Goal: Task Accomplishment & Management: Complete application form

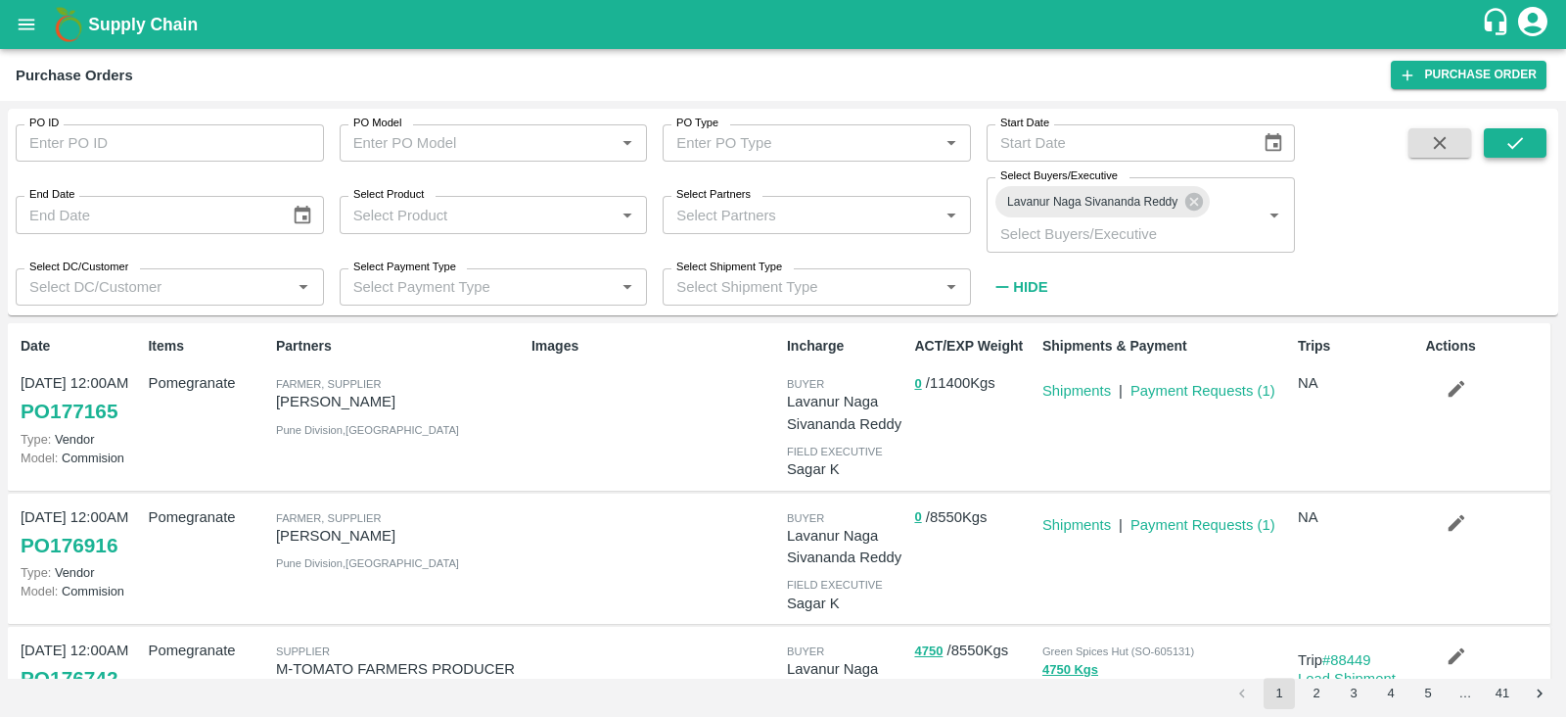
click at [1517, 149] on icon "submit" at bounding box center [1516, 143] width 22 height 22
click at [1456, 387] on icon "button" at bounding box center [1457, 389] width 17 height 17
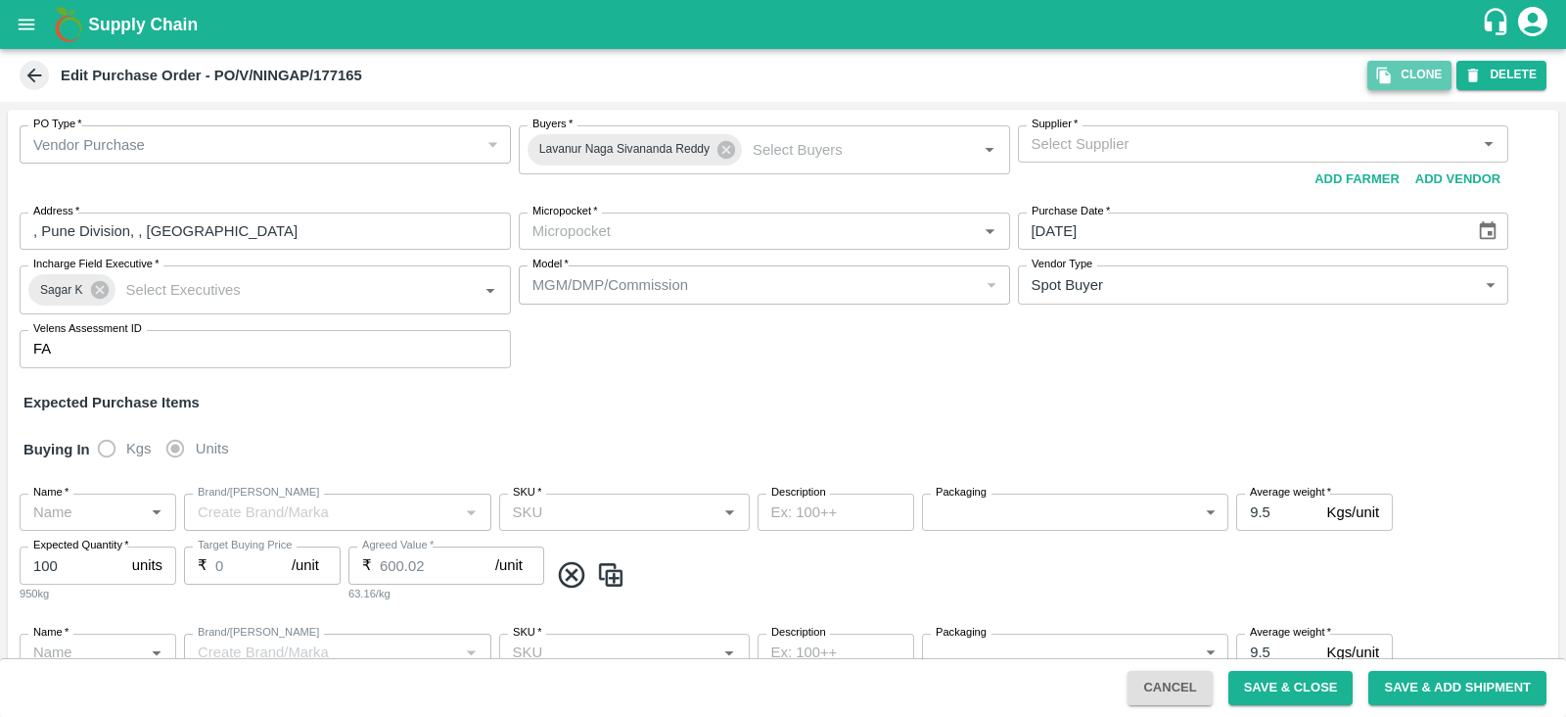
click at [1390, 77] on icon "button" at bounding box center [1384, 76] width 14 height 17
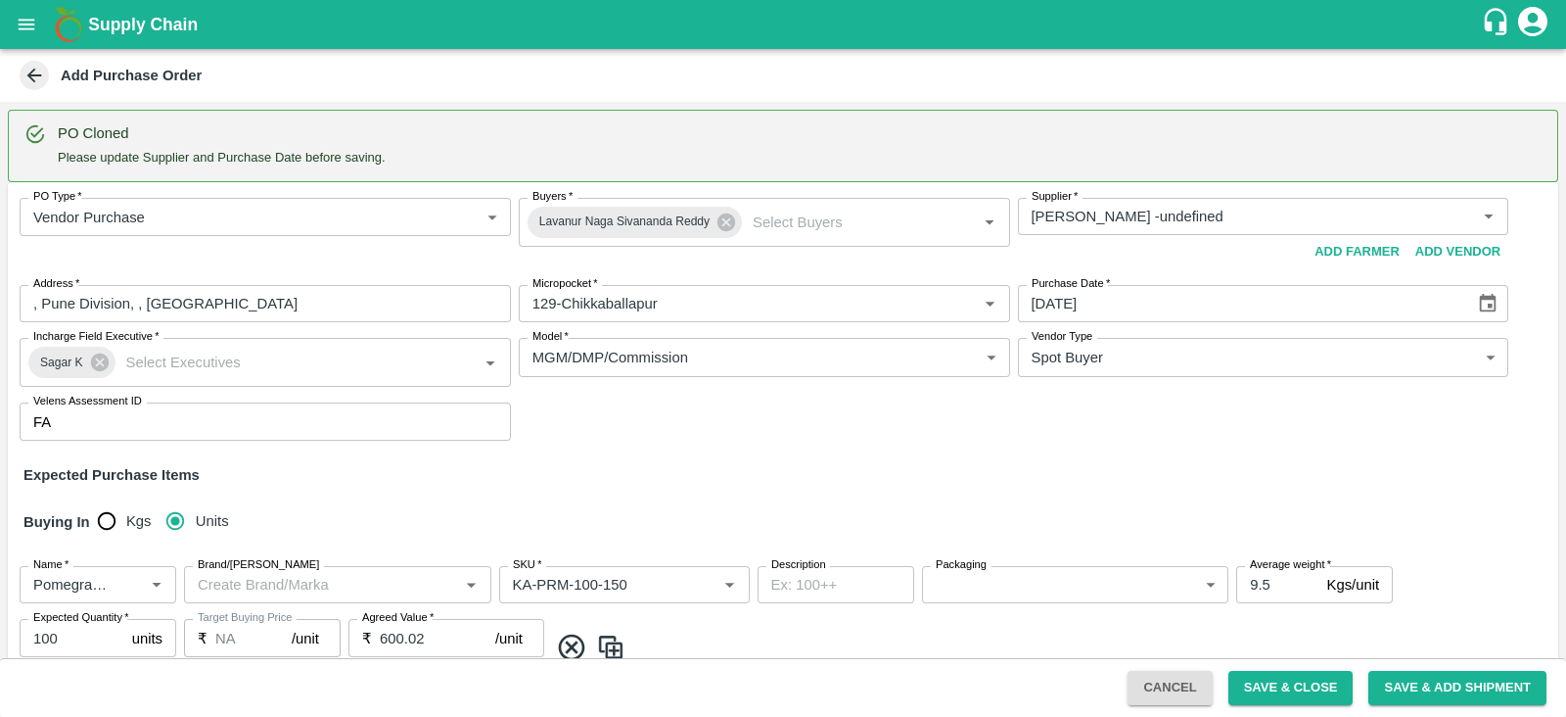
type input "Ningappa Kallappa Madabhavi -undefined"
type input "129-Chikkaballapur"
type input "Pomegranate"
type input "KA-PRM-100-150"
type input "NA"
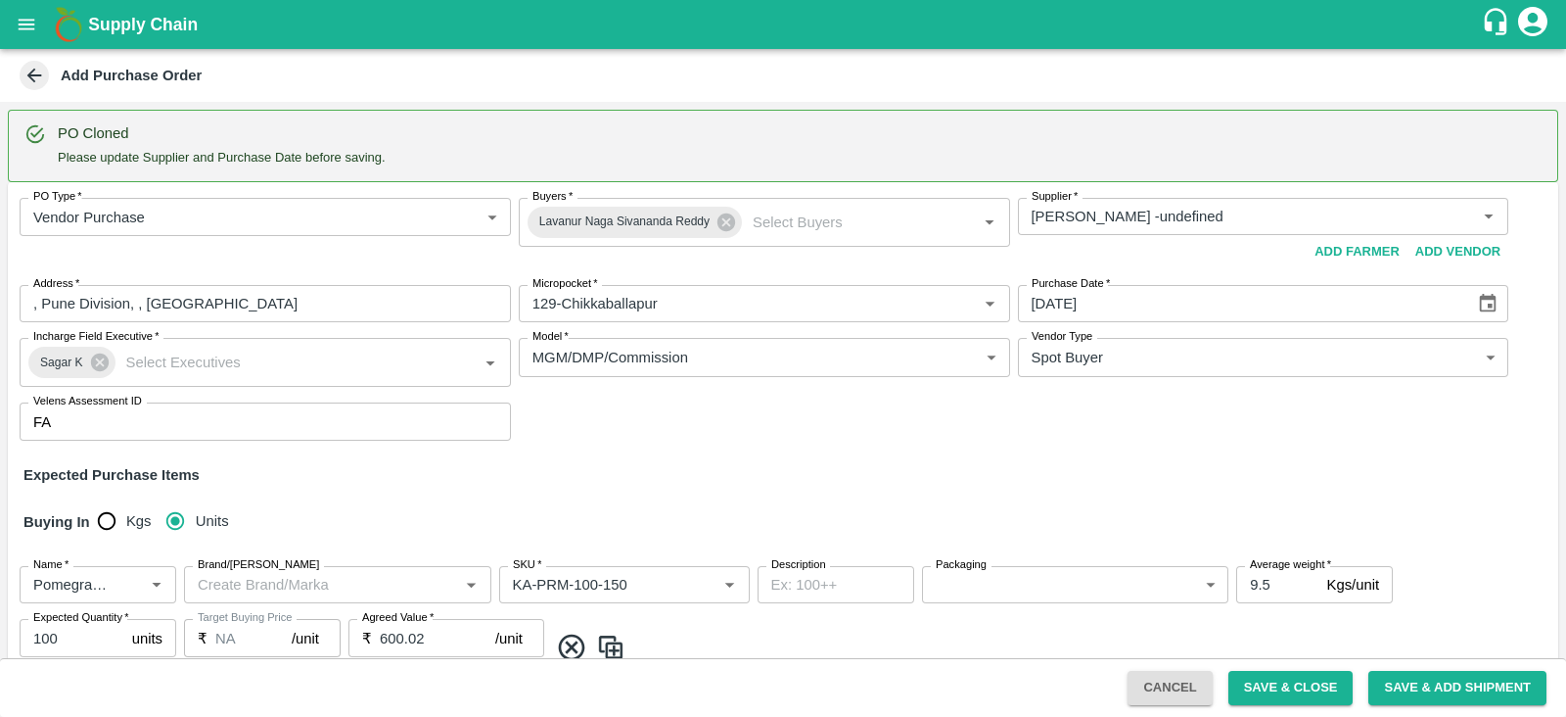
type input "Pomegranate"
type input "KA-PRM-150-180"
type input "NA"
type input "Pomegranate"
type input "KA-PRM-180-220"
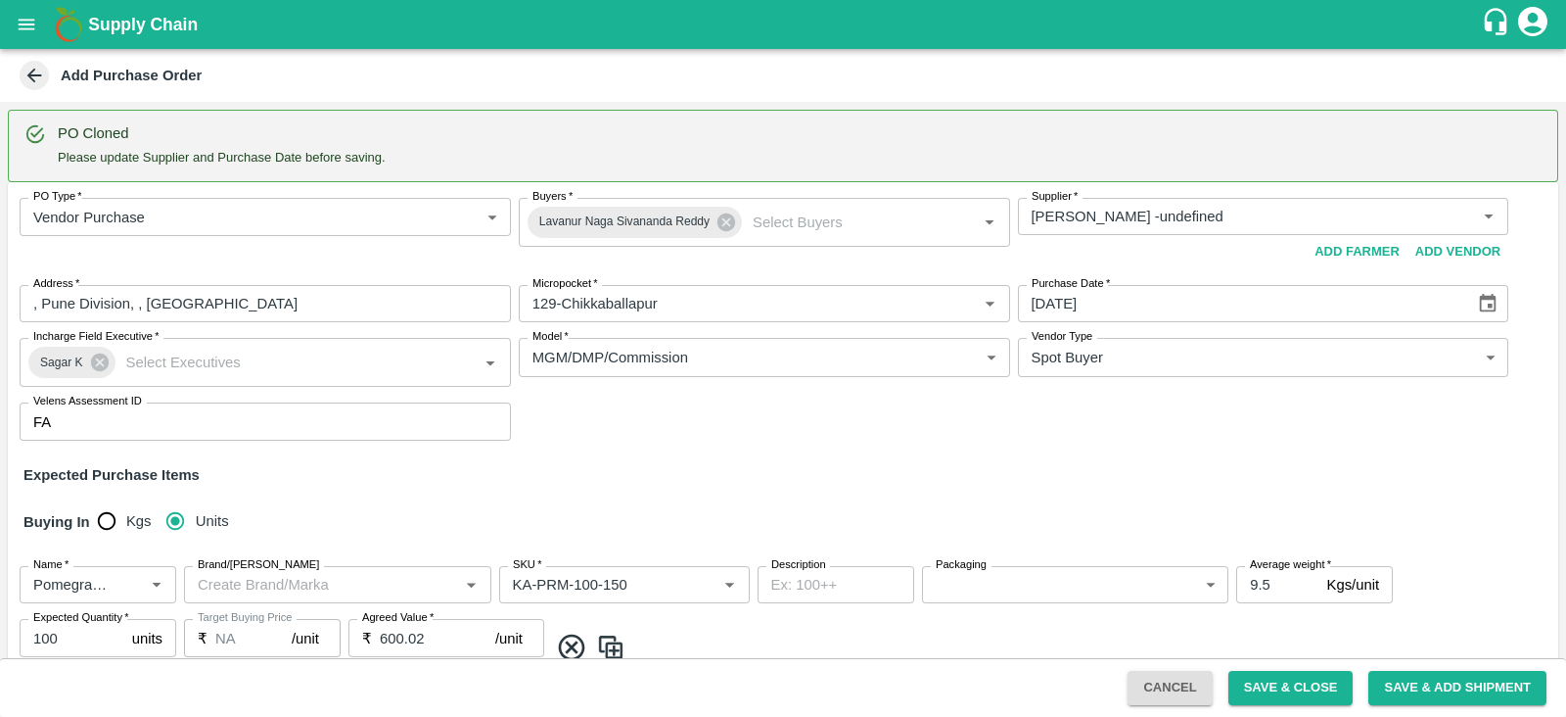
type input "NA"
type input "Pomegranate"
type input "KA-PRM-220-250"
type input "NA"
type input "Pomegranate"
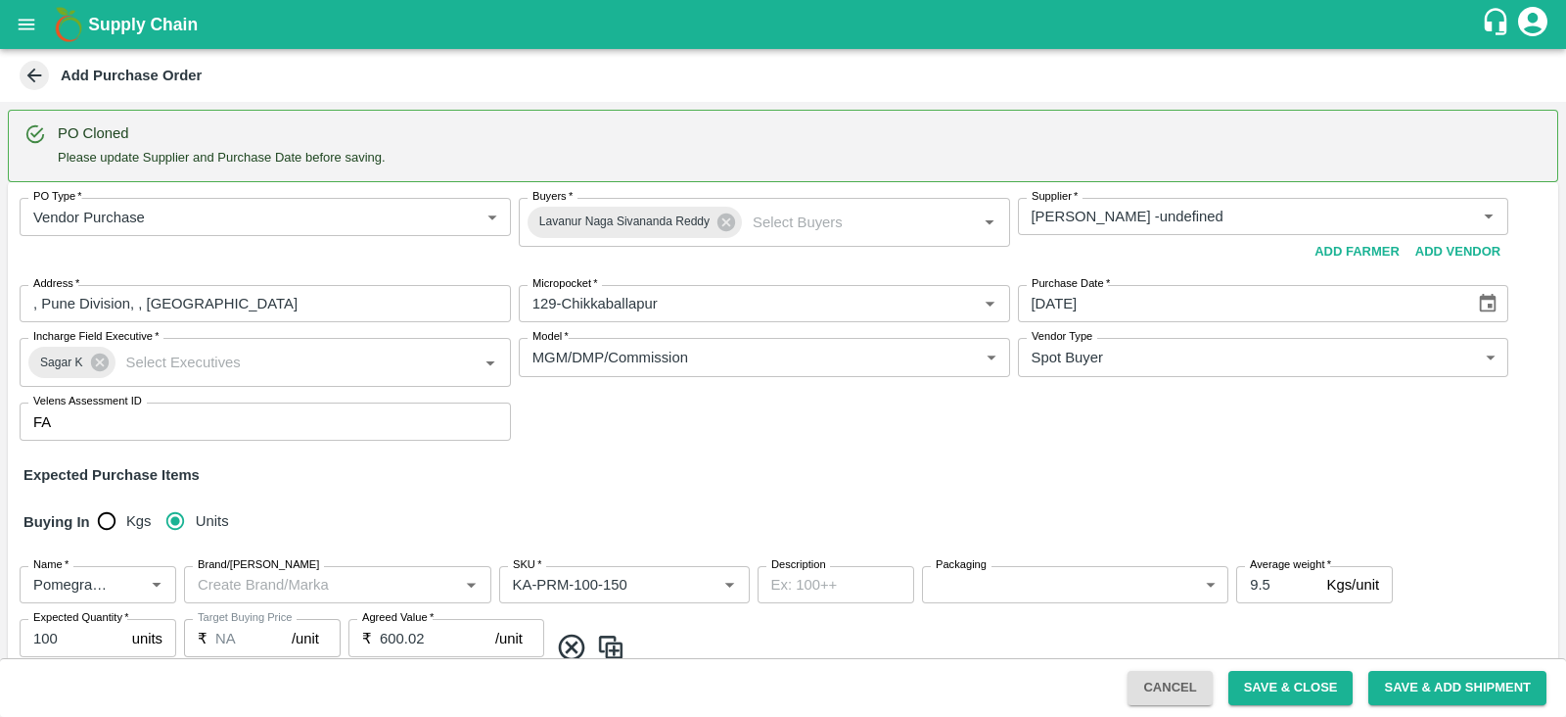
type input "KA-PRM-250-300"
type input "NA"
type input "Pomegranate"
type input "KA-PRM-300-350"
type input "NA"
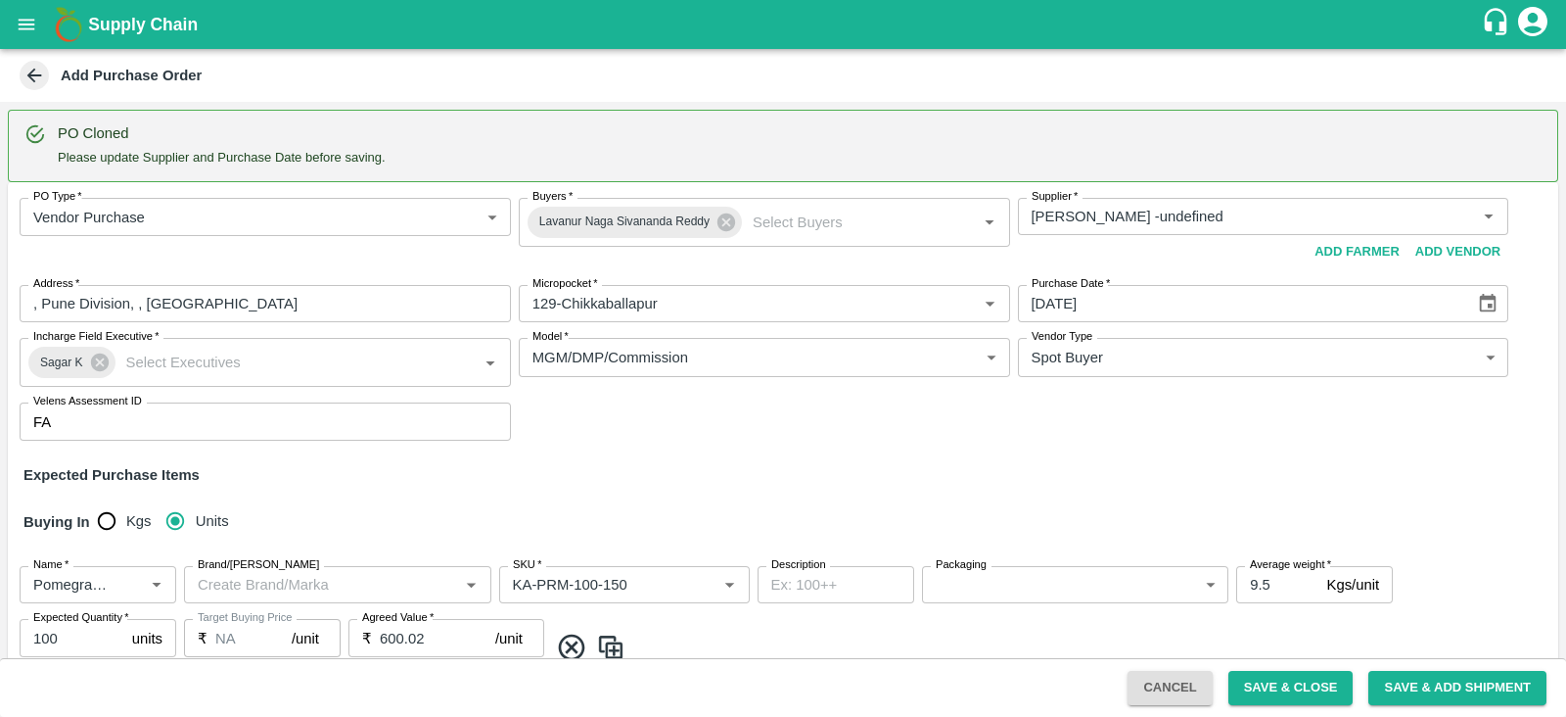
type input "Pomegranate"
type input "KA-SUPR-180++"
type input "NA"
type input "Pomegranate"
type input "KA-SUPR-100++"
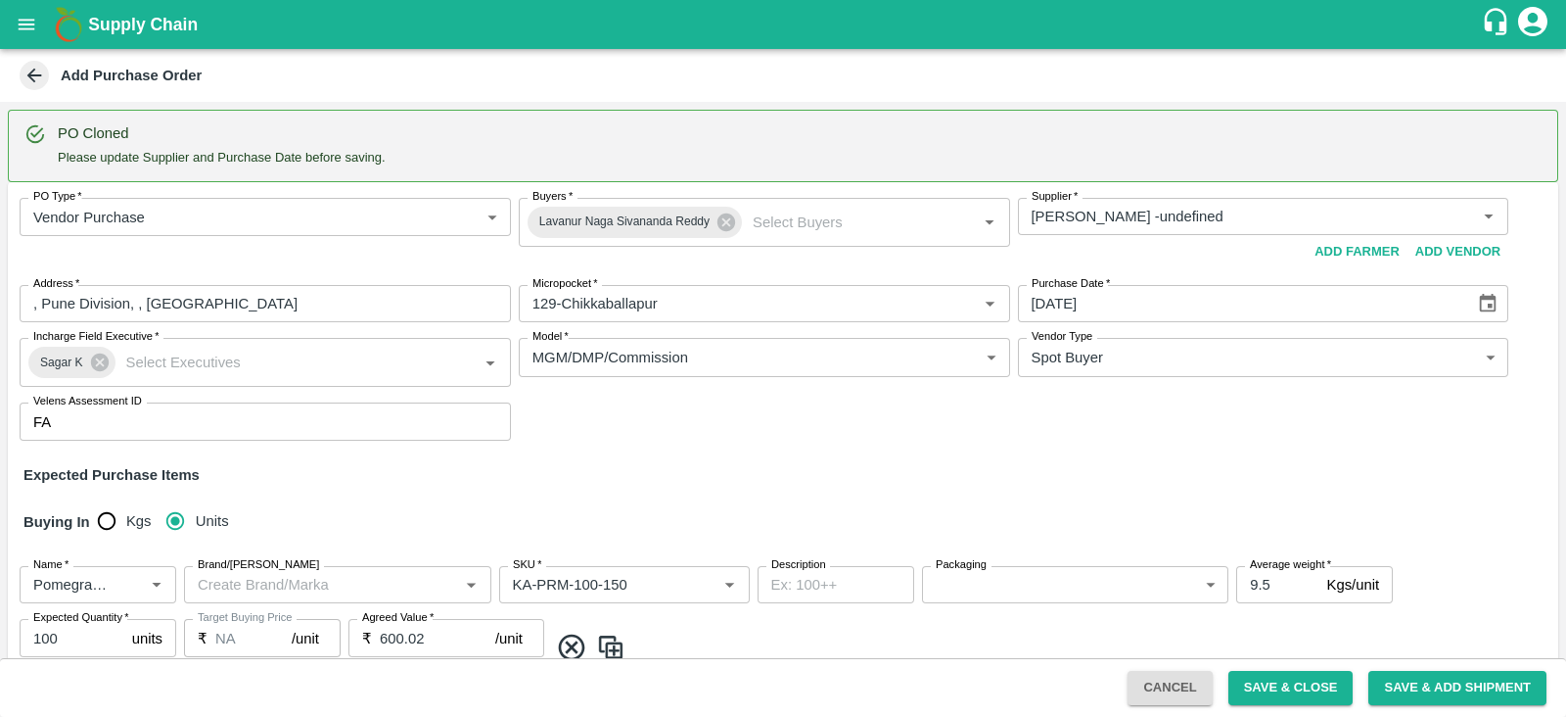
type input "NA"
type input "Pomegranate"
type input "KA-Loose A"
type input "NA"
type input "Pomegranate"
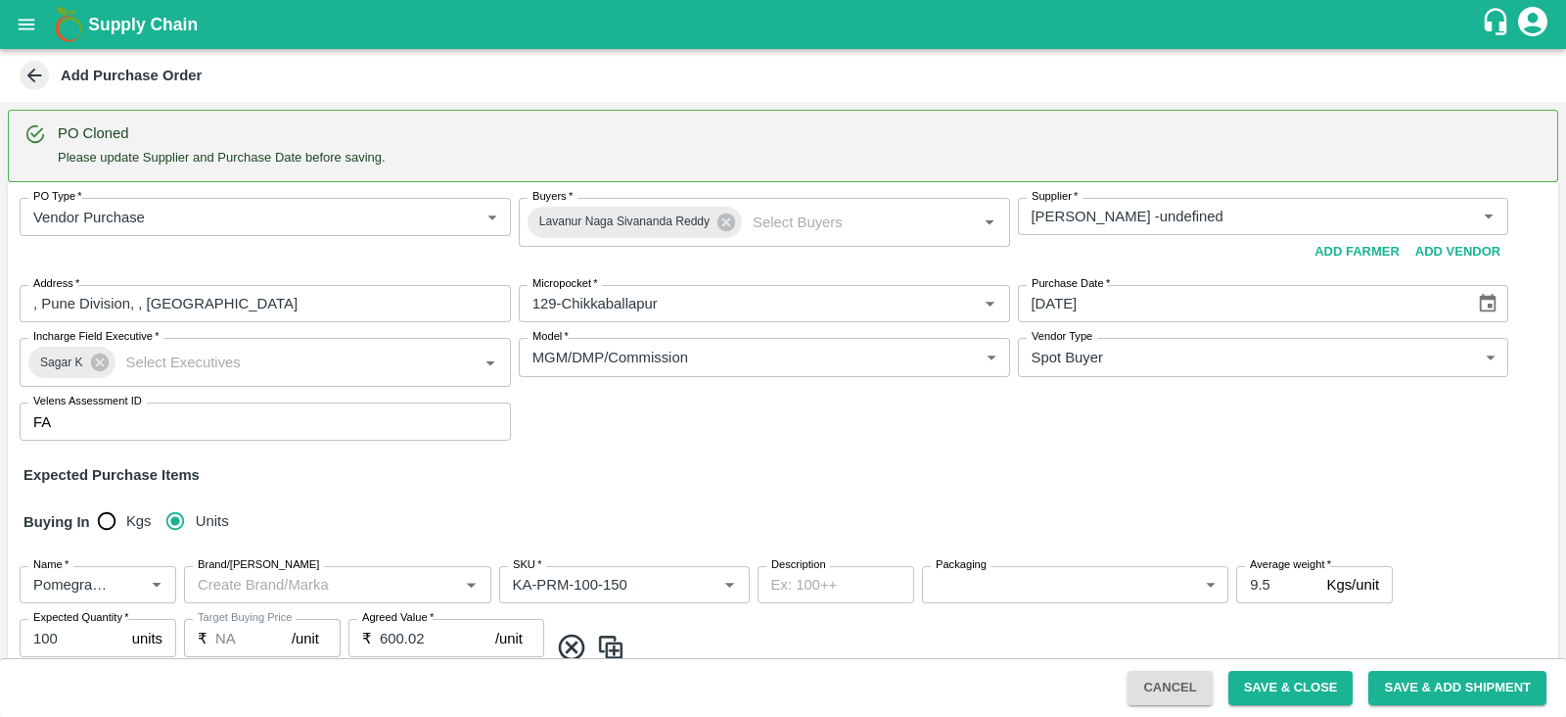
type input "KA-Green"
type input "NA"
type input "Pomegranate"
type input "KA-Loose B"
type input "NA"
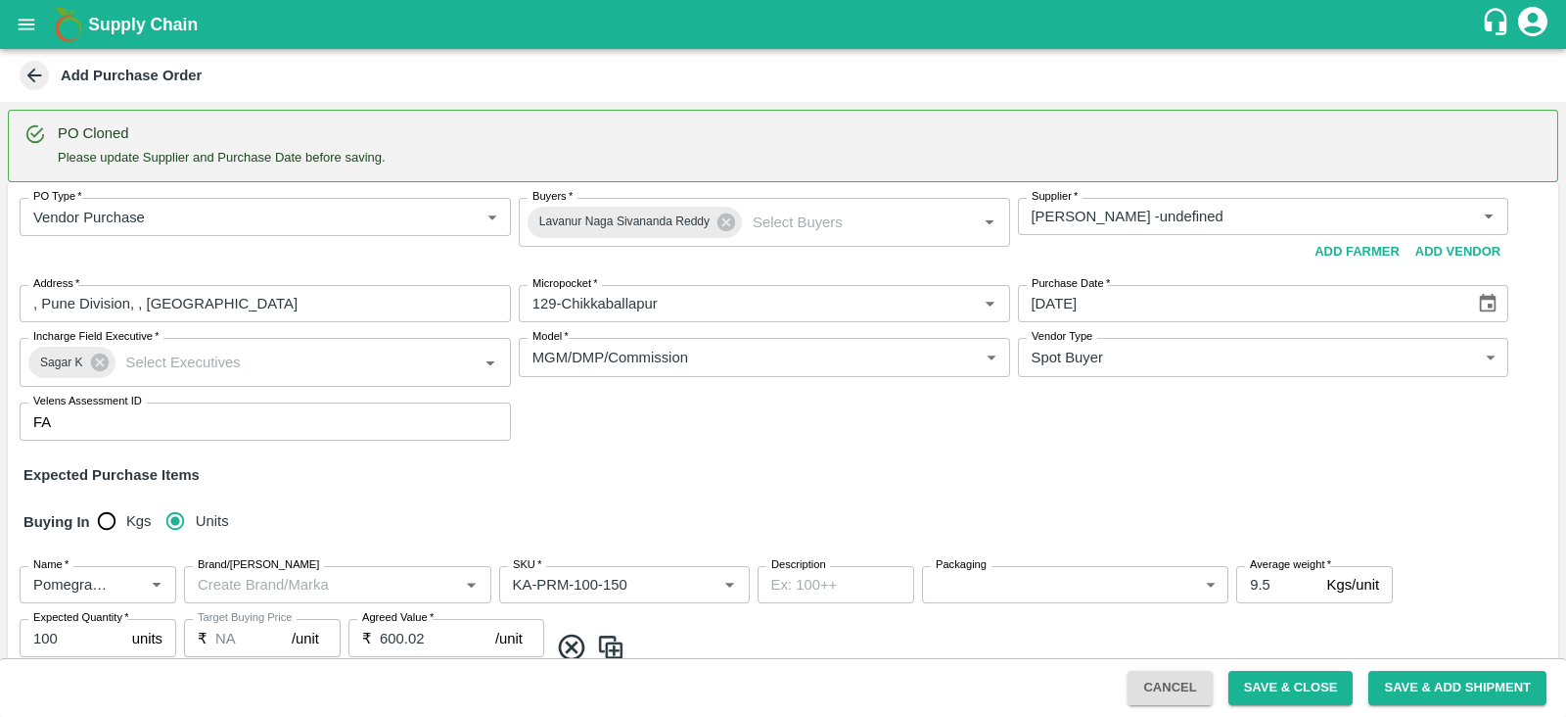
type input "Pomegranate"
type input "KA-PRM-350-400"
type input "NA"
click at [1107, 161] on div "PO Cloned Please update Supplier and Purchase Date before saving." at bounding box center [783, 146] width 1551 height 72
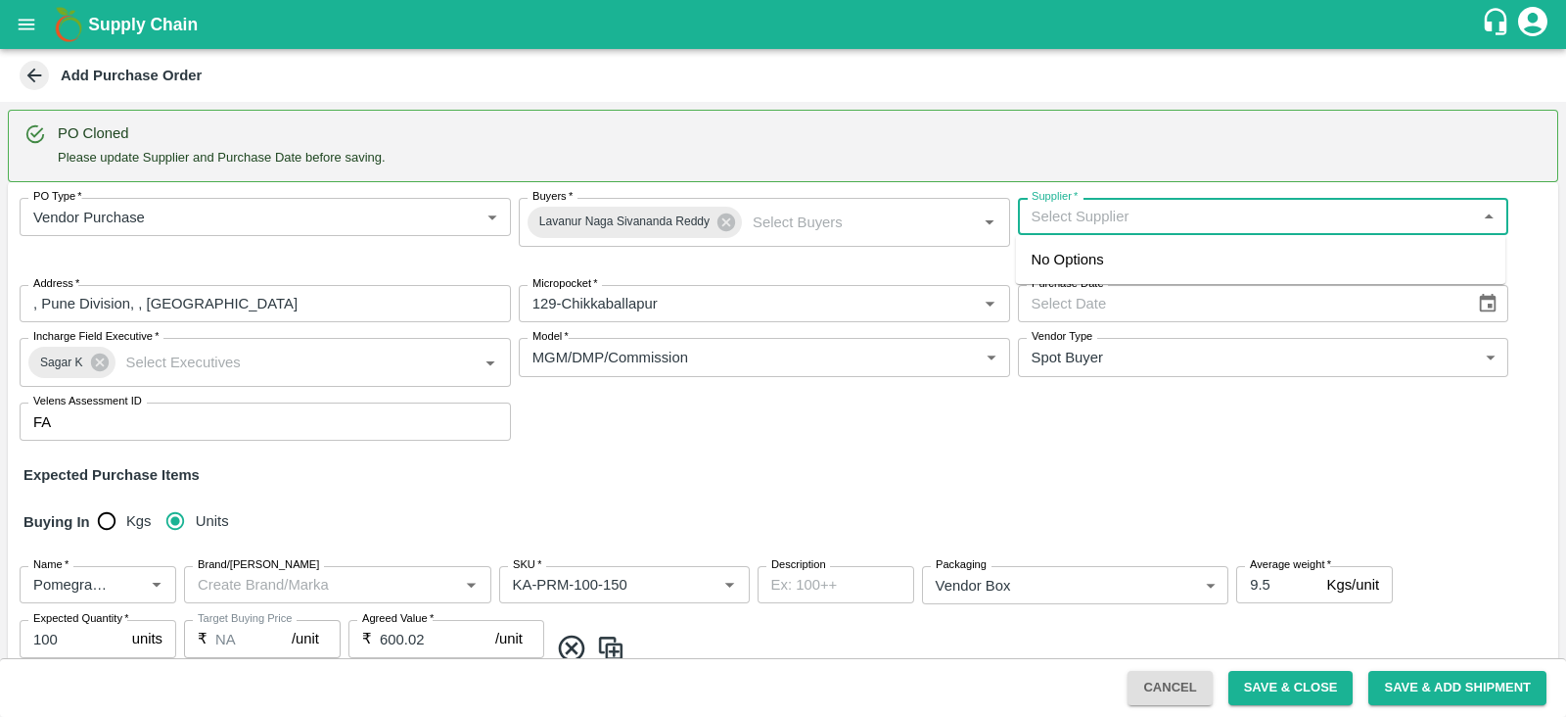
click at [1113, 227] on input "Supplier   *" at bounding box center [1247, 216] width 447 height 25
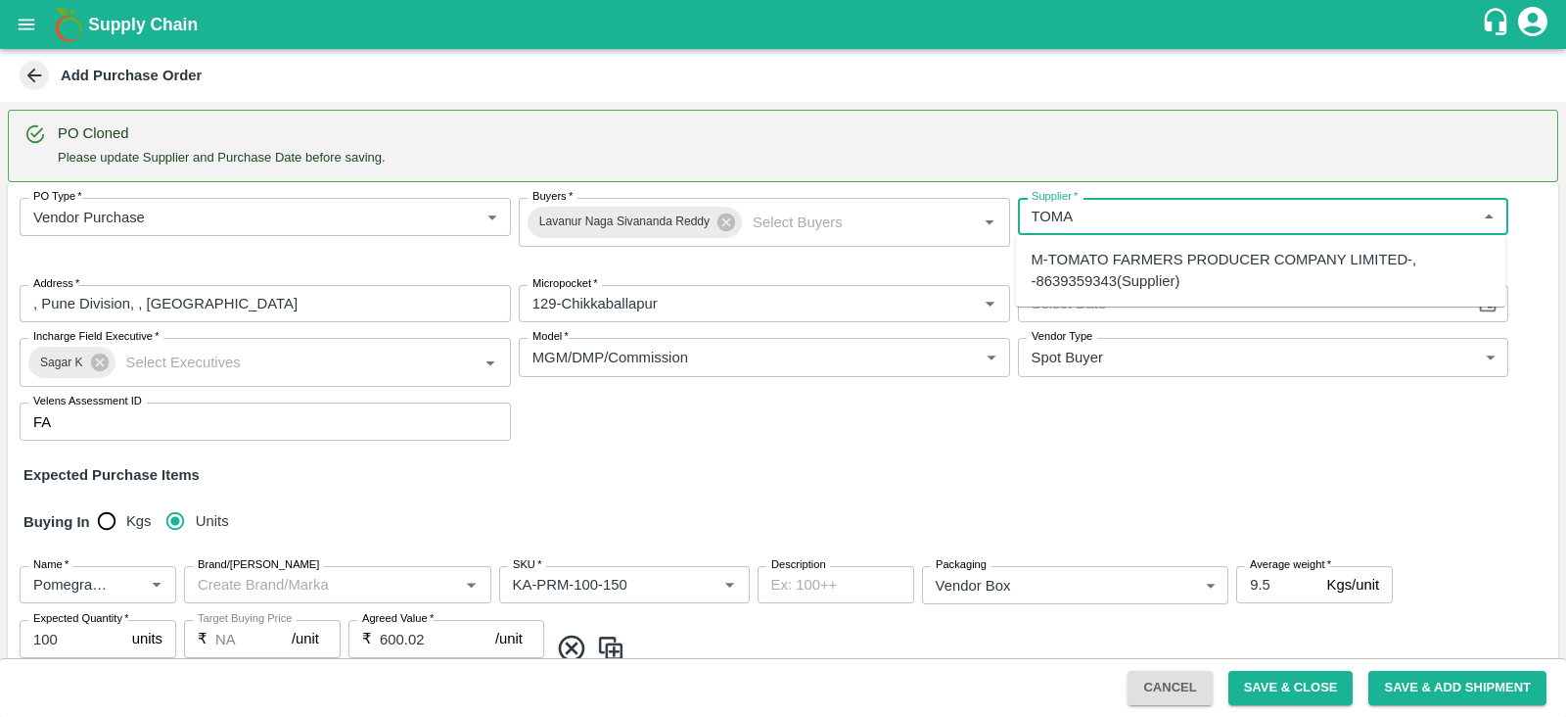
click at [1126, 254] on div "M-TOMATO FARMERS PRODUCER COMPANY LIMITED-, -8639359343(Supplier)" at bounding box center [1261, 271] width 459 height 44
type input "M-TOMATO FARMERS PRODUCER COMPANY LIMITED-, -8639359343(Supplier)"
type input ", , , Andhra Pradesh"
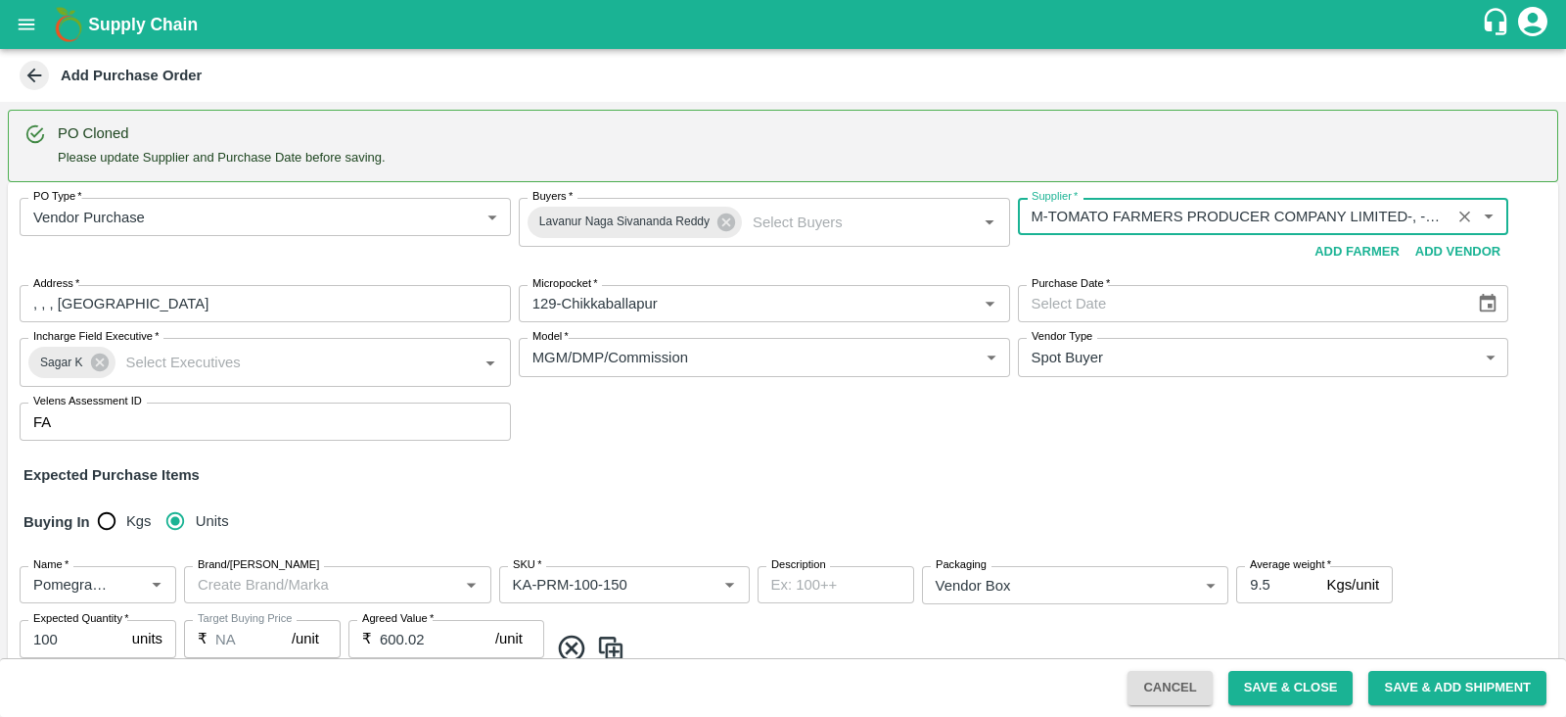
type input "M-TOMATO FARMERS PRODUCER COMPANY LIMITED-, -8639359343(Supplier)"
click at [1490, 306] on icon "Choose date" at bounding box center [1488, 304] width 22 height 22
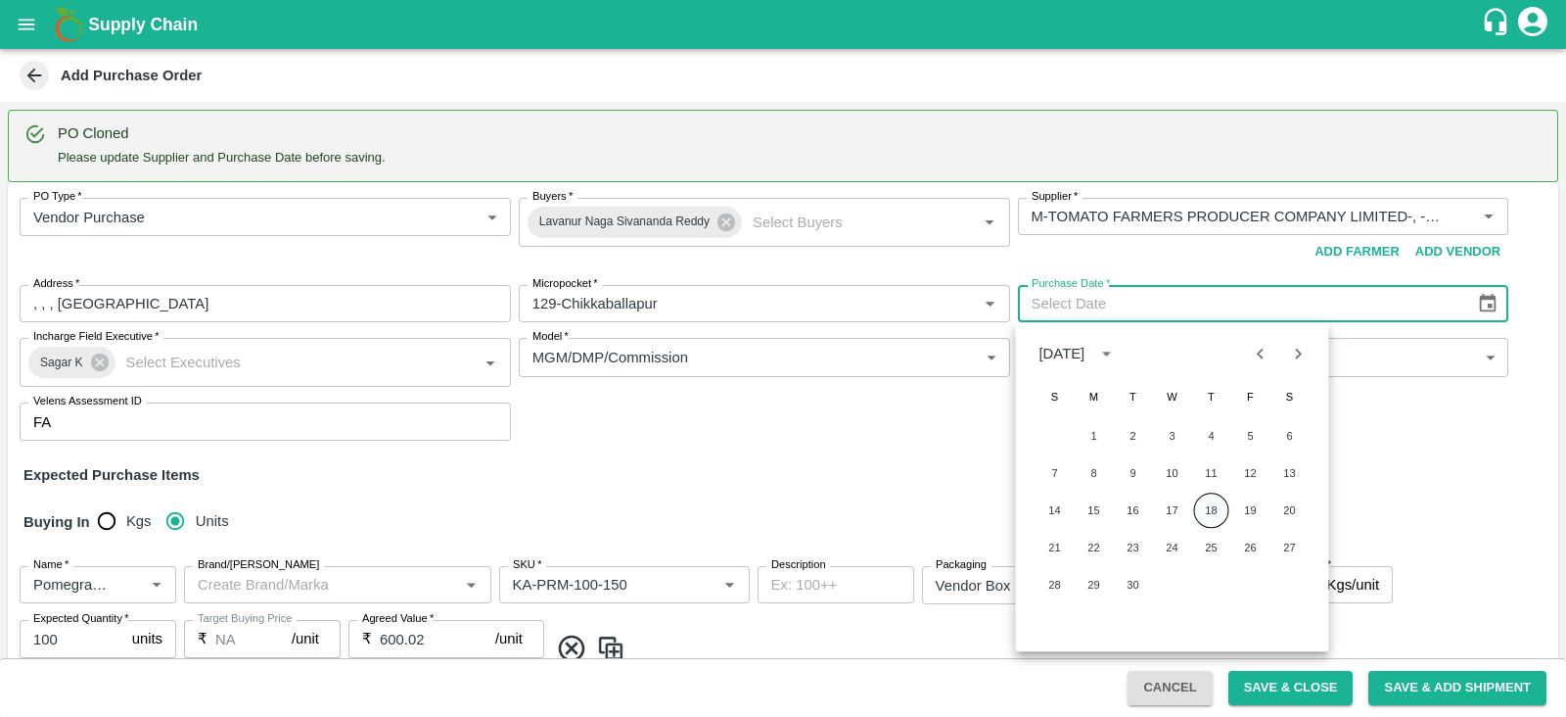
click at [1224, 510] on button "18" at bounding box center [1211, 509] width 35 height 35
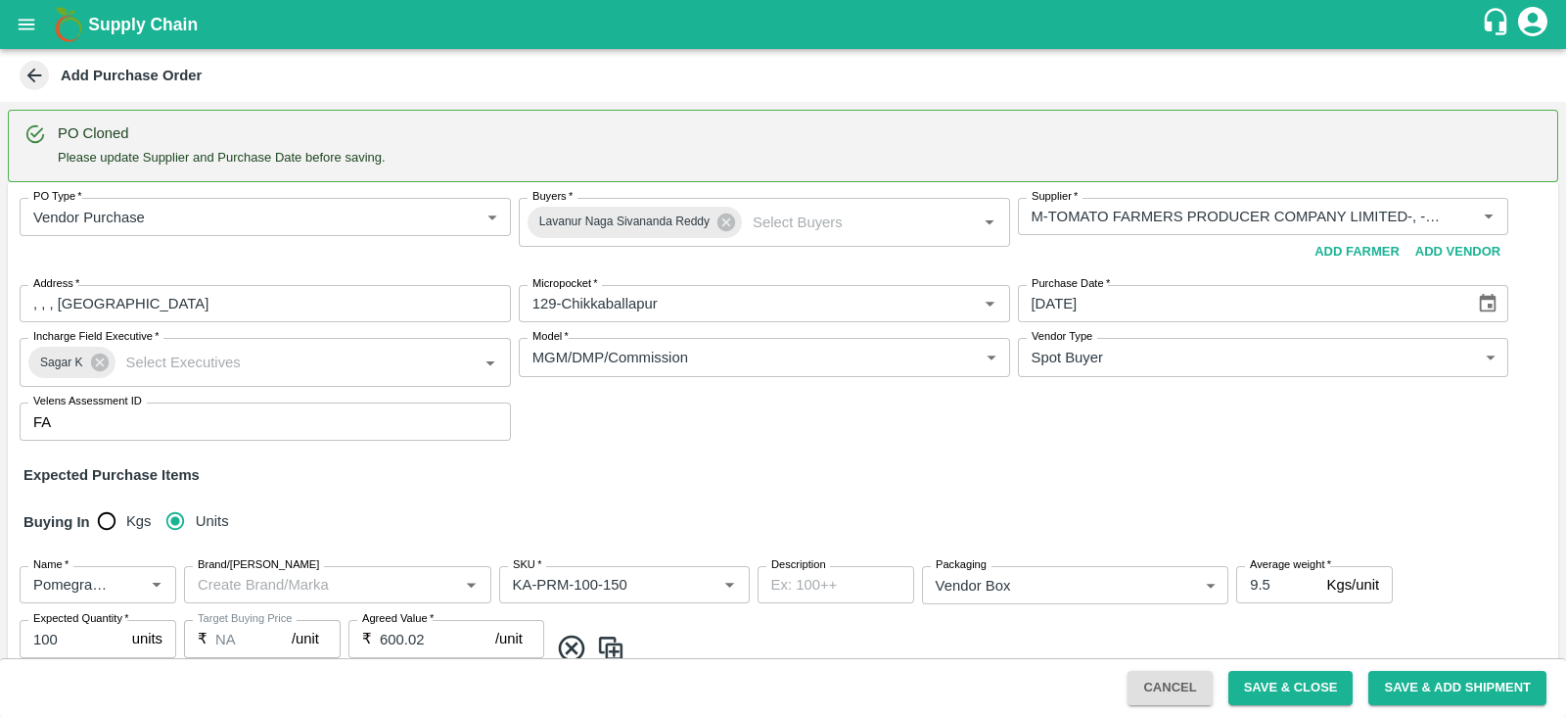
click at [1477, 305] on icon "Choose date, selected date is Sep 18, 2025" at bounding box center [1488, 304] width 22 height 22
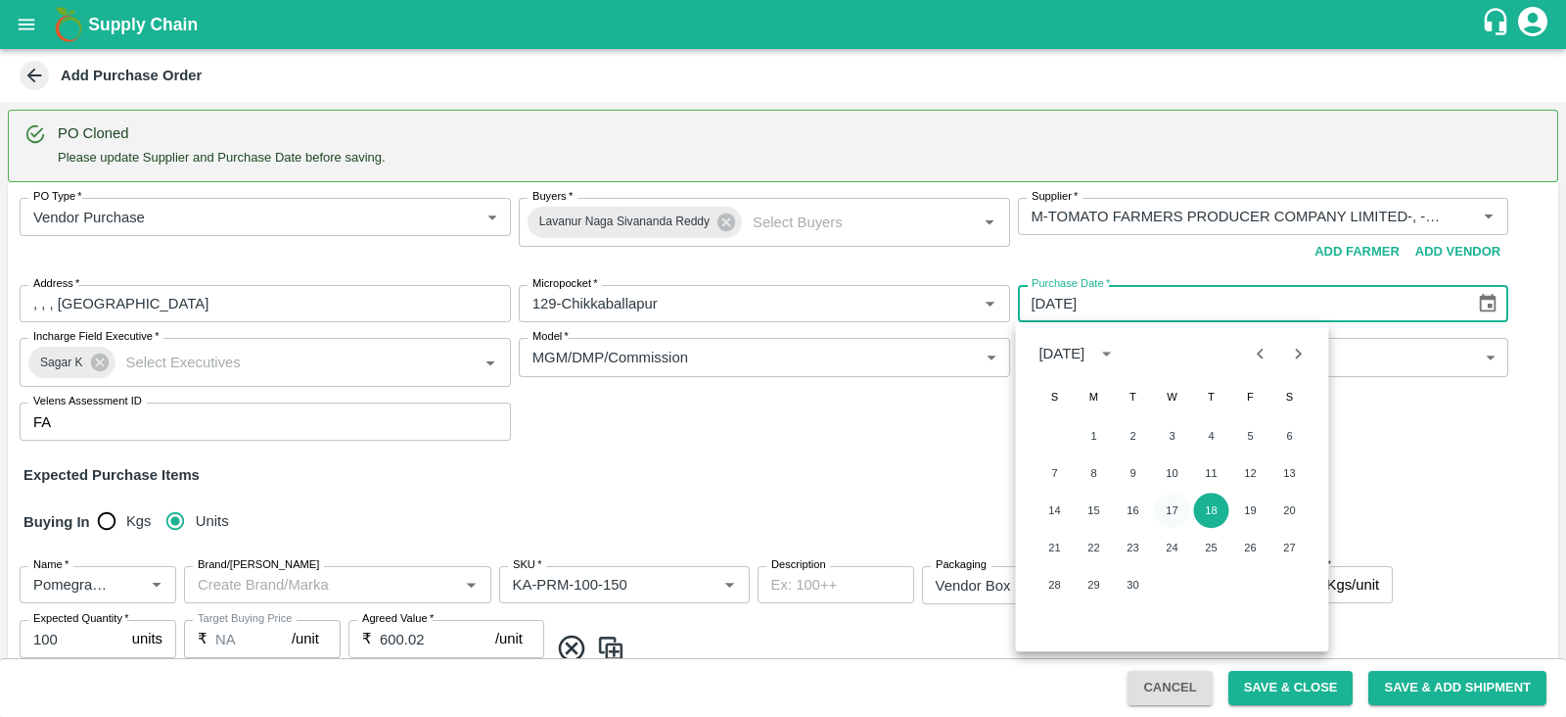
click at [1173, 509] on button "17" at bounding box center [1172, 509] width 35 height 35
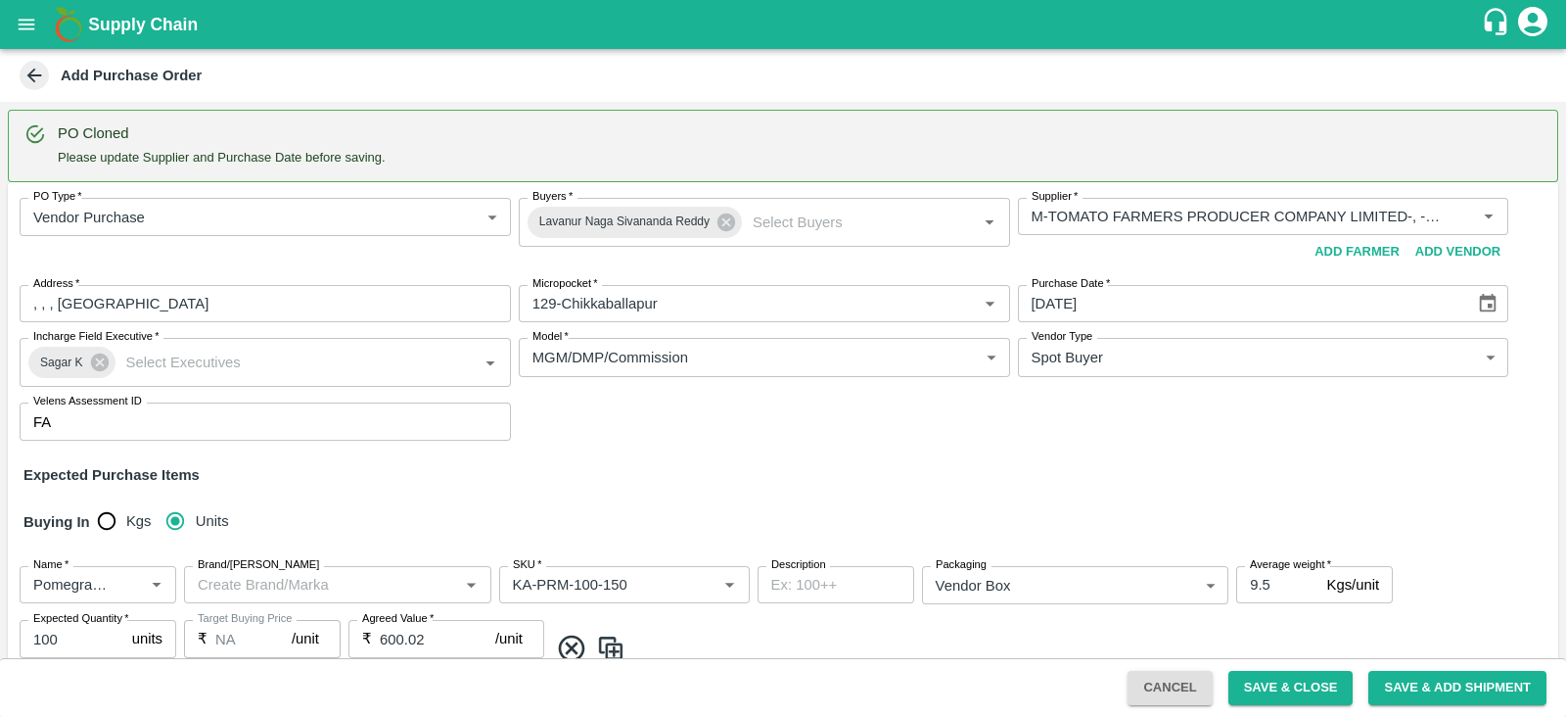
type input "17/09/2025"
click at [1243, 678] on button "Save & Close" at bounding box center [1291, 688] width 125 height 34
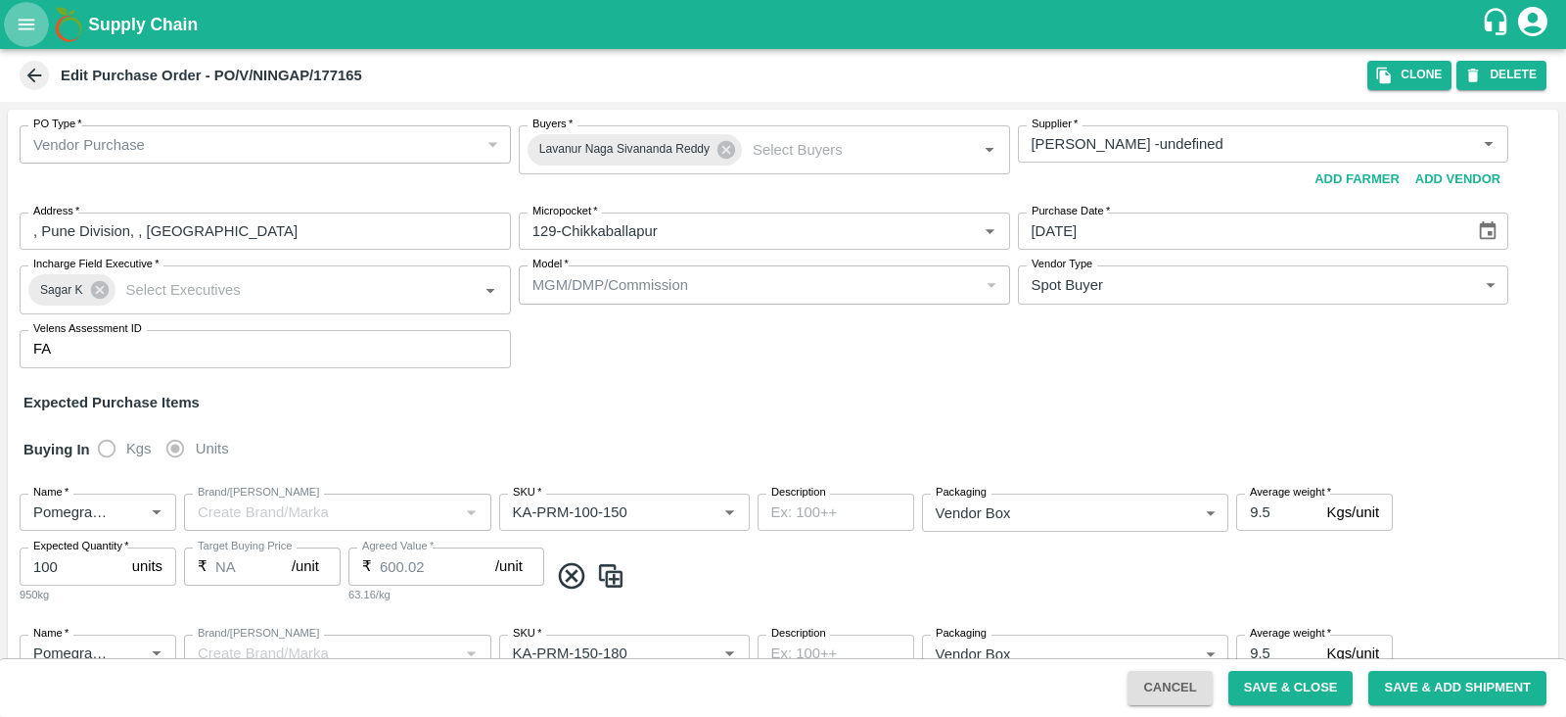
click at [35, 12] on button "open drawer" at bounding box center [26, 24] width 45 height 45
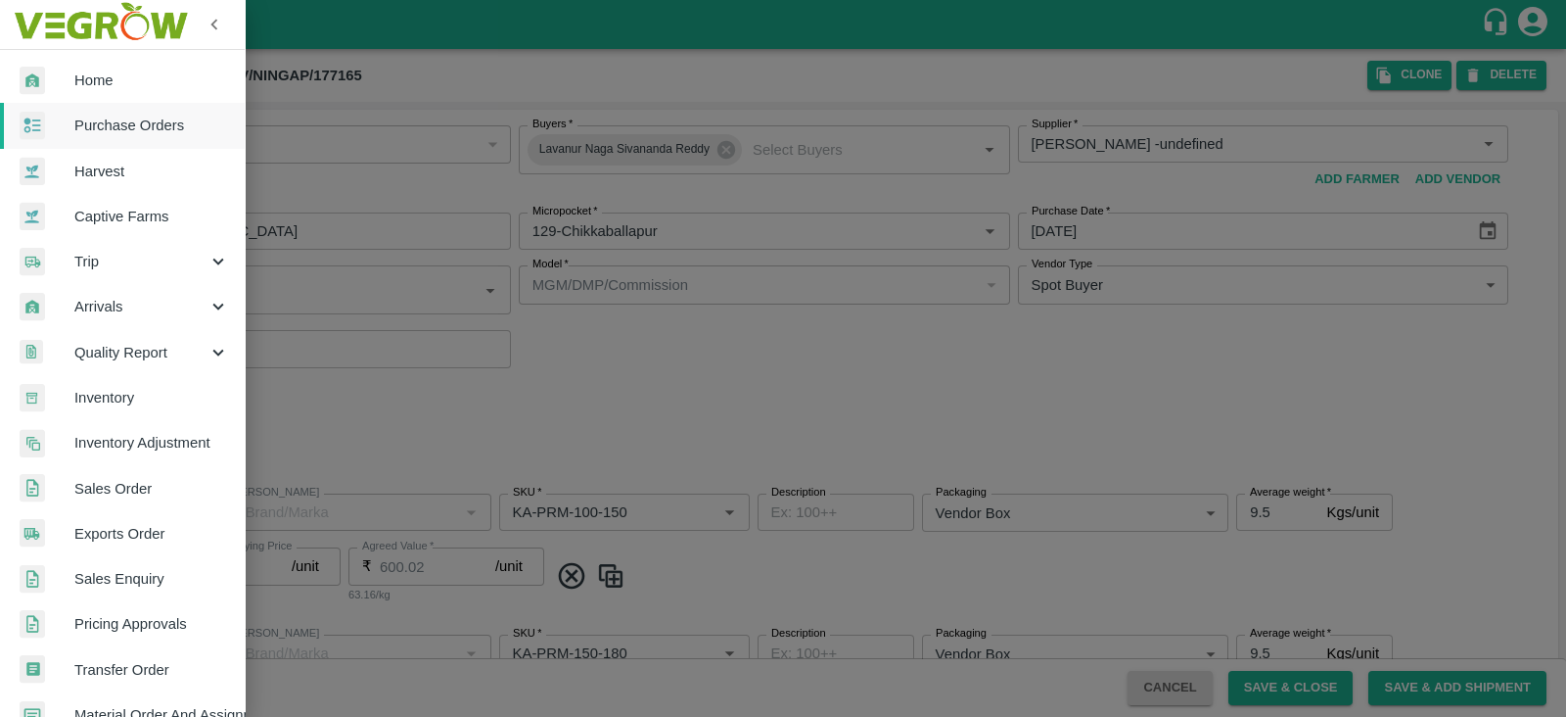
click at [100, 116] on span "Purchase Orders" at bounding box center [151, 126] width 155 height 22
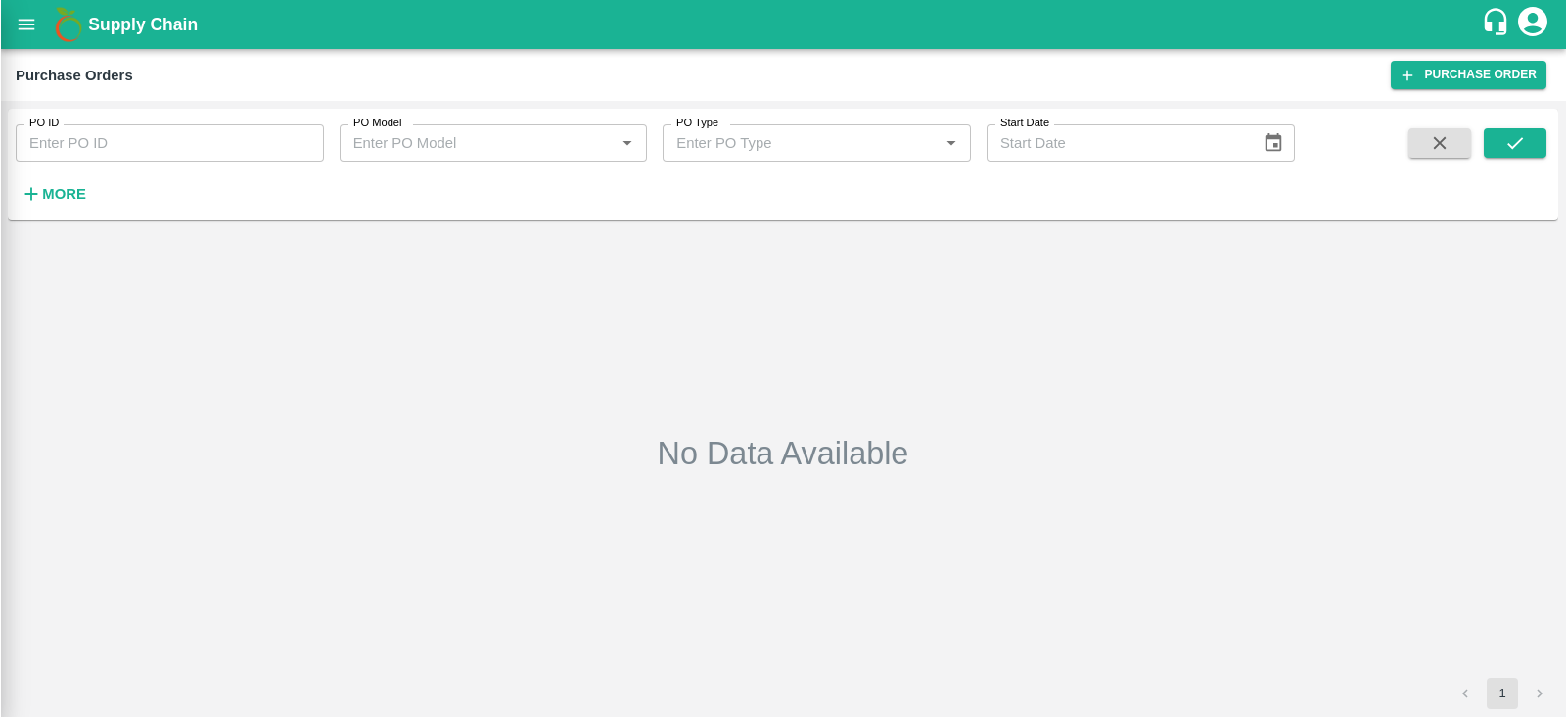
click at [73, 189] on div at bounding box center [783, 358] width 1566 height 717
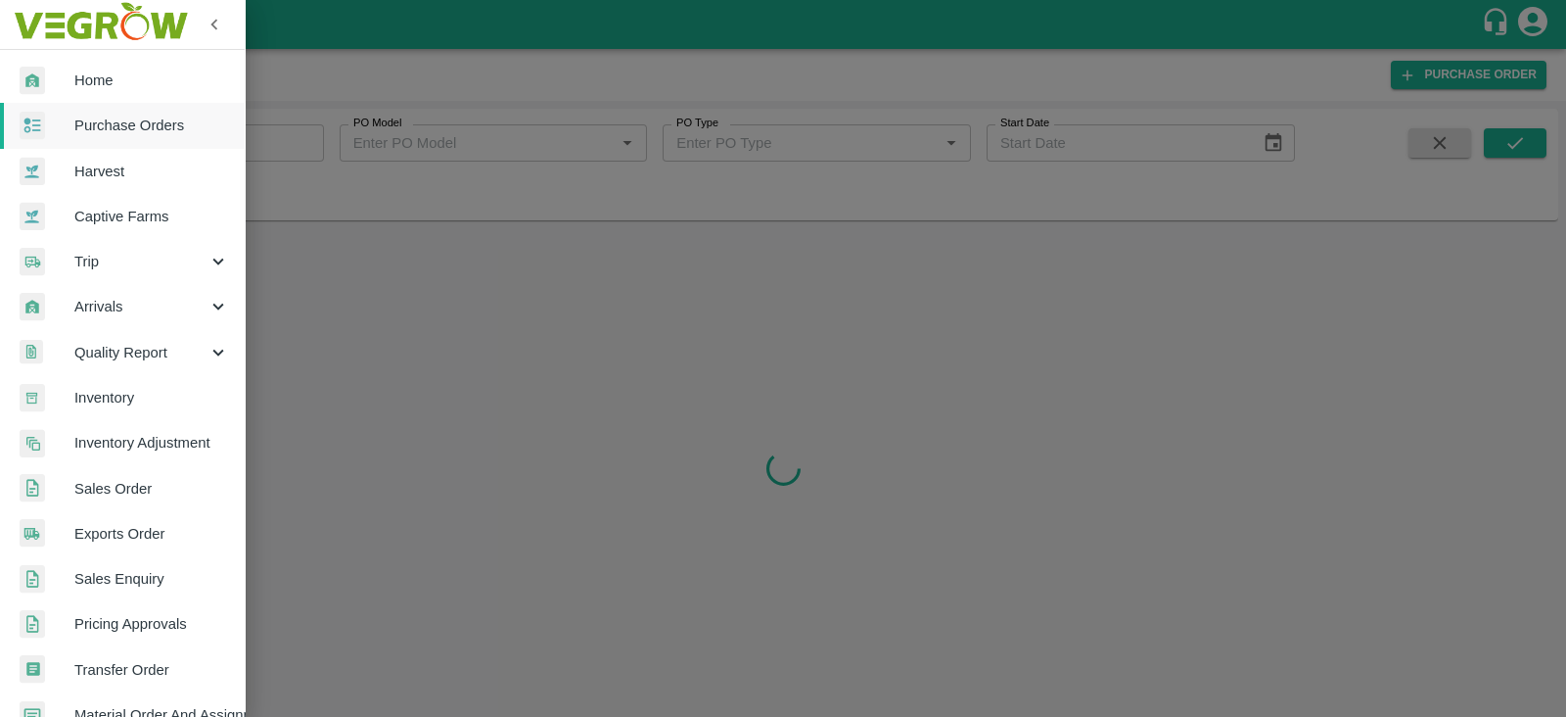
click at [172, 139] on link "Purchase Orders" at bounding box center [122, 125] width 245 height 45
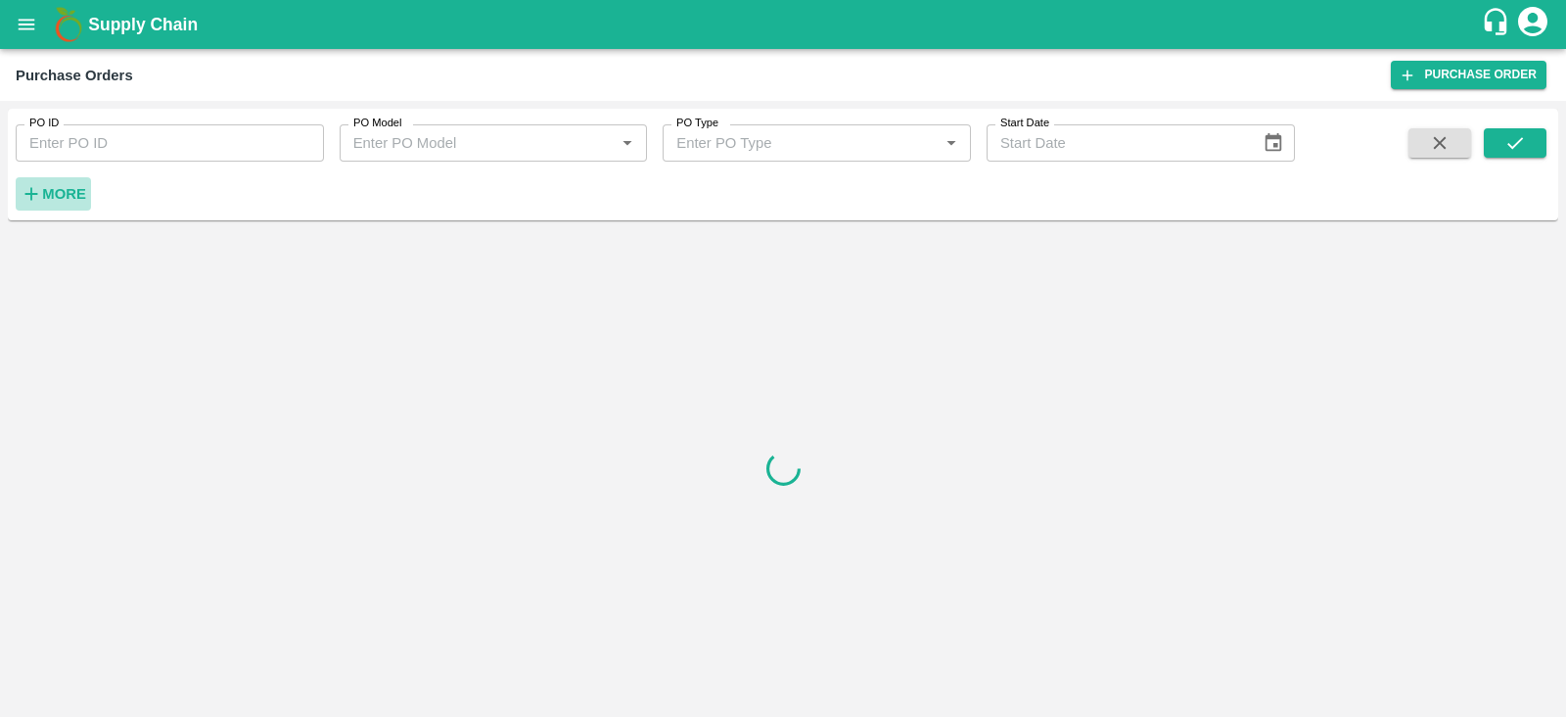
click at [49, 204] on h6 "More" at bounding box center [64, 193] width 44 height 25
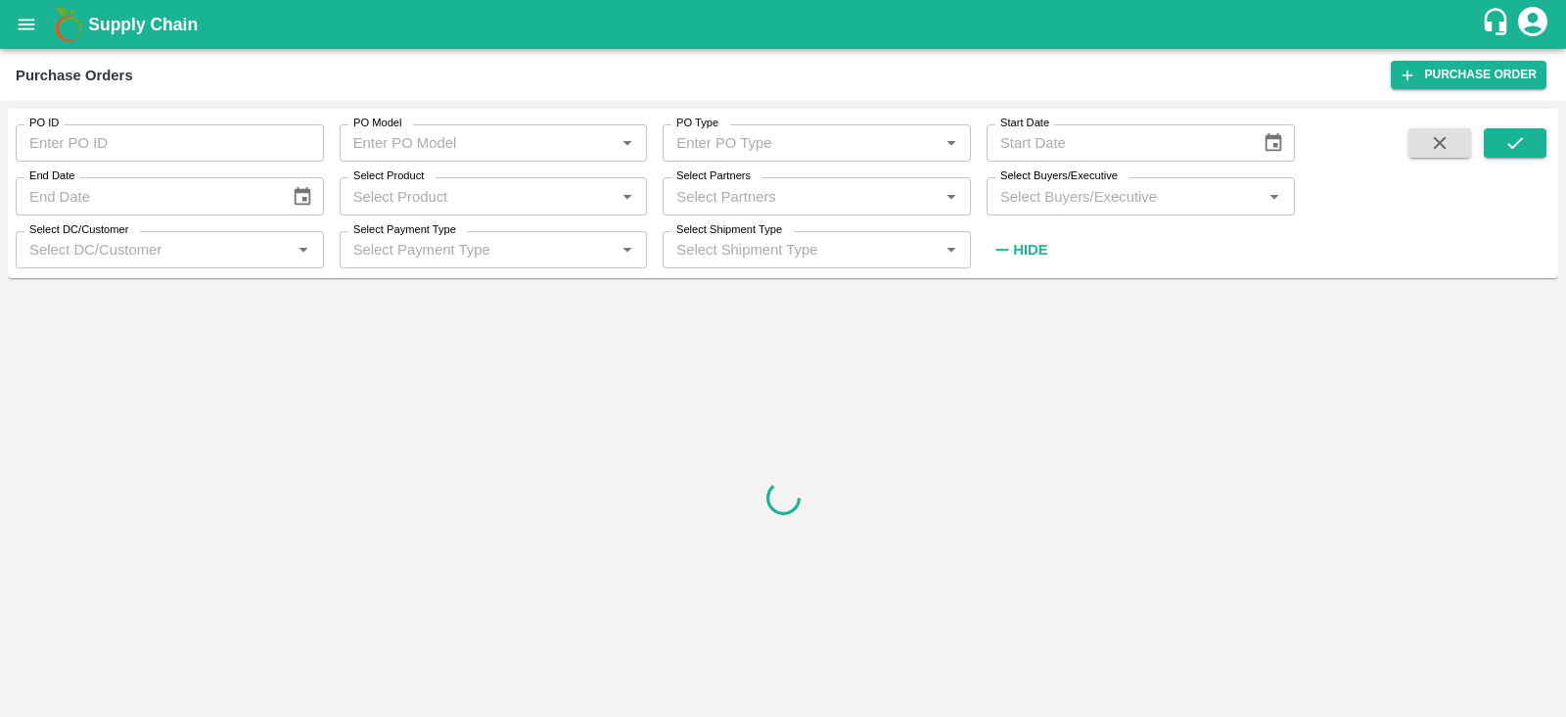
click at [1144, 207] on input "Select Buyers/Executive" at bounding box center [1125, 195] width 264 height 25
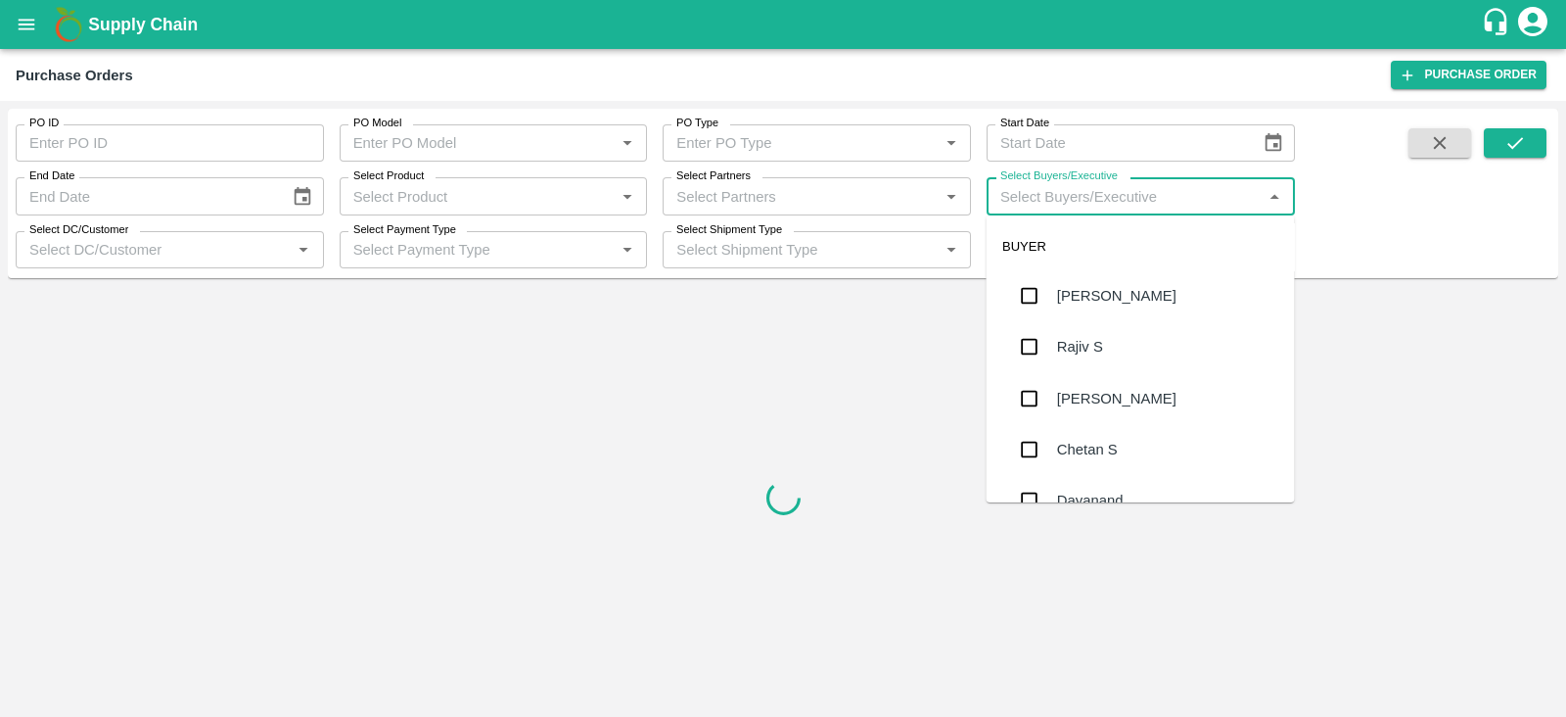
type input "K"
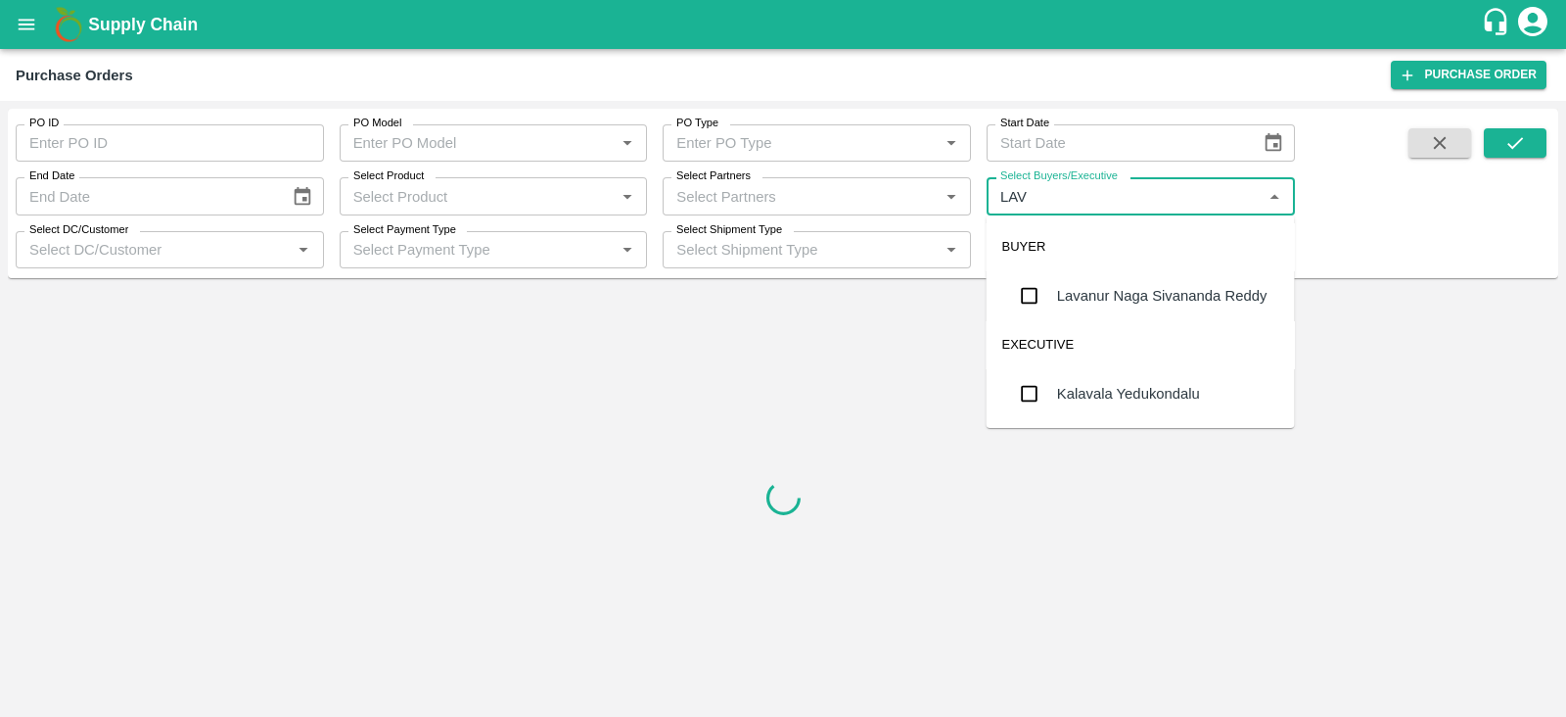
type input "LAVA"
click at [1110, 296] on div "Lavanur Naga Sivananda Reddy" at bounding box center [1162, 296] width 210 height 22
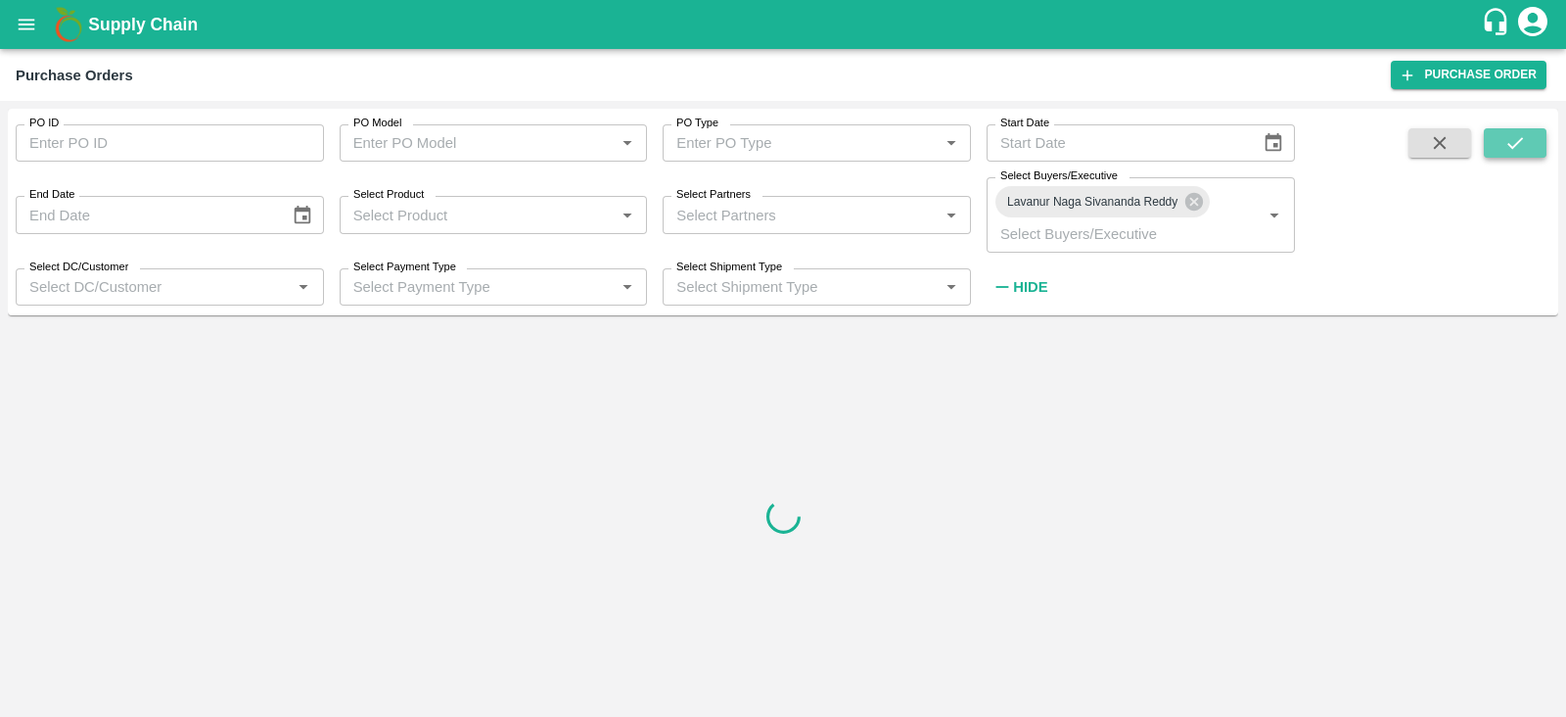
click at [1505, 149] on icon "submit" at bounding box center [1516, 143] width 22 height 22
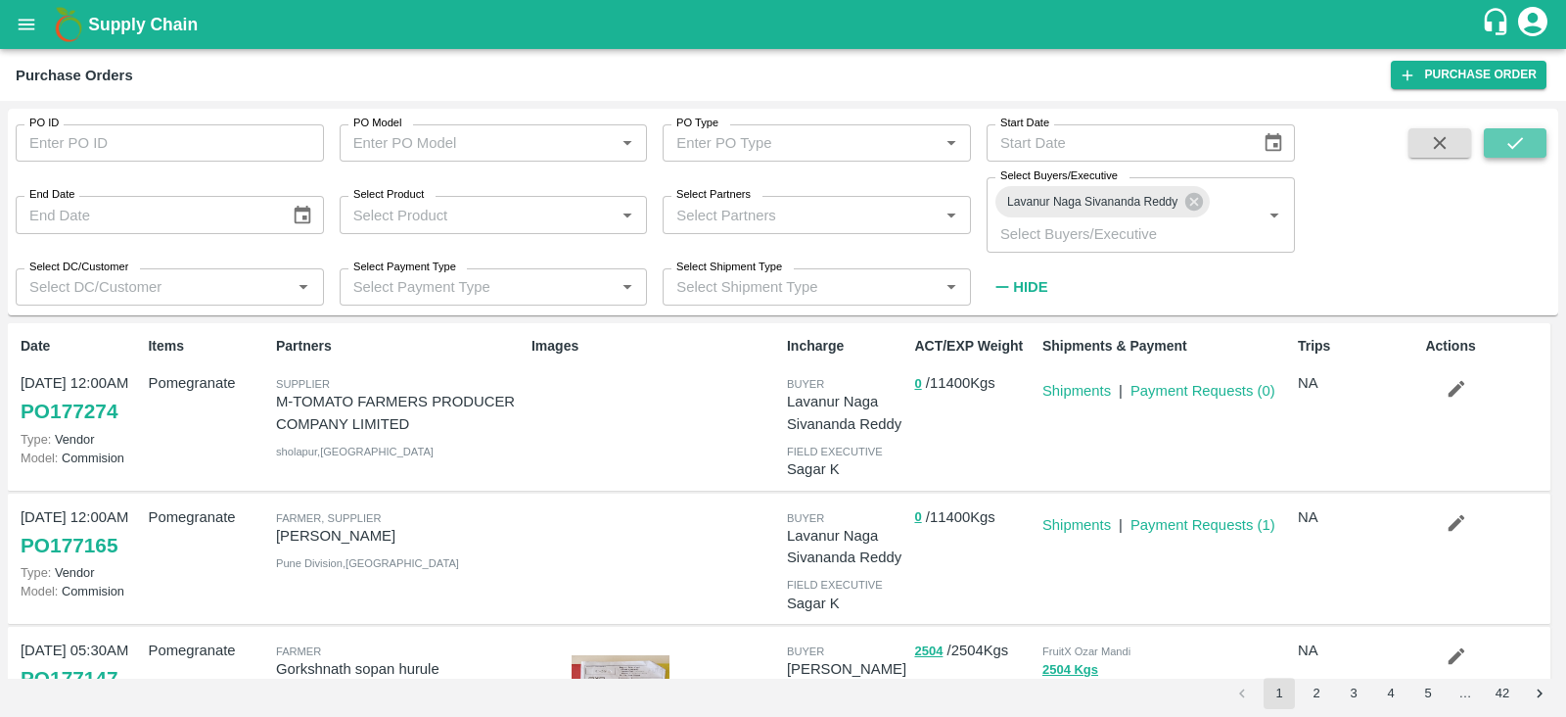
click at [1516, 146] on icon "submit" at bounding box center [1516, 143] width 22 height 22
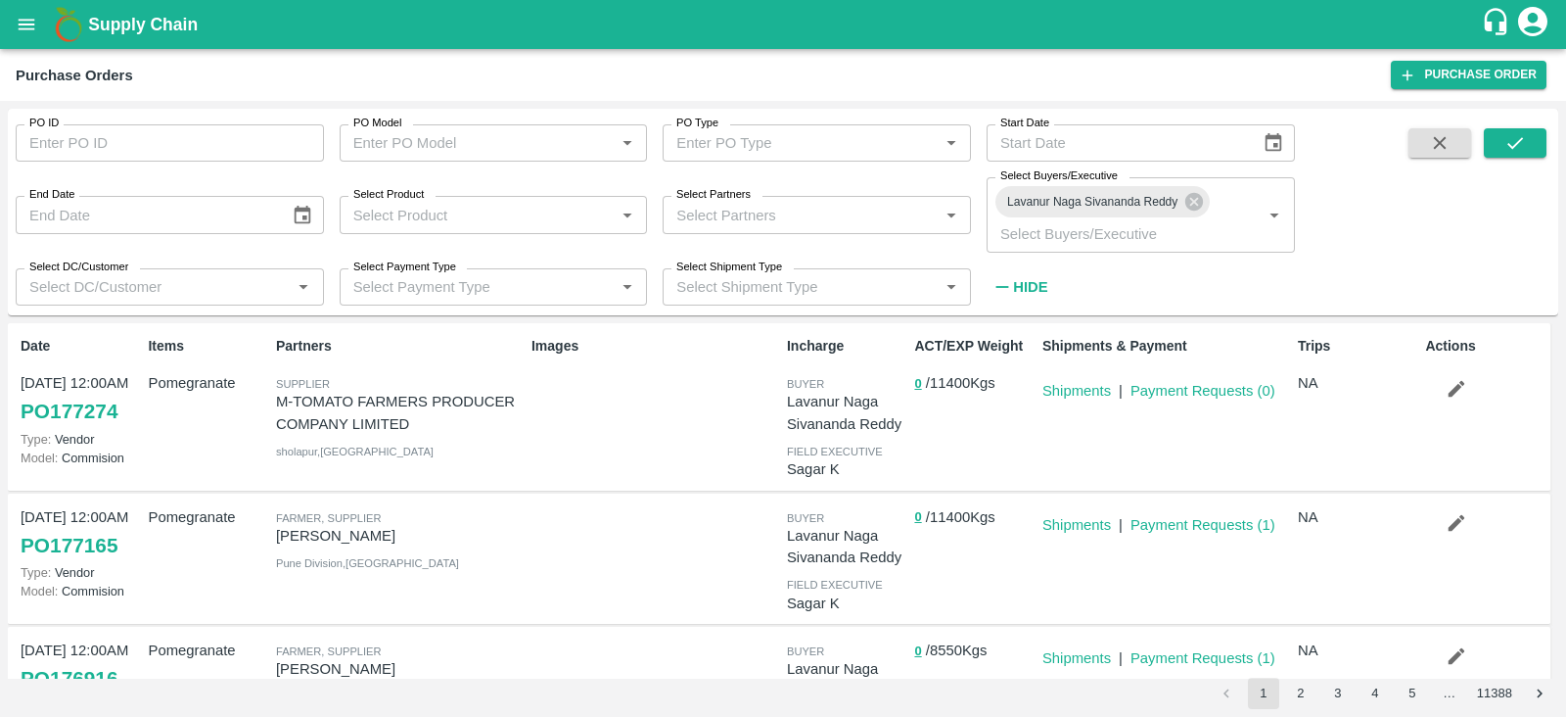
click at [1448, 401] on button "button" at bounding box center [1456, 388] width 63 height 33
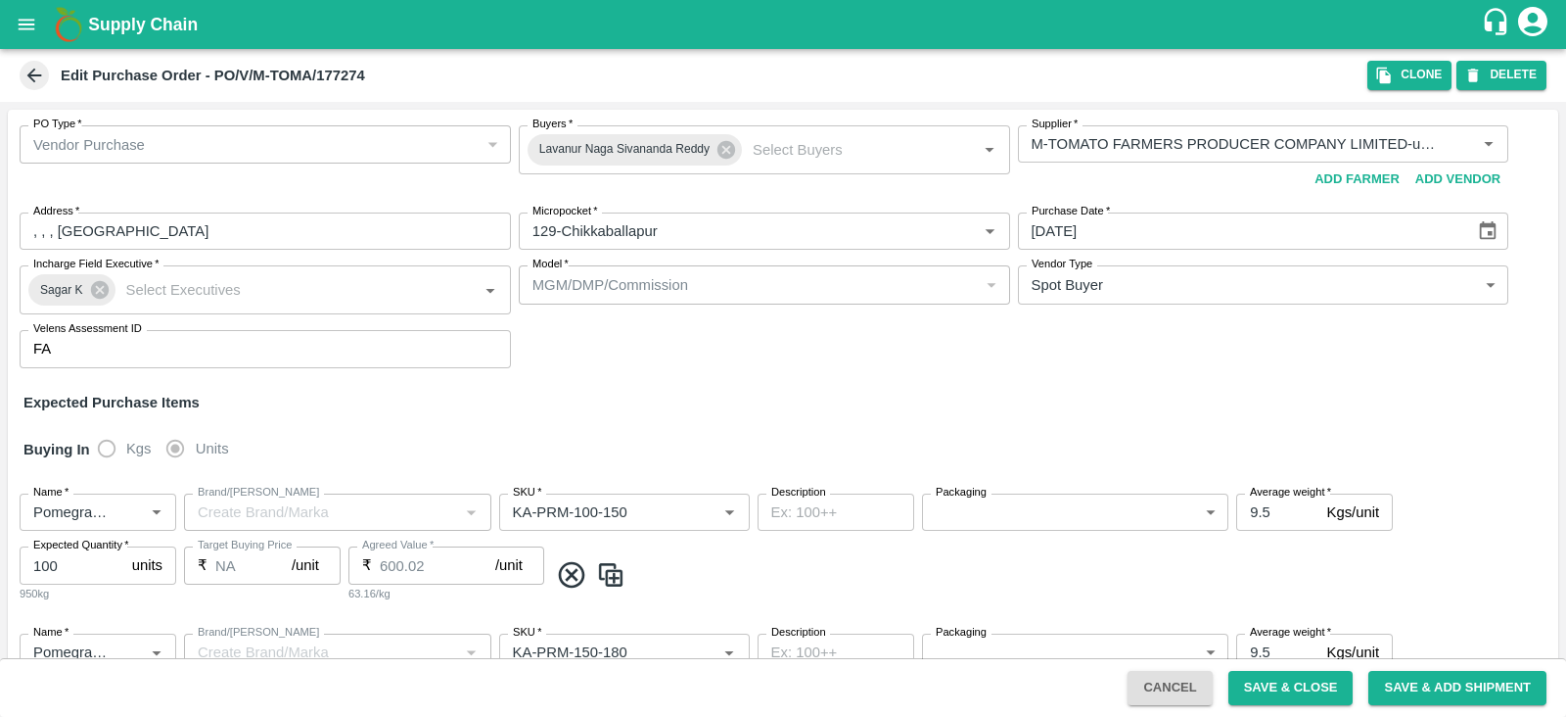
type input "M-TOMATO FARMERS PRODUCER COMPANY LIMITED-undefined"
type input "129-Chikkaballapur"
type input "Pomegranate"
type input "KA-PRM-100-150"
type input "NA"
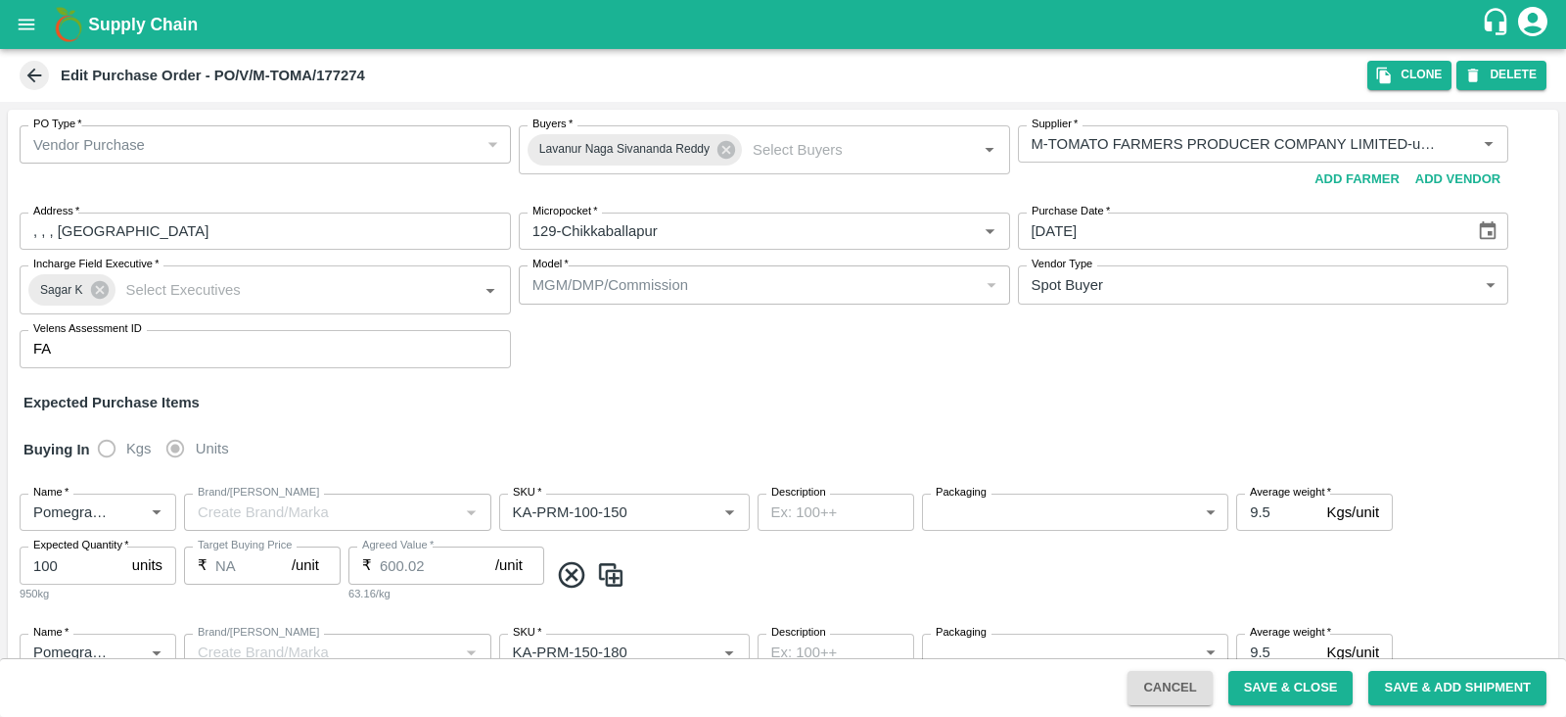
type input "Pomegranate"
type input "KA-PRM-150-180"
type input "NA"
type input "Pomegranate"
type input "KA-PRM-180-220"
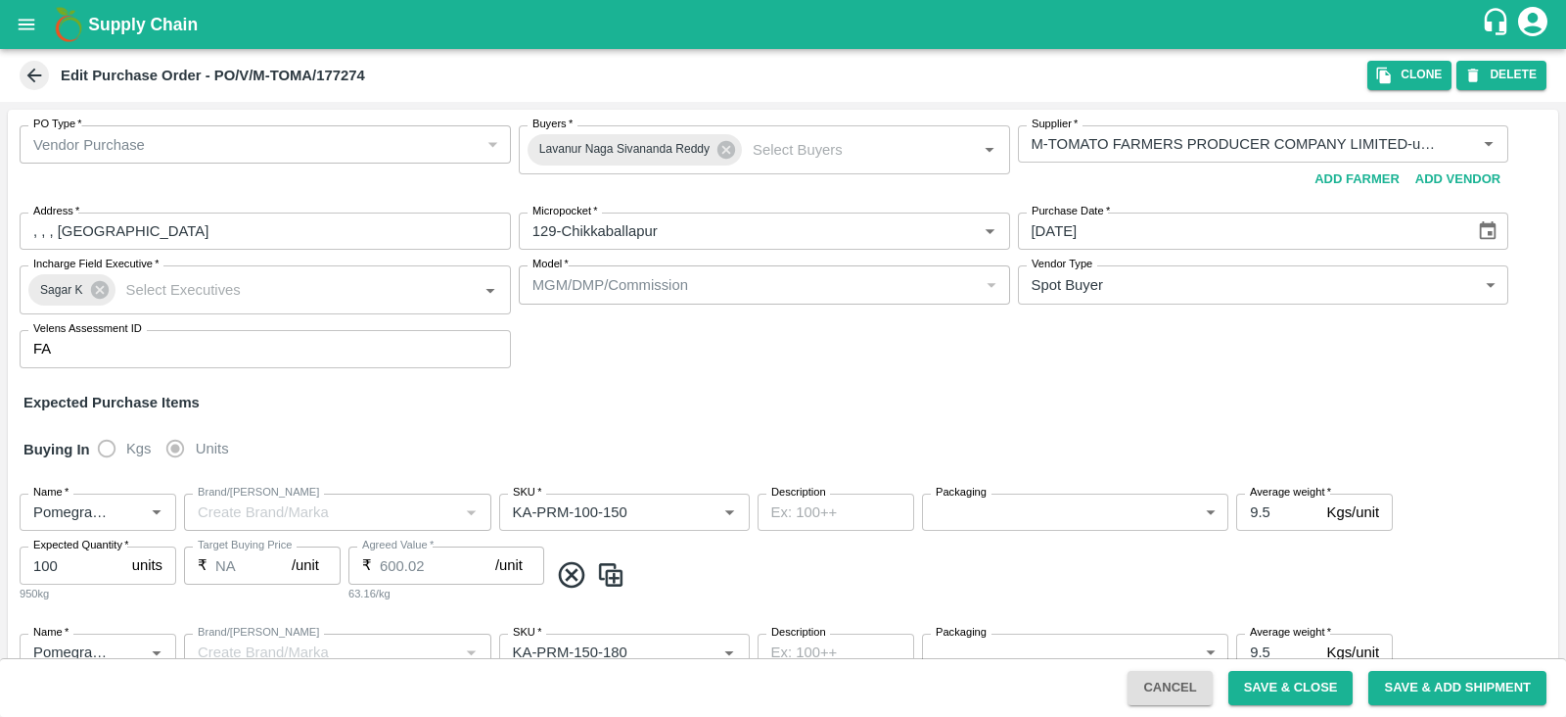
type input "NA"
type input "Pomegranate"
type input "KA-PRM-220-250"
type input "NA"
type input "Pomegranate"
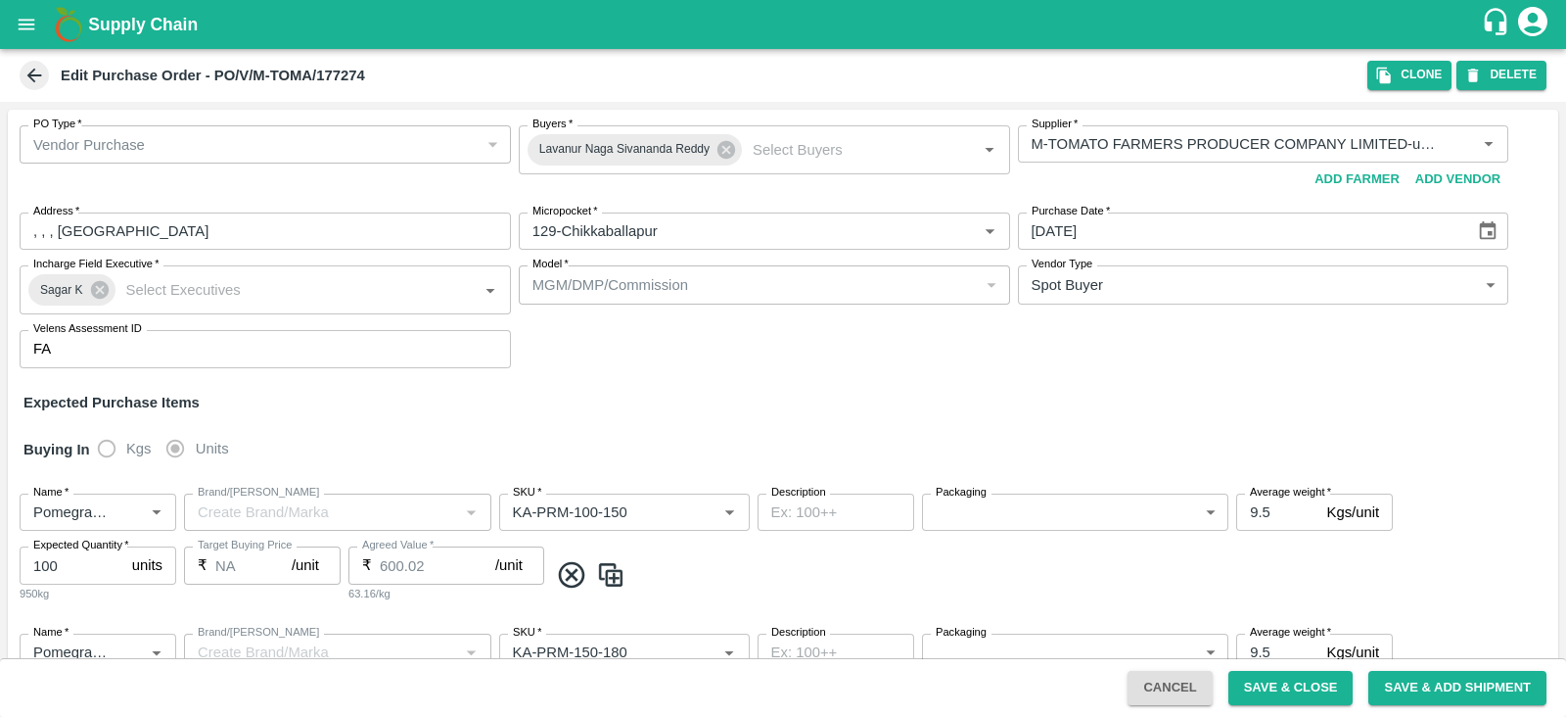
type input "KA-PRM-250-300"
type input "NA"
type input "Pomegranate"
type input "KA-PRM-300-350"
type input "NA"
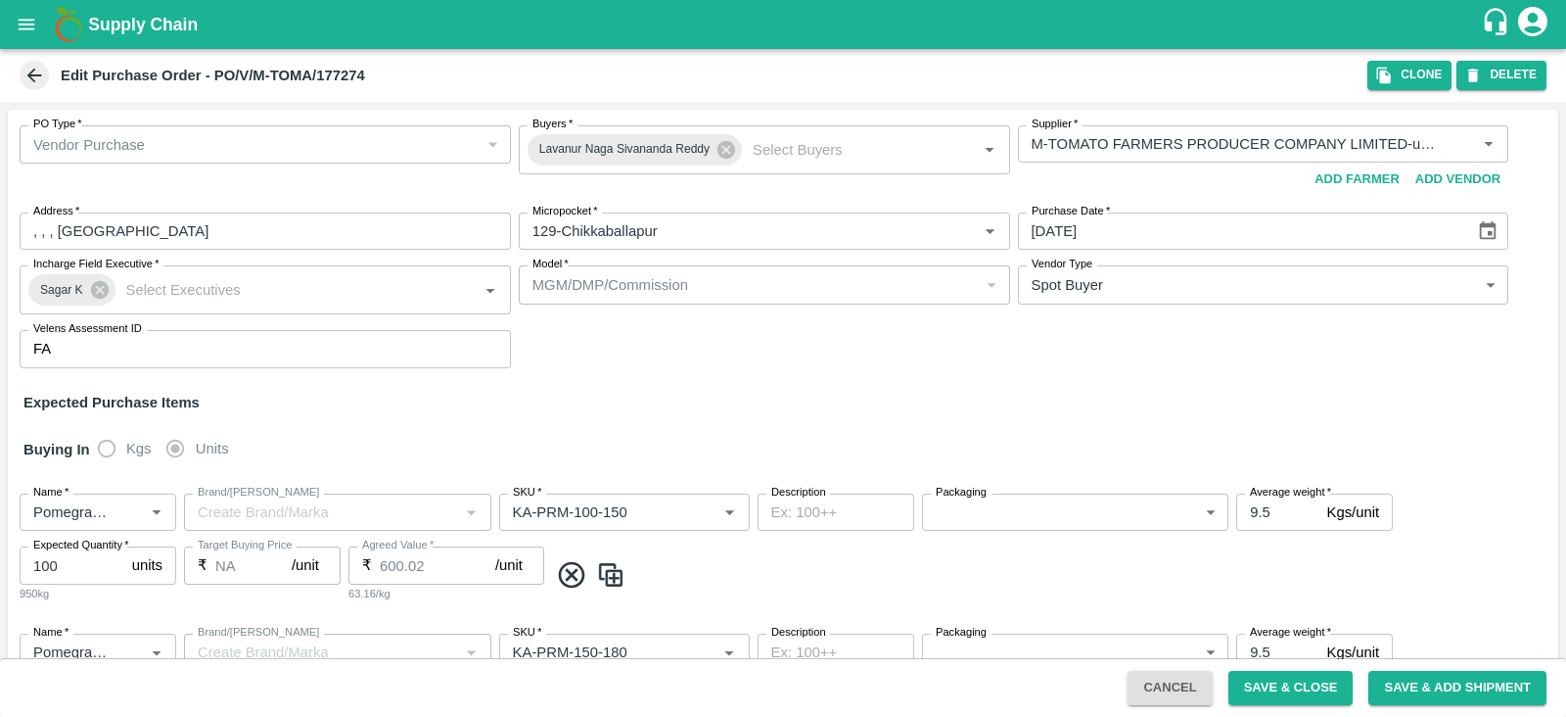
type input "Pomegranate"
type input "KA-SUPR-180++"
type input "NA"
type input "Pomegranate"
type input "KA-SUPR-100++"
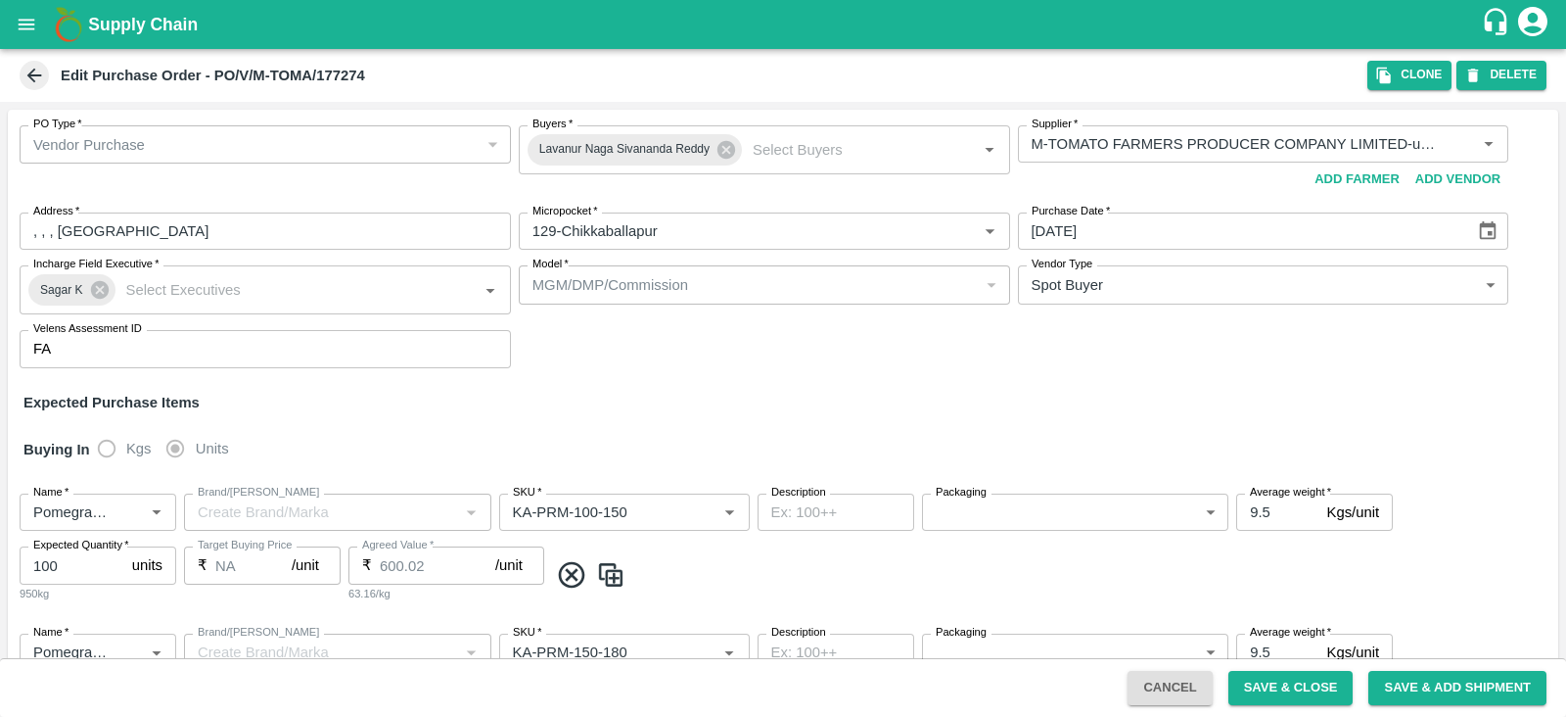
type input "NA"
type input "Pomegranate"
type input "KA-Loose A"
type input "NA"
type input "Pomegranate"
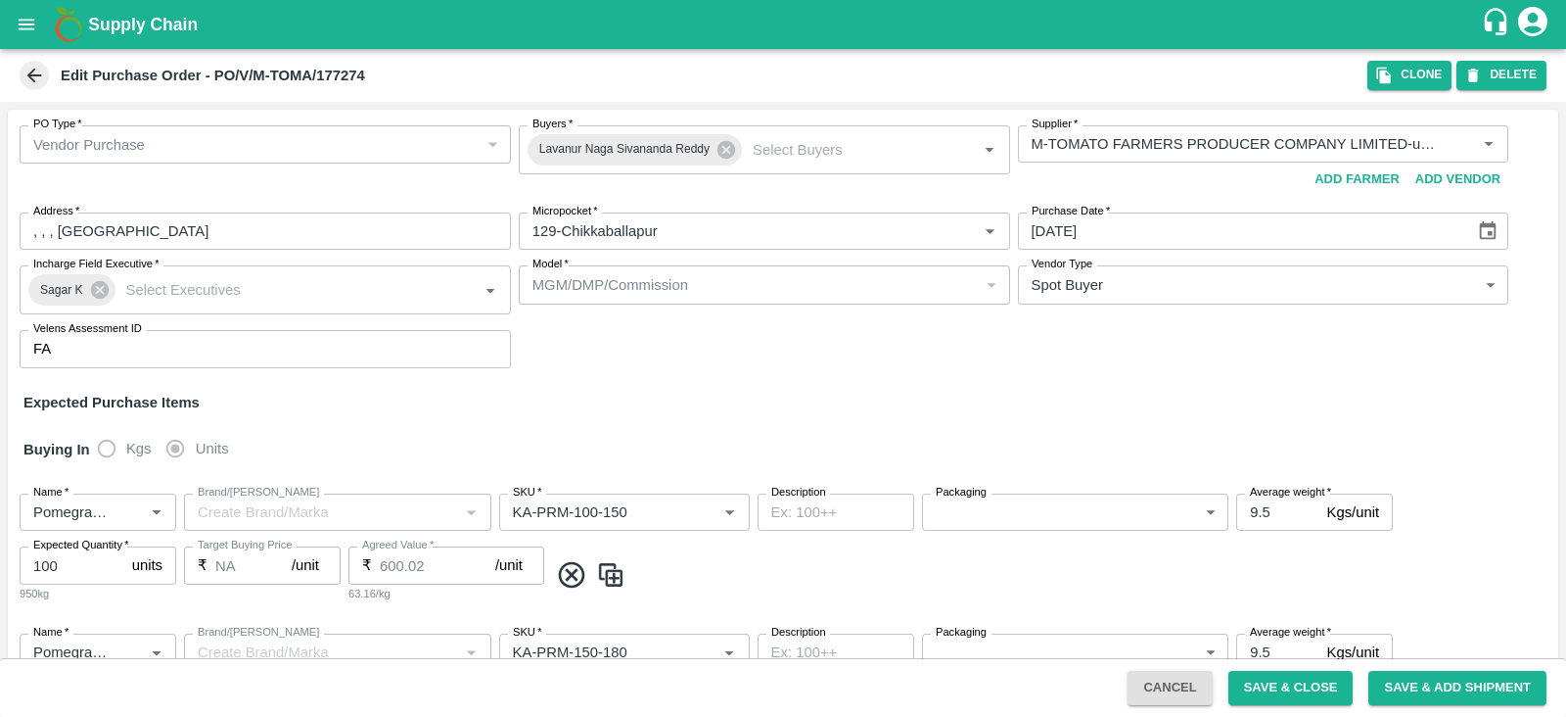
type input "KA-Green"
type input "NA"
type input "Pomegranate"
type input "KA-Loose B"
type input "NA"
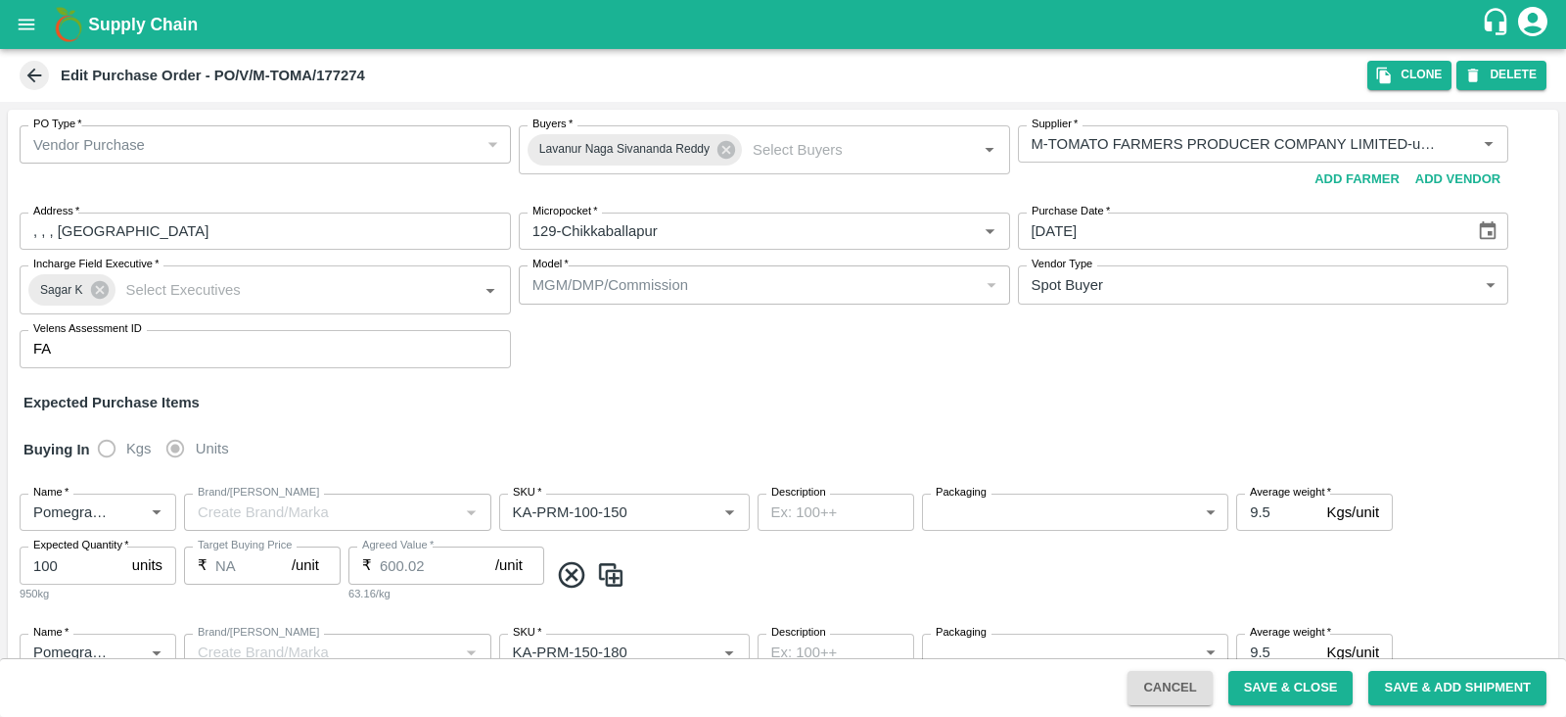
type input "Pomegranate"
type input "KA-PRM-350-400"
type input "NA"
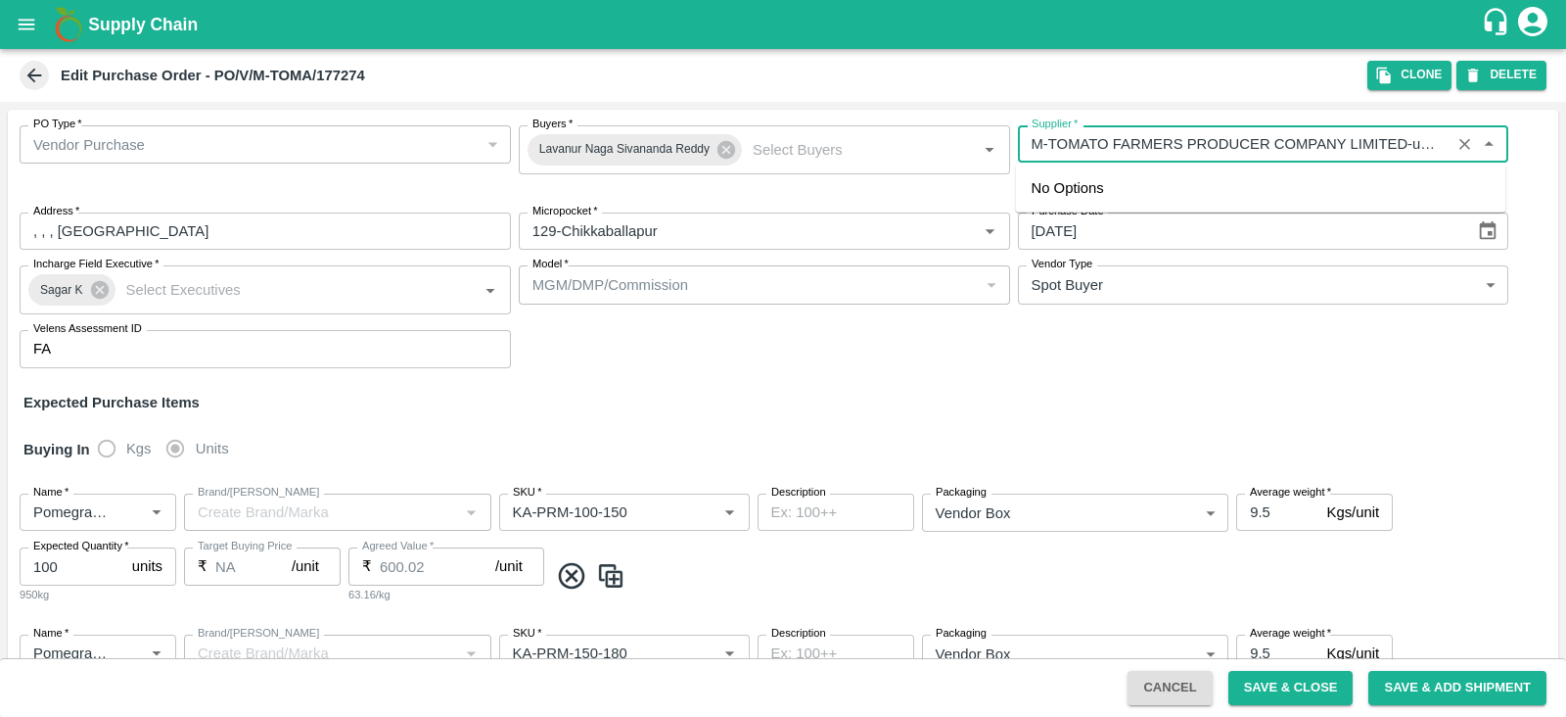
click at [1189, 145] on input "Supplier   *" at bounding box center [1235, 143] width 422 height 25
click at [1194, 152] on input "Supplier   *" at bounding box center [1235, 143] width 422 height 25
paste input "Ningappa Kallappa Madabhavi"
click at [1194, 186] on div "Ningappa Kallappa Madabhavi -, Pune Division-8805072781(Farmer, Supplier)" at bounding box center [1246, 188] width 428 height 22
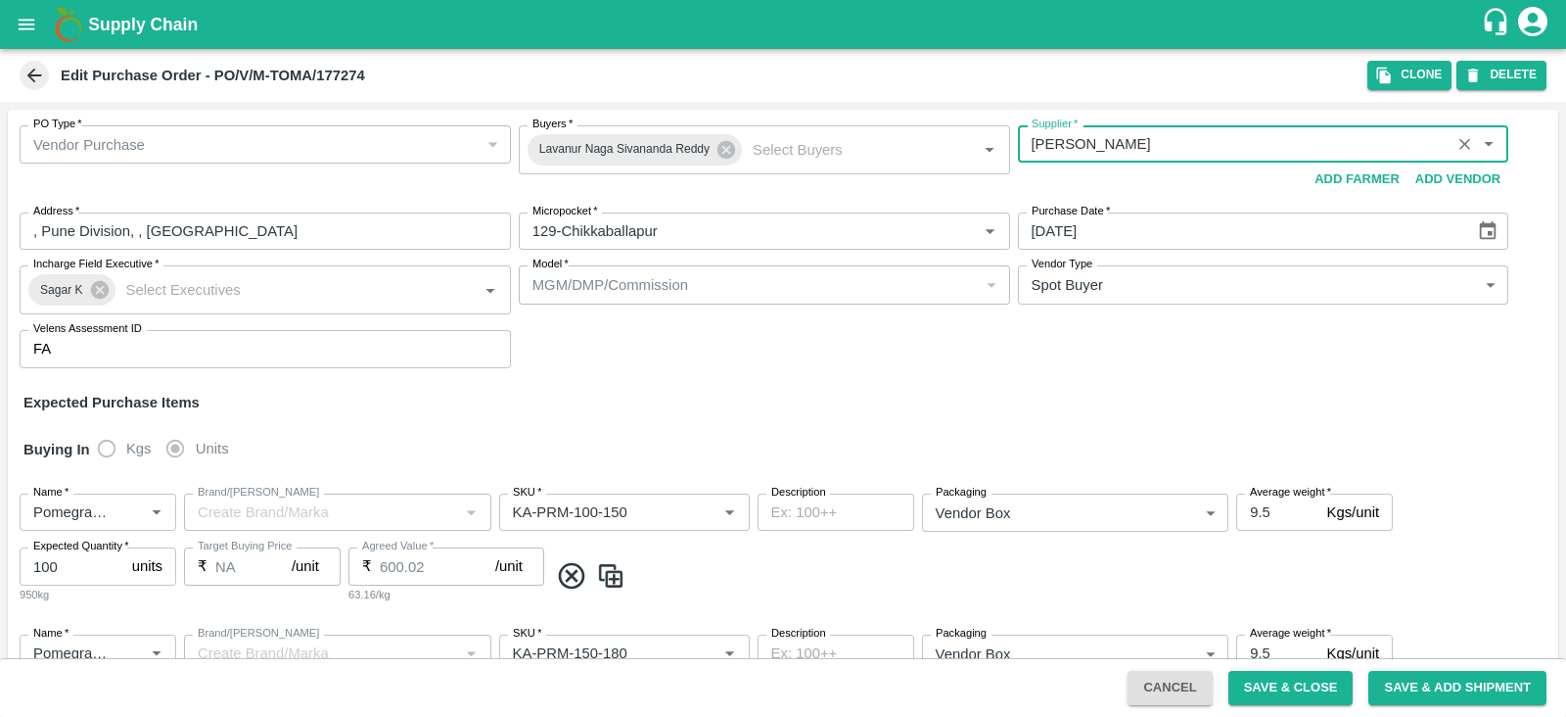
type input "Ningappa Kallappa Madabhavi -, Pune Division-8805072781(Farmer, Supplier)"
type input ", Pune Division, , [GEOGRAPHIC_DATA]"
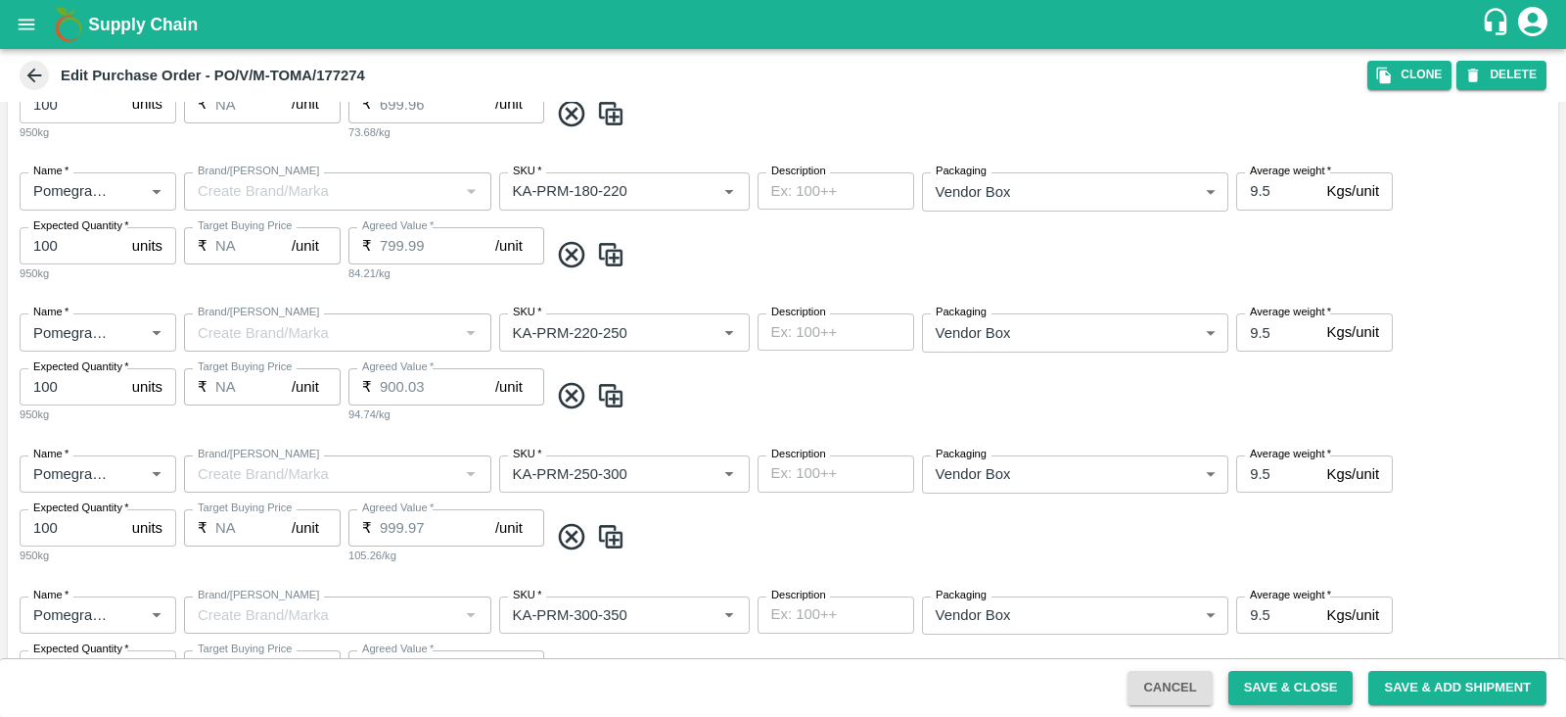
scroll to position [1575, 0]
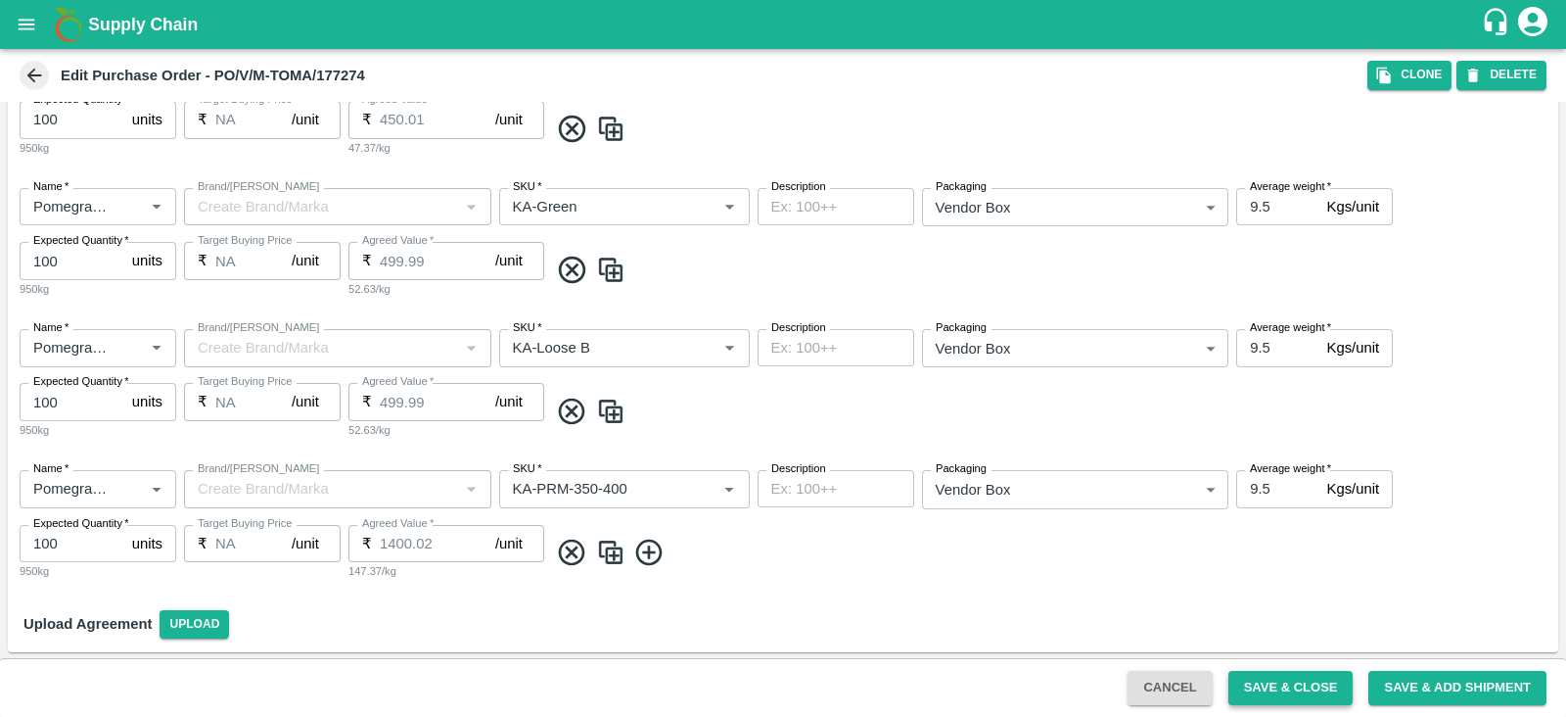
type input "Ningappa Kallappa Madabhavi -, Pune Division-8805072781(Farmer, Supplier)"
click at [1268, 699] on button "Save & Close" at bounding box center [1291, 688] width 125 height 34
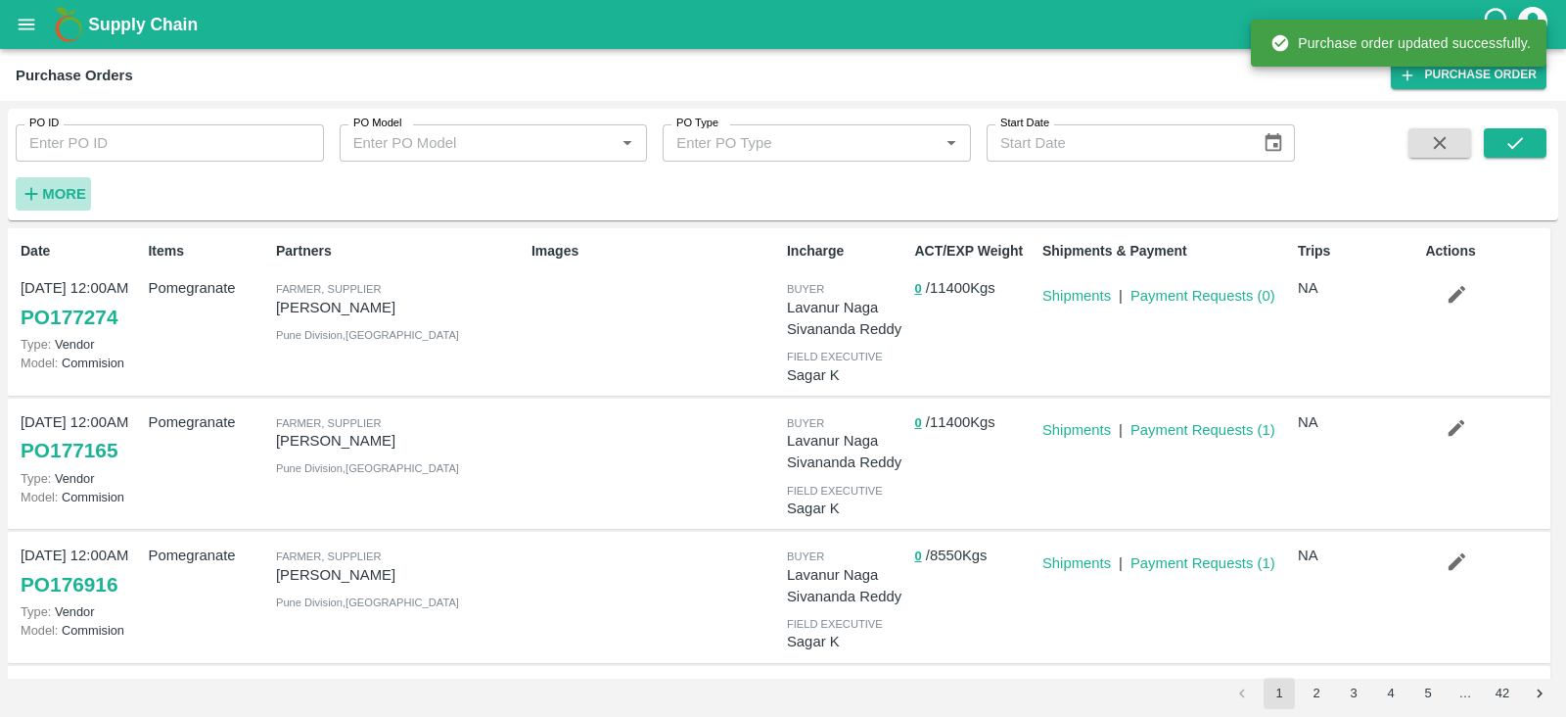
click at [55, 193] on strong "More" at bounding box center [64, 194] width 44 height 16
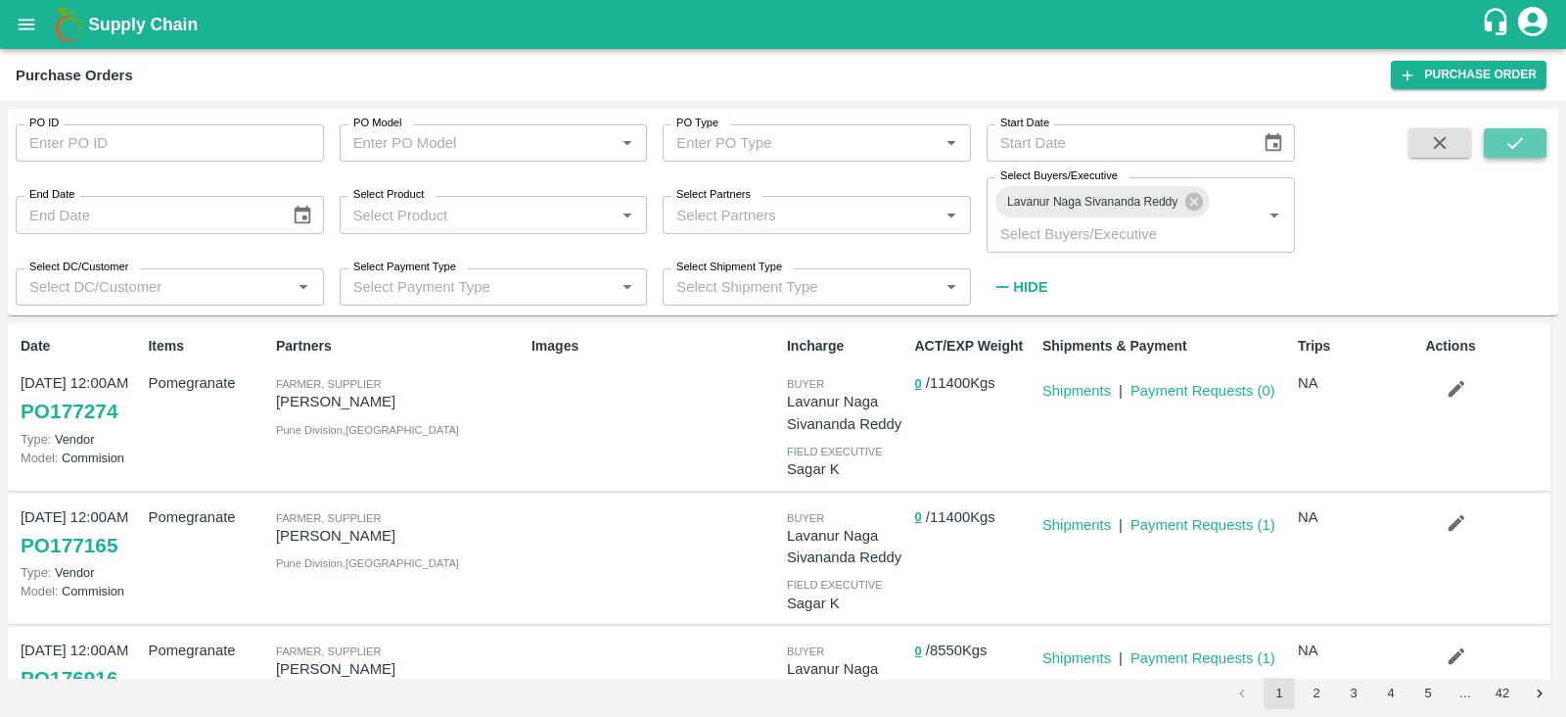
click at [1507, 134] on icon "submit" at bounding box center [1516, 143] width 22 height 22
click at [1526, 139] on button "submit" at bounding box center [1515, 142] width 63 height 29
click at [1503, 155] on button "submit" at bounding box center [1515, 142] width 63 height 29
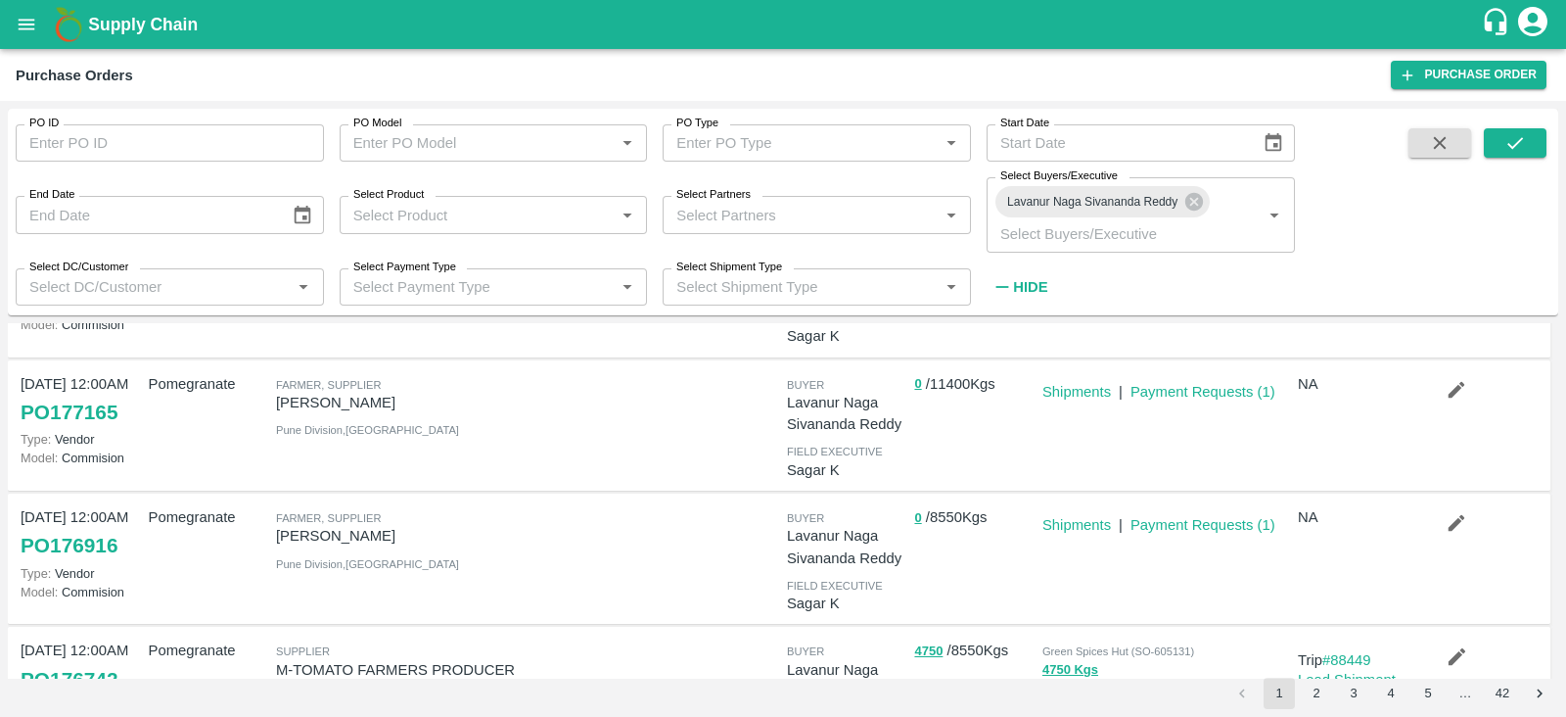
scroll to position [131, 0]
click at [1450, 397] on icon "button" at bounding box center [1457, 391] width 17 height 17
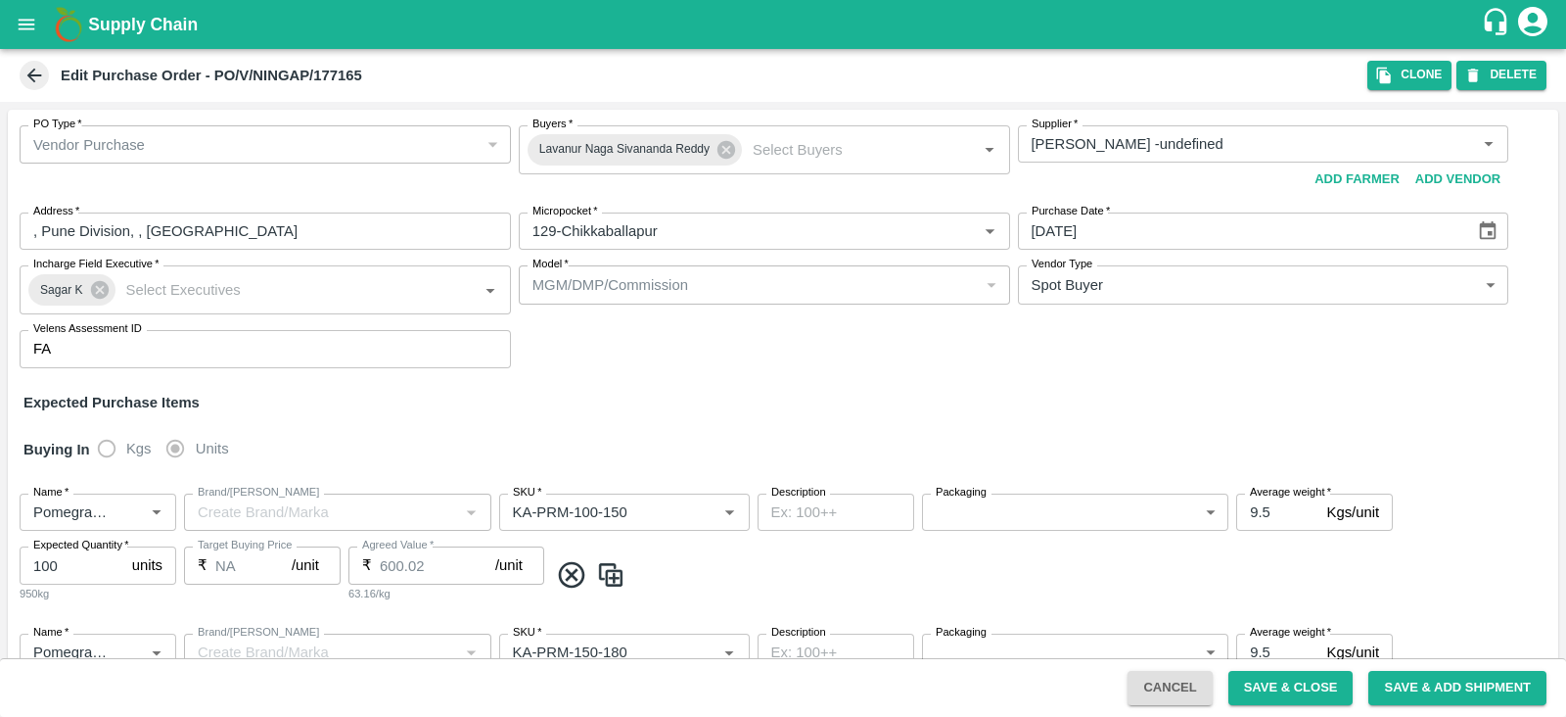
type input "Ningappa Kallappa Madabhavi -undefined"
type input "129-Chikkaballapur"
type input "Pomegranate"
type input "KA-PRM-100-150"
type input "NA"
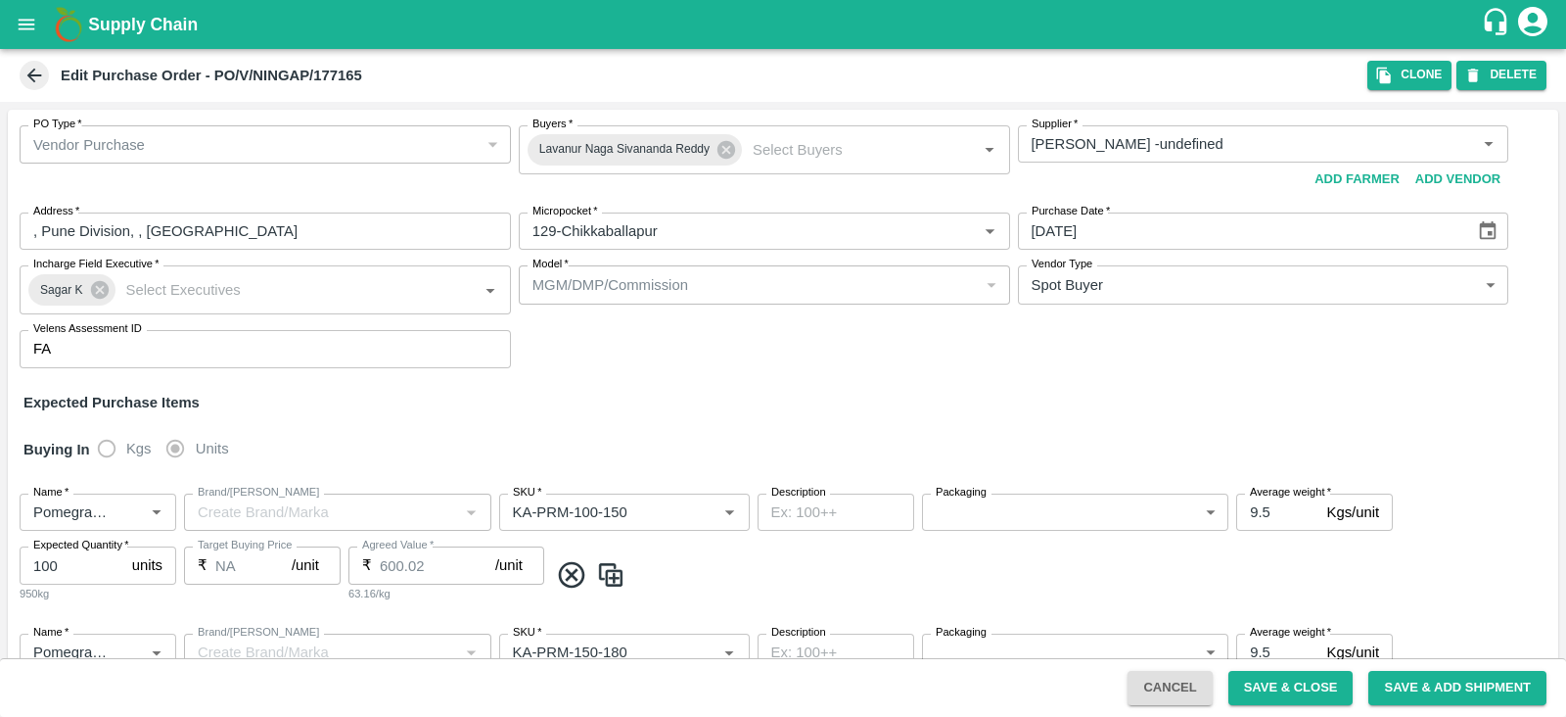
type input "Pomegranate"
type input "KA-PRM-150-180"
type input "NA"
type input "Pomegranate"
type input "KA-PRM-180-220"
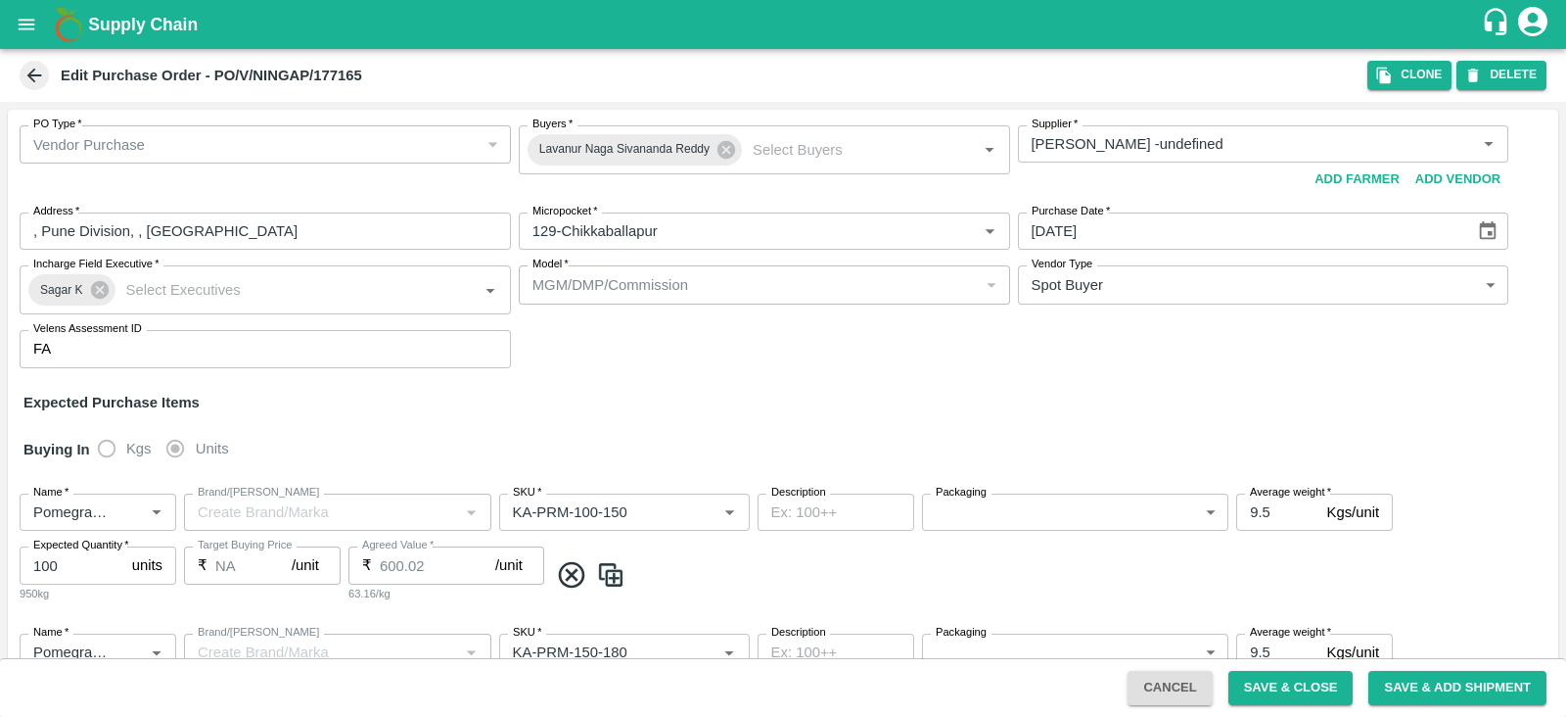
type input "NA"
type input "Pomegranate"
type input "KA-PRM-220-250"
type input "NA"
type input "Pomegranate"
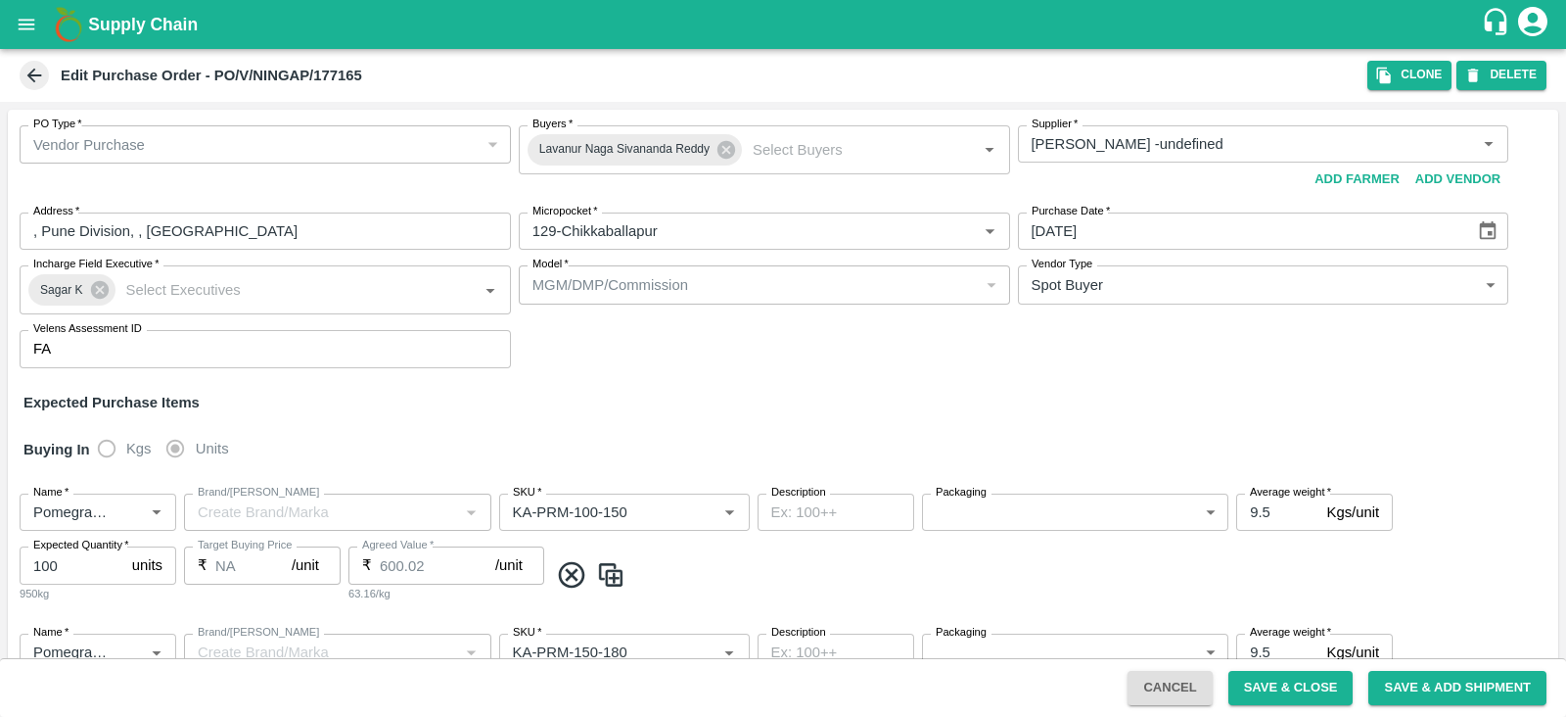
type input "KA-PRM-250-300"
type input "NA"
type input "Pomegranate"
type input "KA-PRM-300-350"
type input "NA"
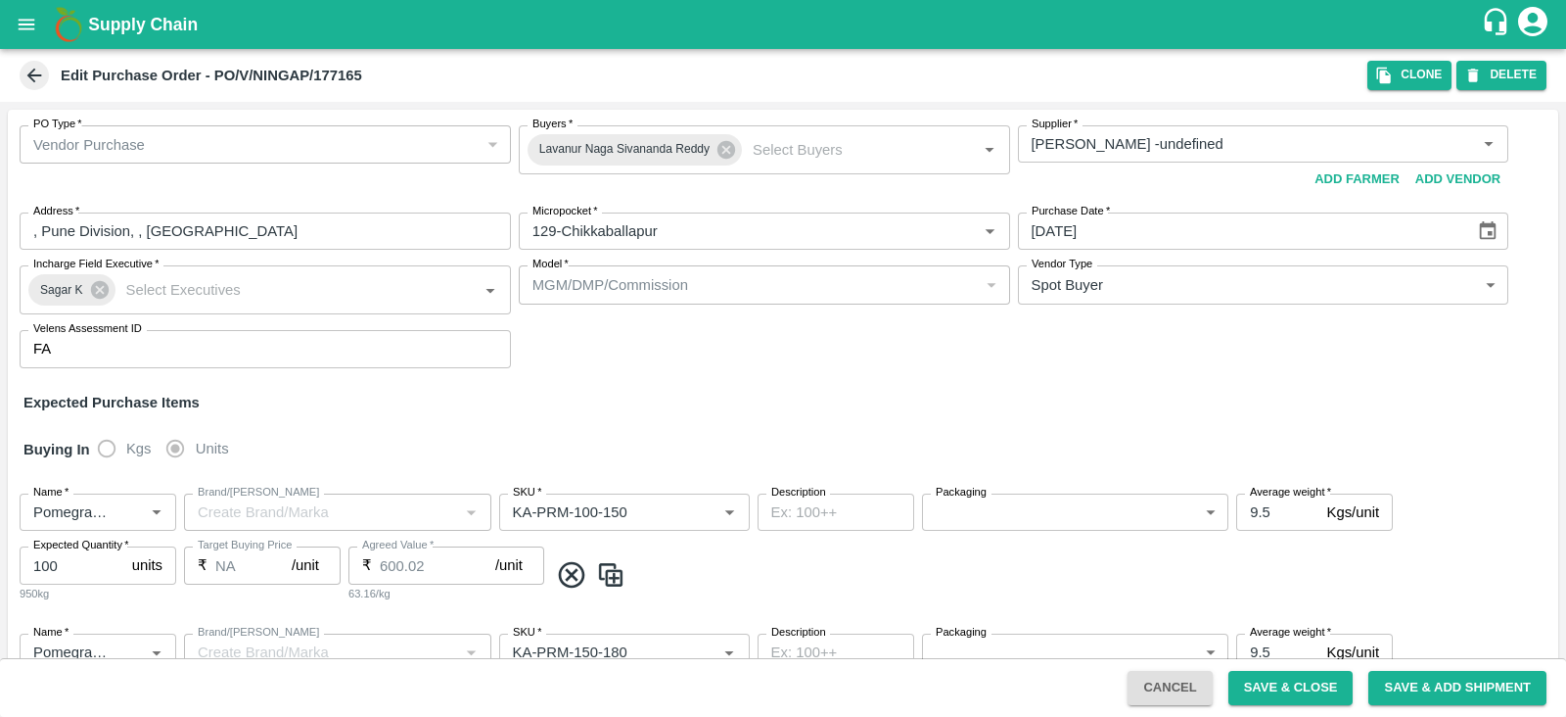
type input "Pomegranate"
type input "KA-SUPR-180++"
type input "NA"
type input "Pomegranate"
type input "KA-SUPR-100++"
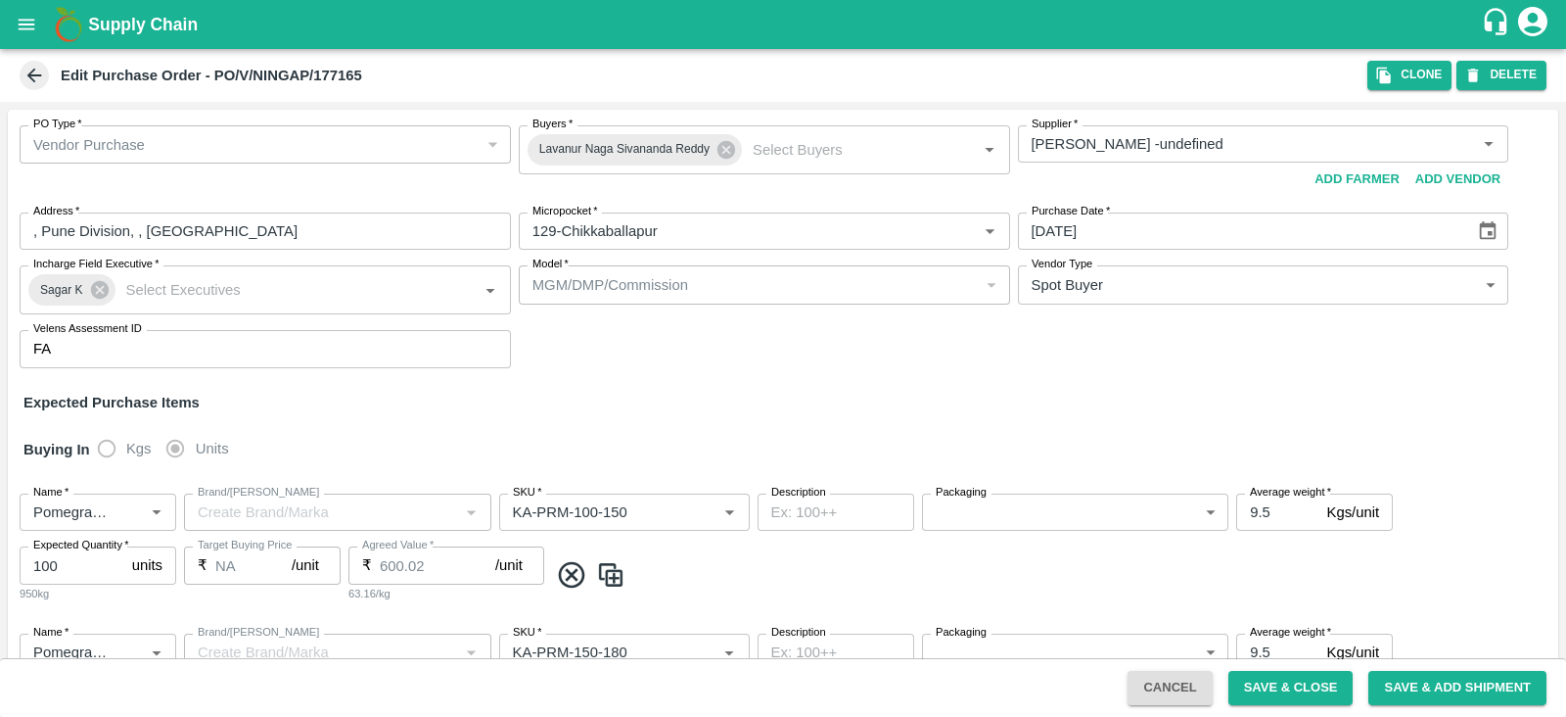
type input "NA"
type input "Pomegranate"
type input "KA-Loose A"
type input "NA"
type input "Pomegranate"
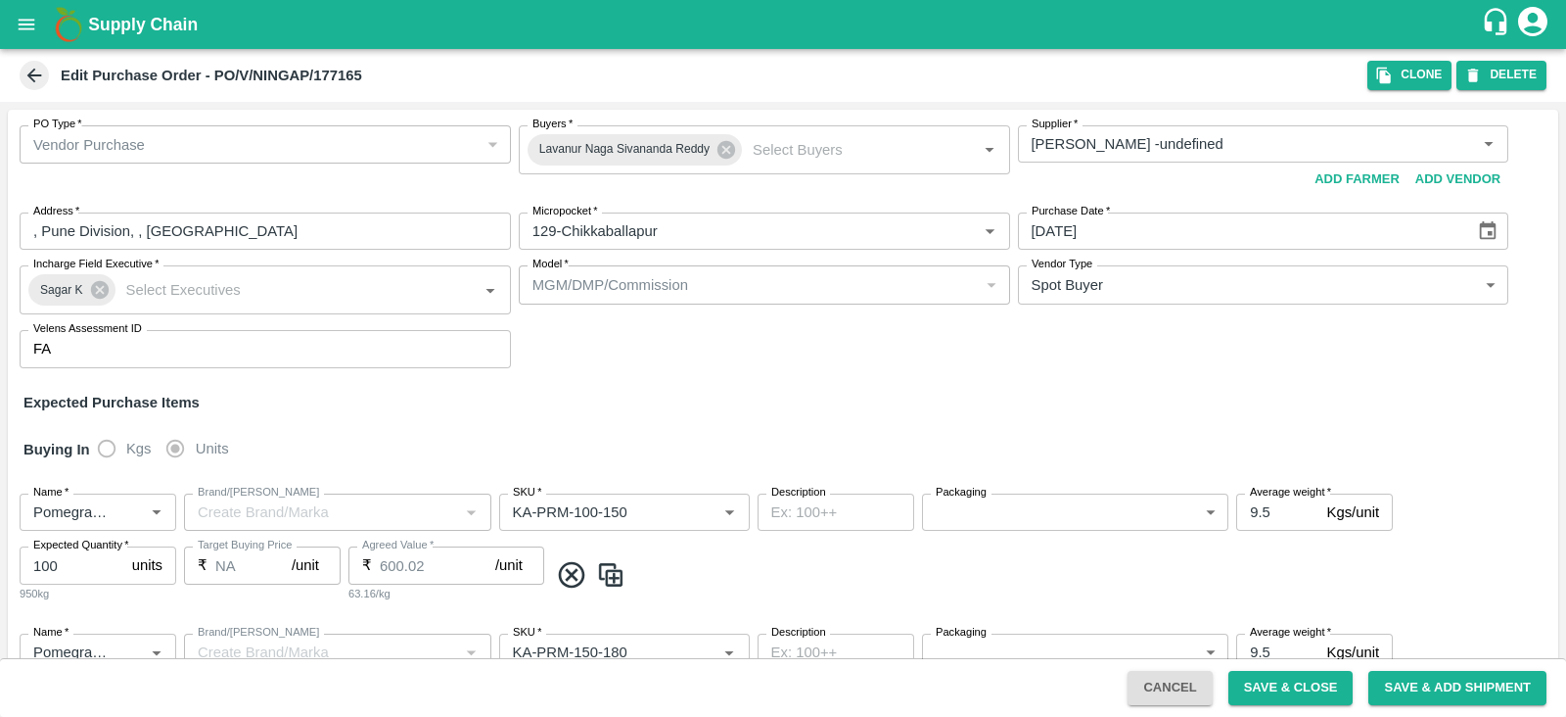
type input "KA-Green"
type input "NA"
type input "Pomegranate"
type input "KA-Loose B"
type input "NA"
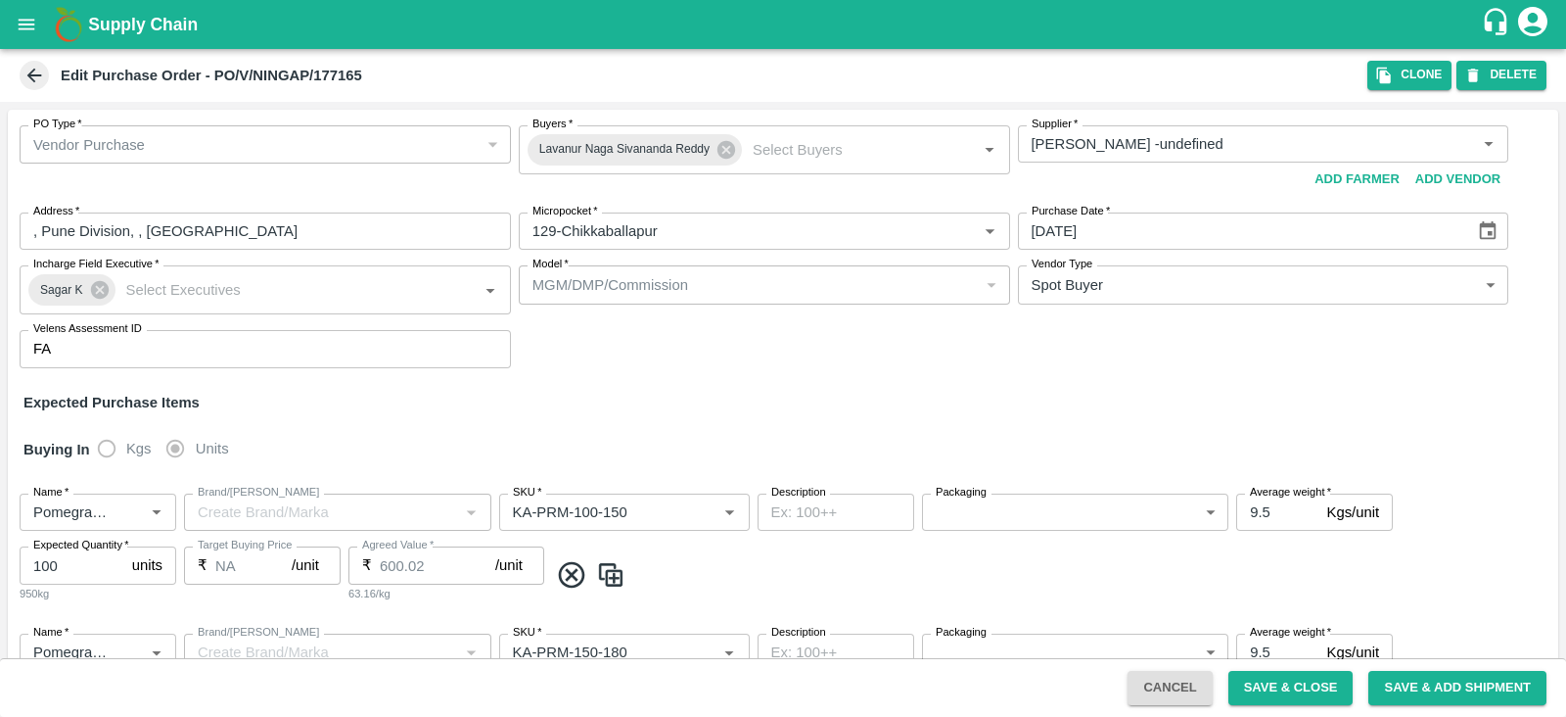
type input "Pomegranate"
type input "KA-PRM-350-400"
type input "NA"
click at [1384, 90] on div "Edit Purchase Order - PO/V/NINGAP/177165 Clone DELETE" at bounding box center [783, 75] width 1566 height 53
click at [1387, 82] on icon "button" at bounding box center [1384, 76] width 14 height 17
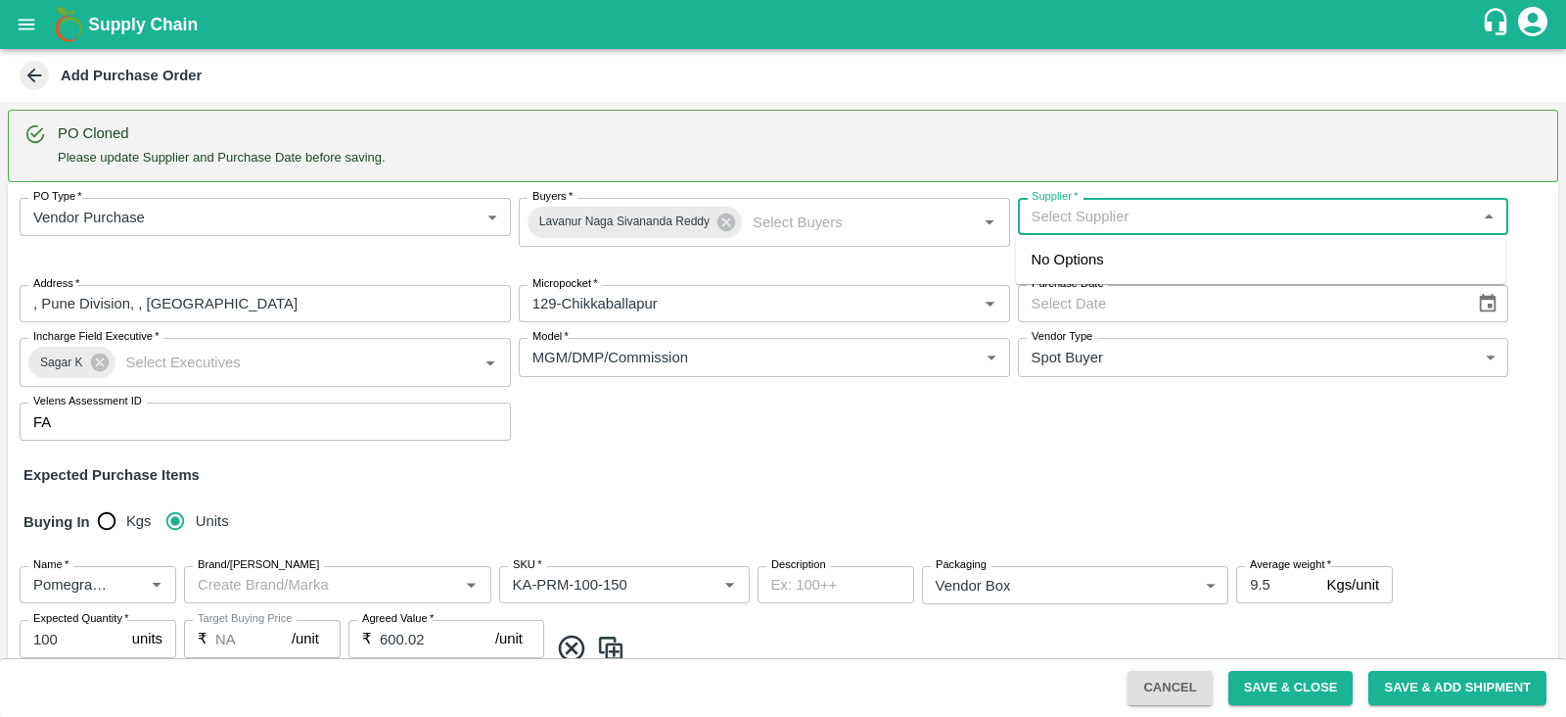
click at [1166, 212] on input "Supplier   *" at bounding box center [1247, 216] width 447 height 25
paste input "Ningappa Kallappa Madabhavi"
click at [1211, 270] on div "Ningappa Kallappa Madabhavi -, Pune Division-8805072781(Farmer, Supplier)" at bounding box center [1246, 260] width 428 height 22
type input "Ningappa Kallappa Madabhavi -, Pune Division-8805072781(Farmer, Supplier)"
click at [1477, 309] on icon "Choose date" at bounding box center [1488, 304] width 22 height 22
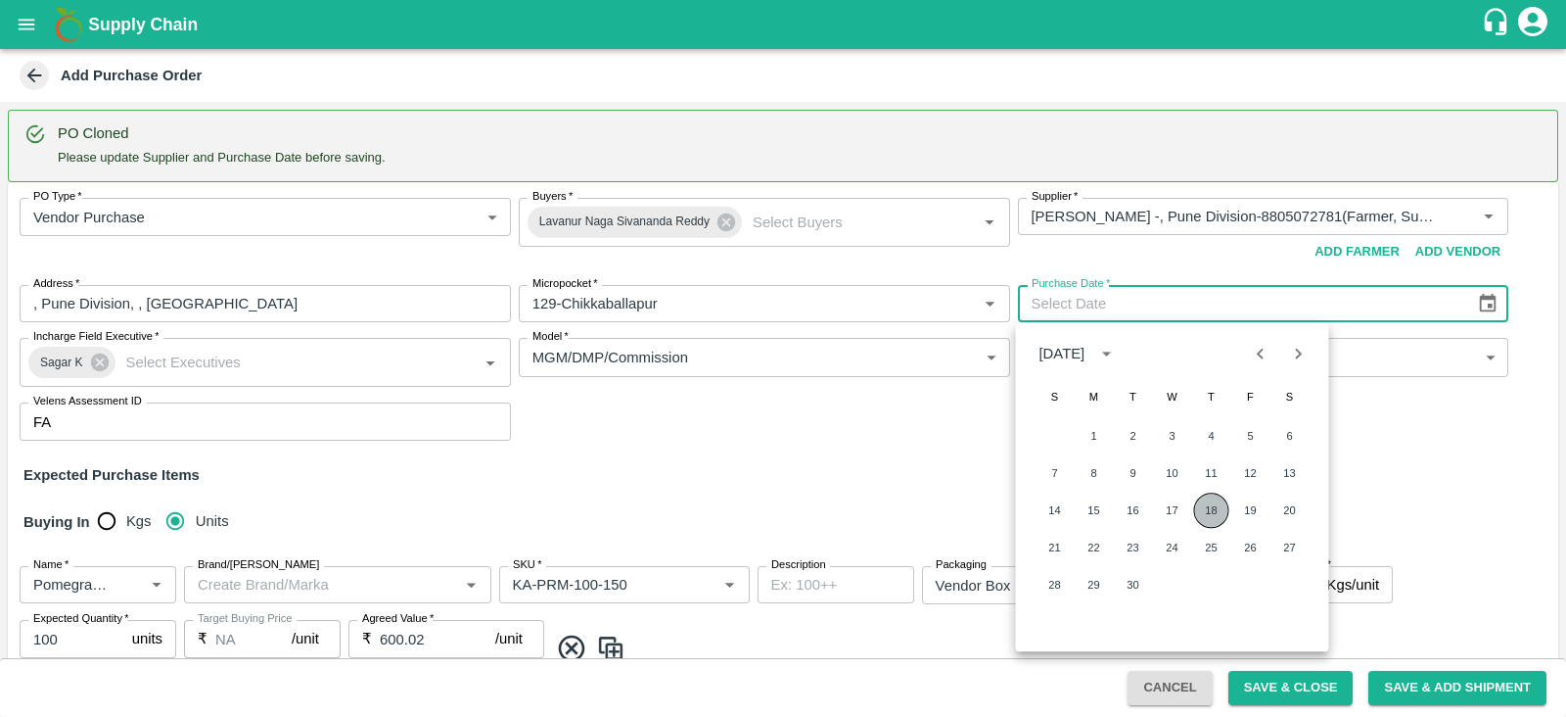
click at [1218, 501] on button "18" at bounding box center [1211, 509] width 35 height 35
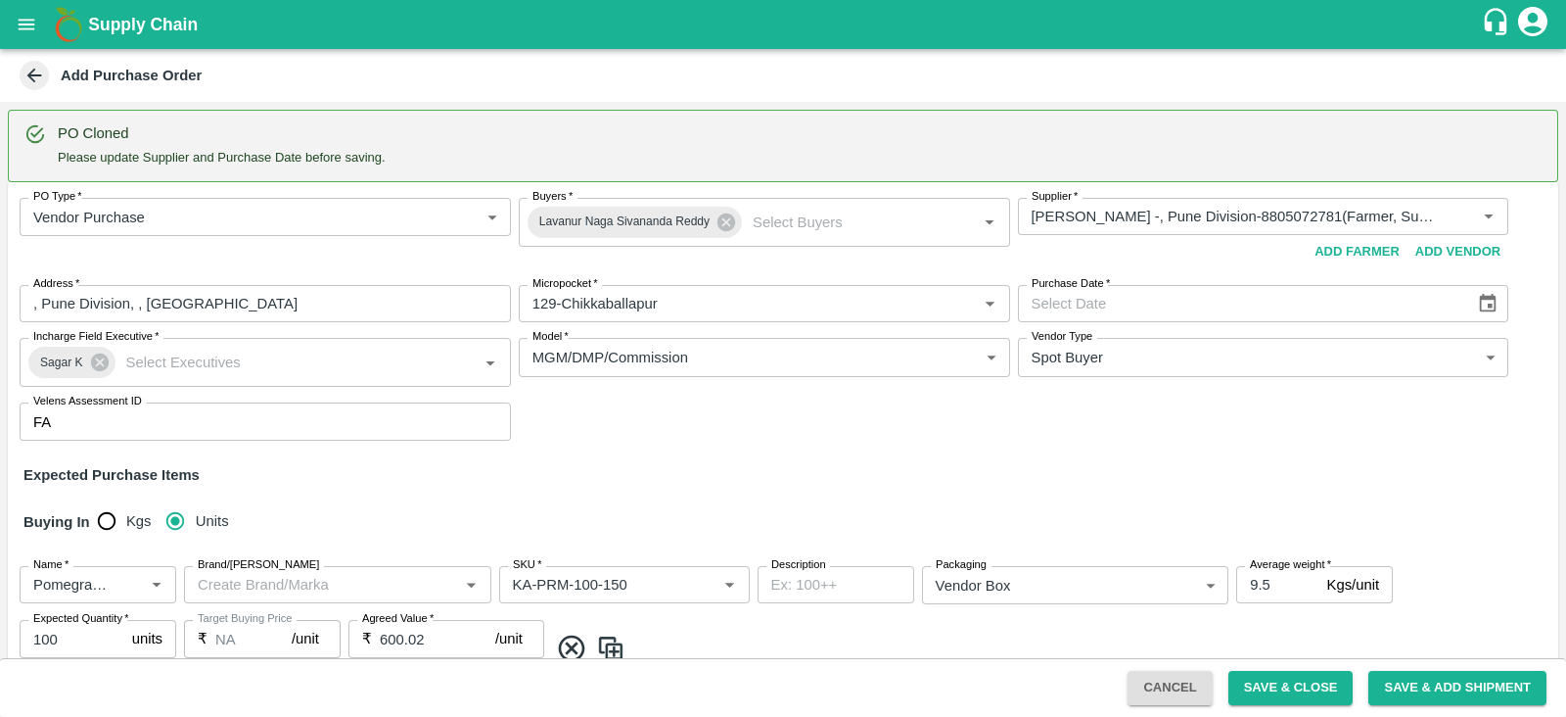
type input "18/09/2025"
click at [1267, 683] on button "Save & Close" at bounding box center [1291, 688] width 125 height 34
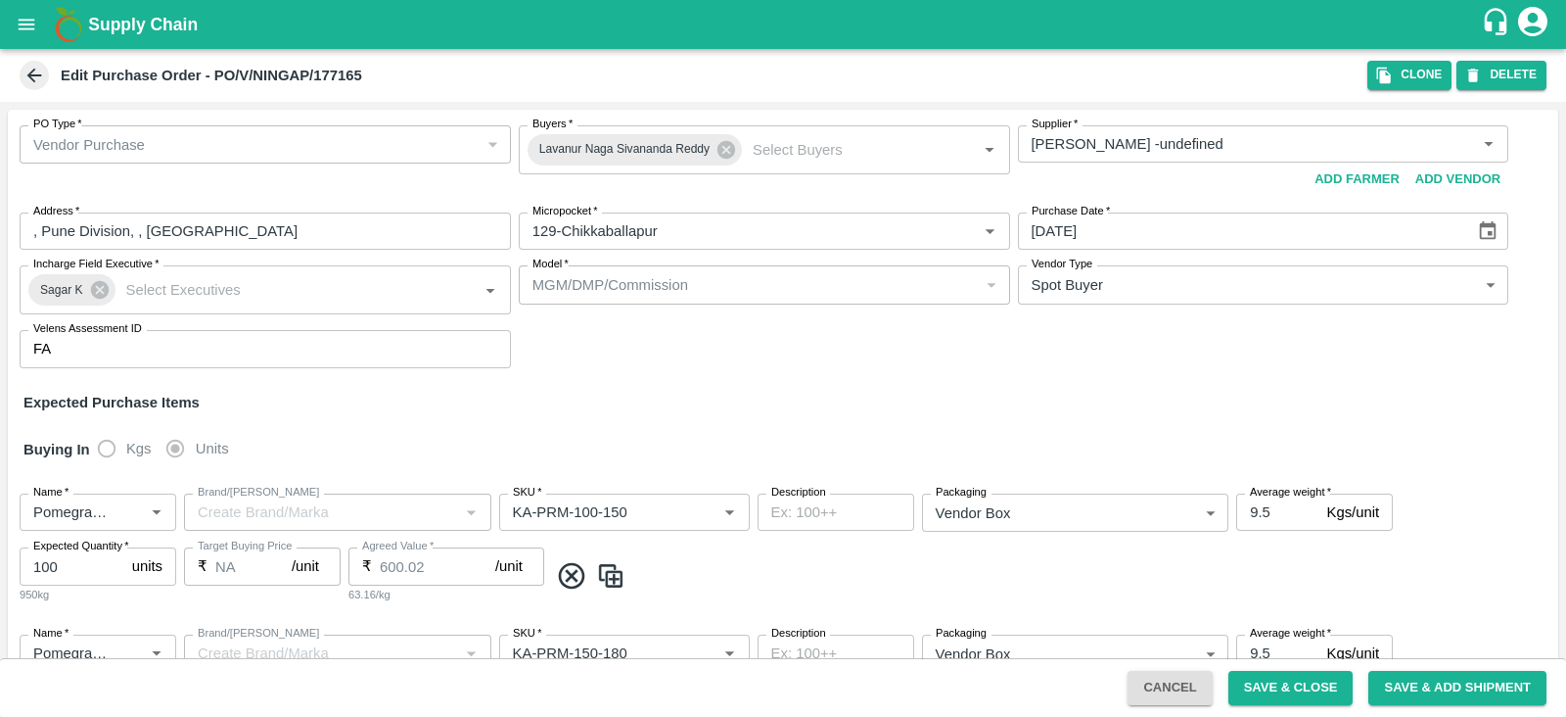
click at [29, 14] on icon "open drawer" at bounding box center [27, 25] width 22 height 22
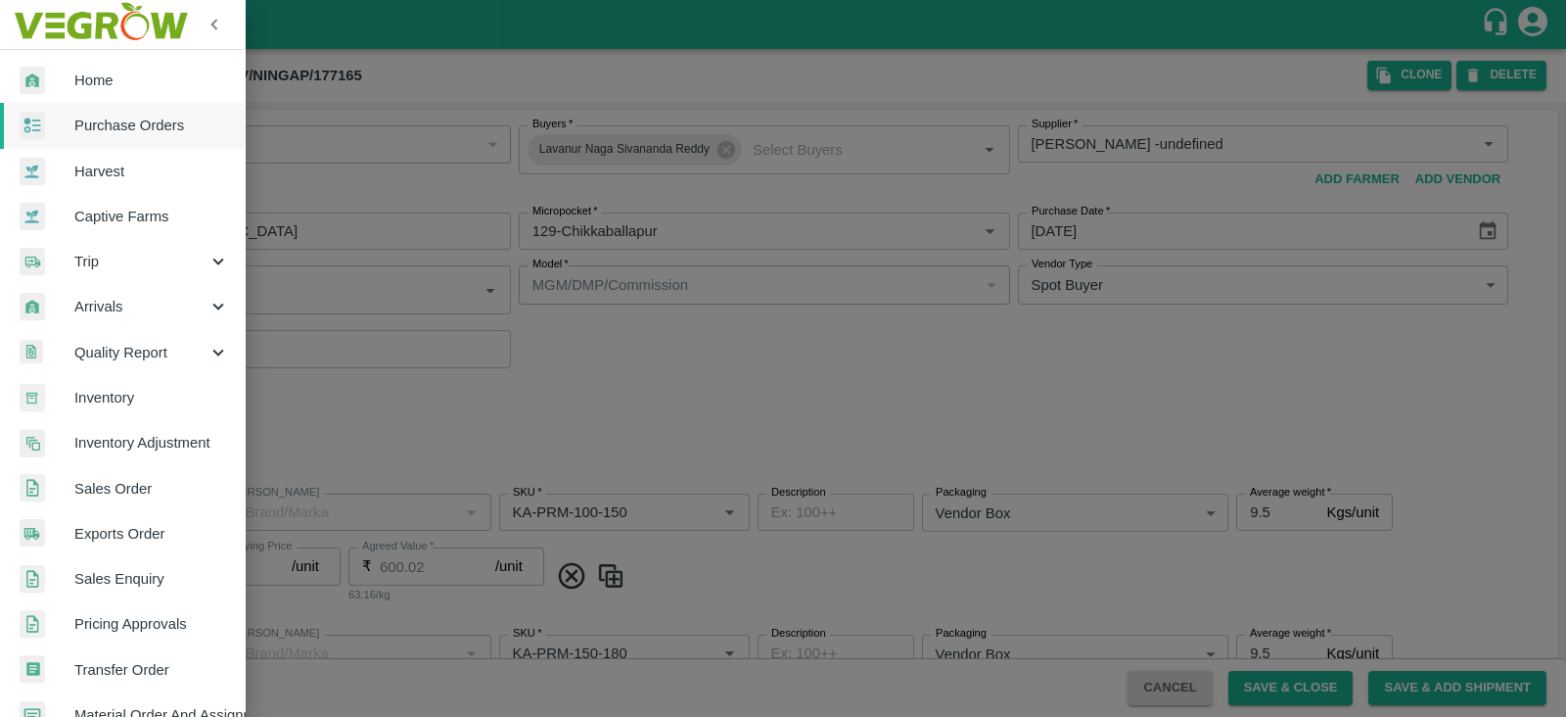
drag, startPoint x: 29, startPoint y: 14, endPoint x: 108, endPoint y: 144, distance: 151.9
click at [108, 144] on link "Purchase Orders" at bounding box center [122, 125] width 245 height 45
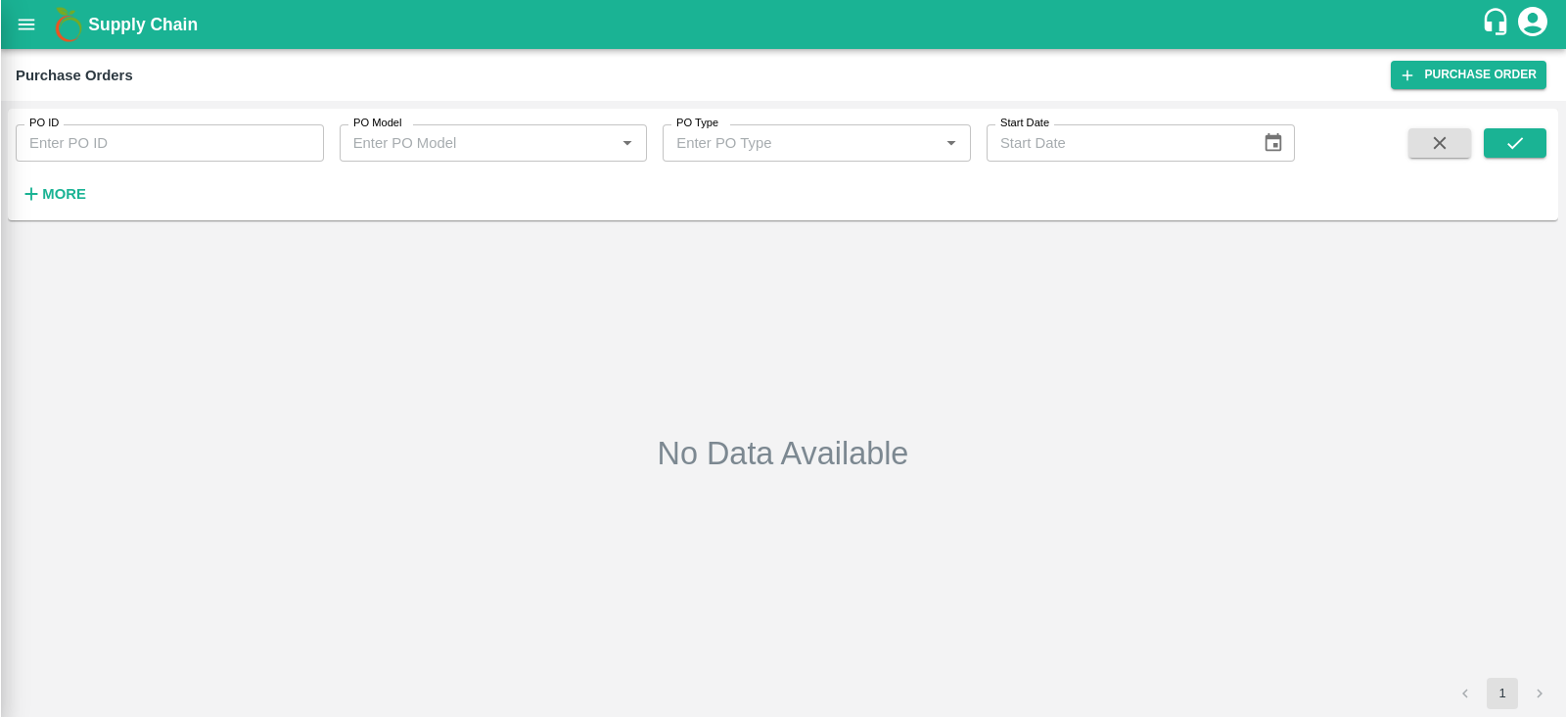
click at [67, 190] on div at bounding box center [783, 358] width 1566 height 717
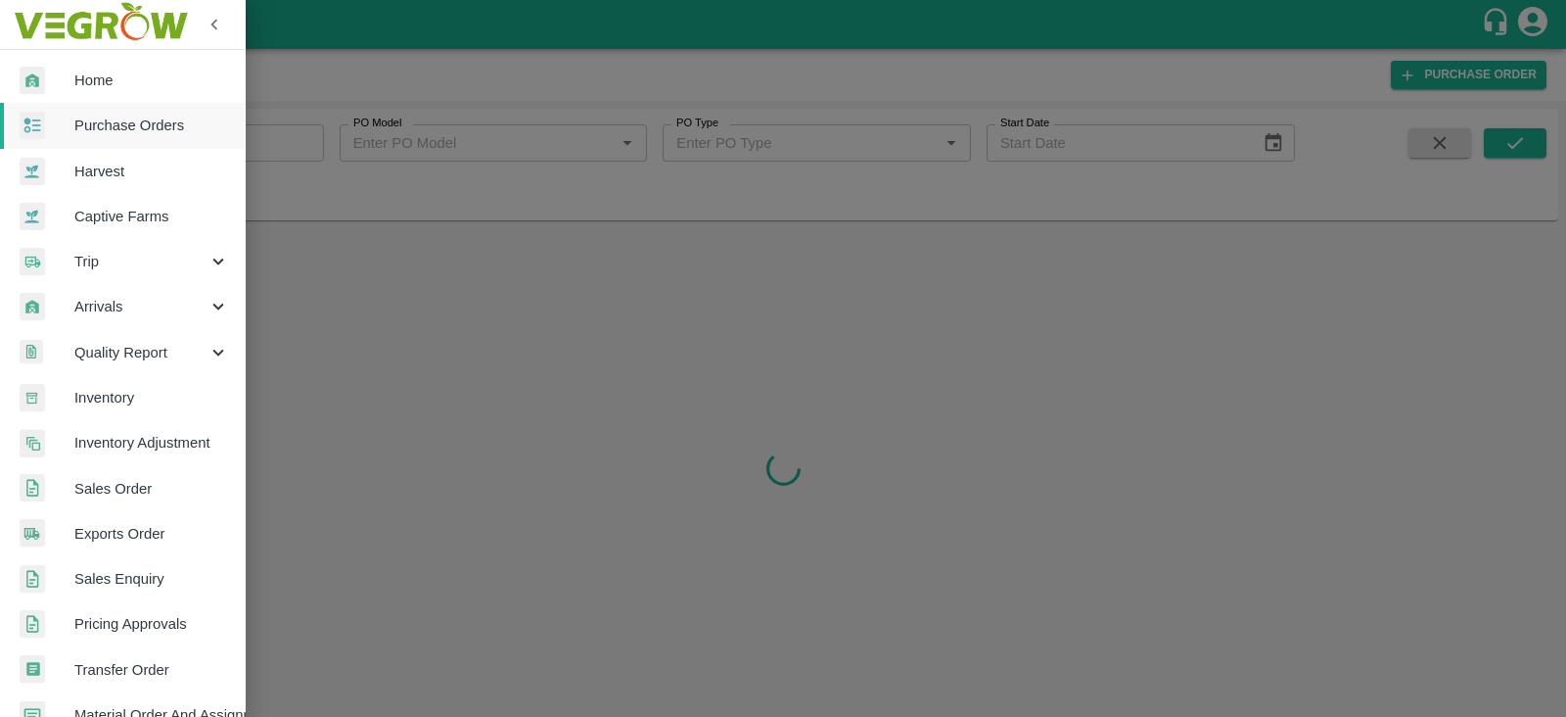
click at [152, 149] on link "Harvest" at bounding box center [122, 171] width 245 height 45
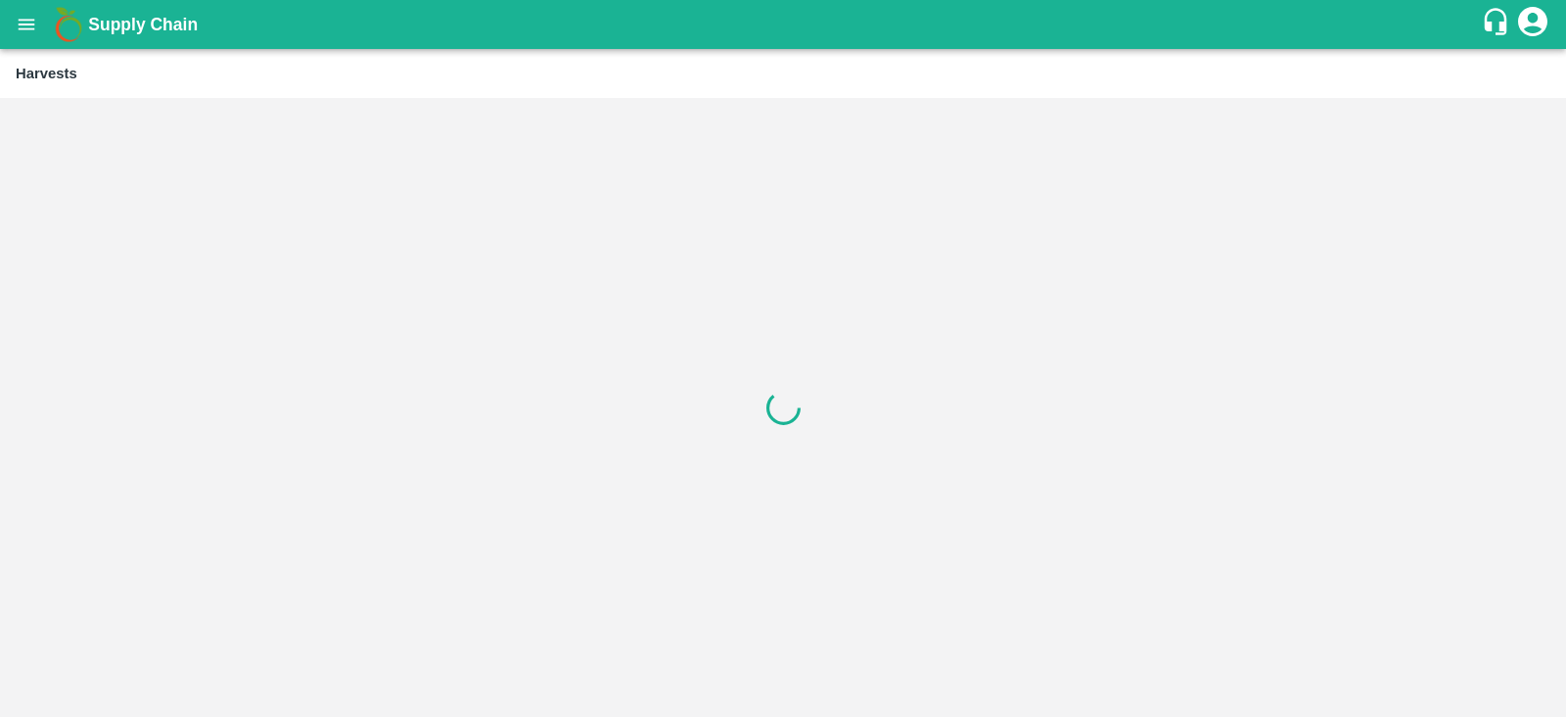
click at [24, 37] on button "open drawer" at bounding box center [26, 24] width 45 height 45
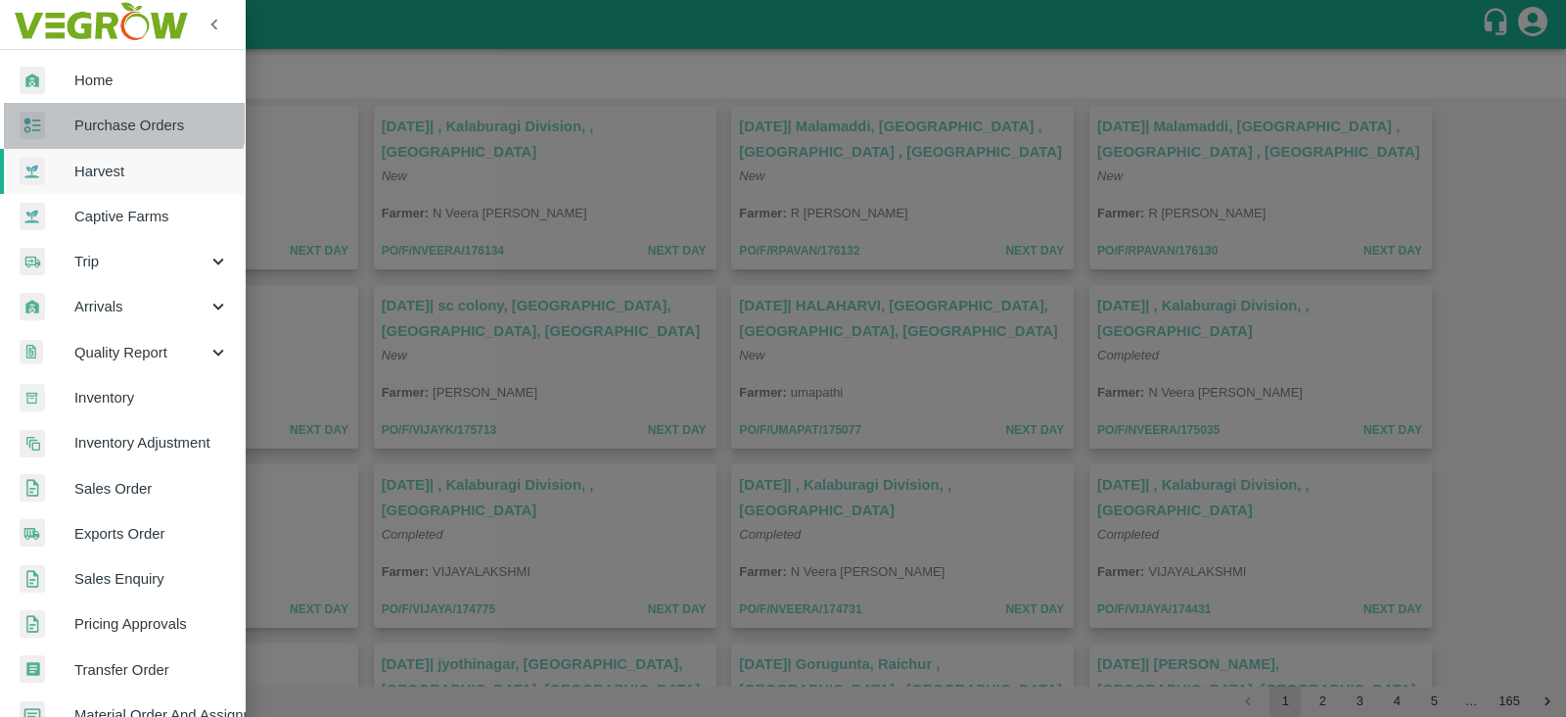
click at [89, 112] on link "Purchase Orders" at bounding box center [122, 125] width 245 height 45
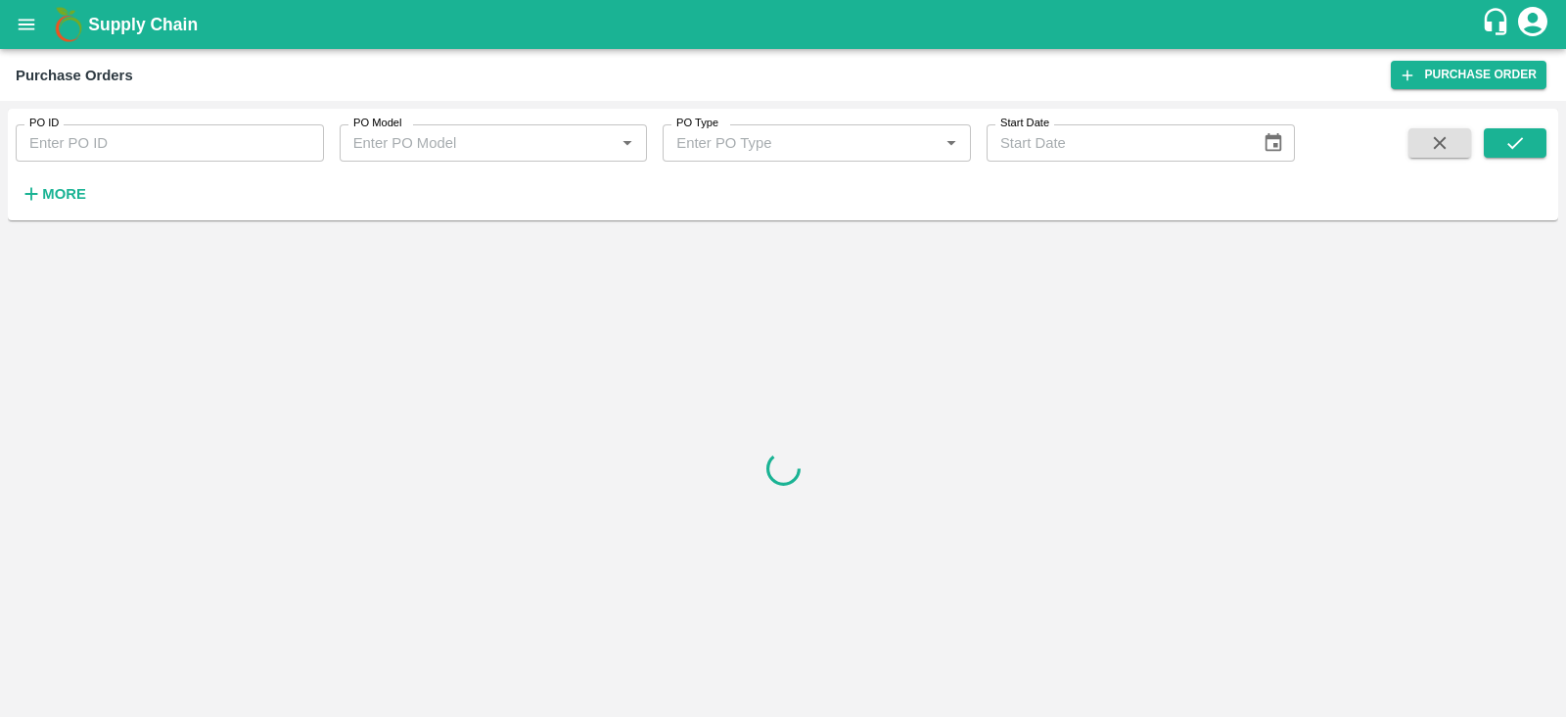
click at [60, 187] on strong "More" at bounding box center [64, 194] width 44 height 16
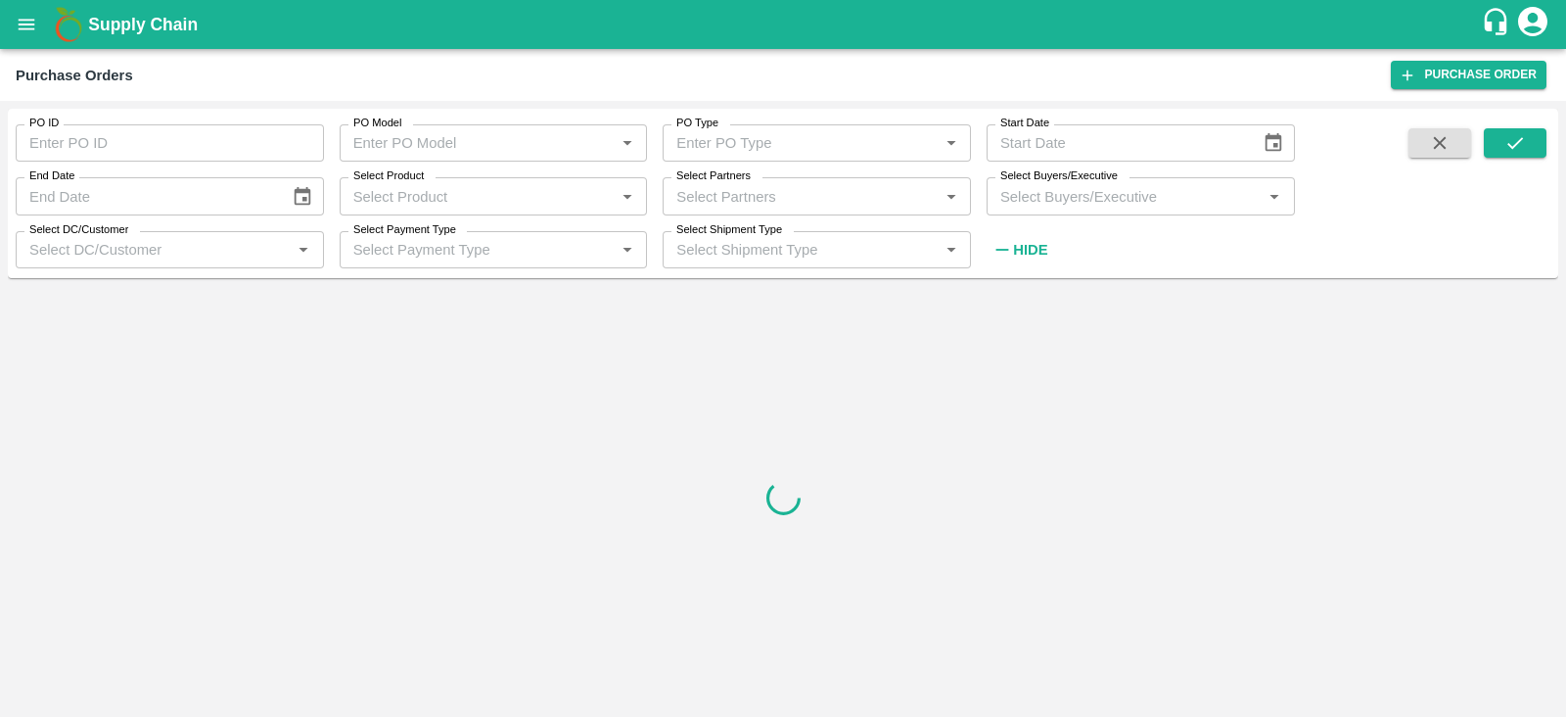
click at [1092, 212] on div "Select Buyers/Executive   *" at bounding box center [1141, 195] width 308 height 37
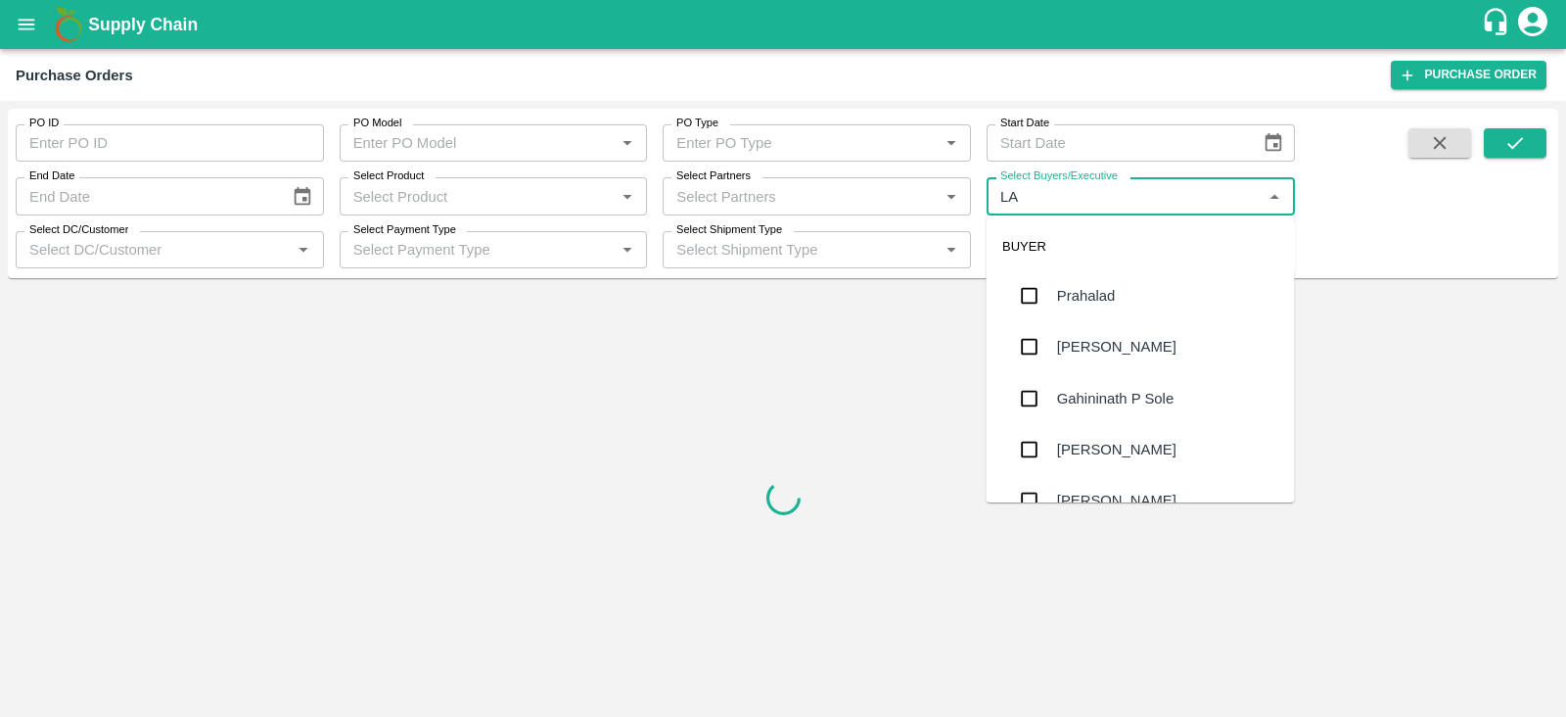
type input "LAV"
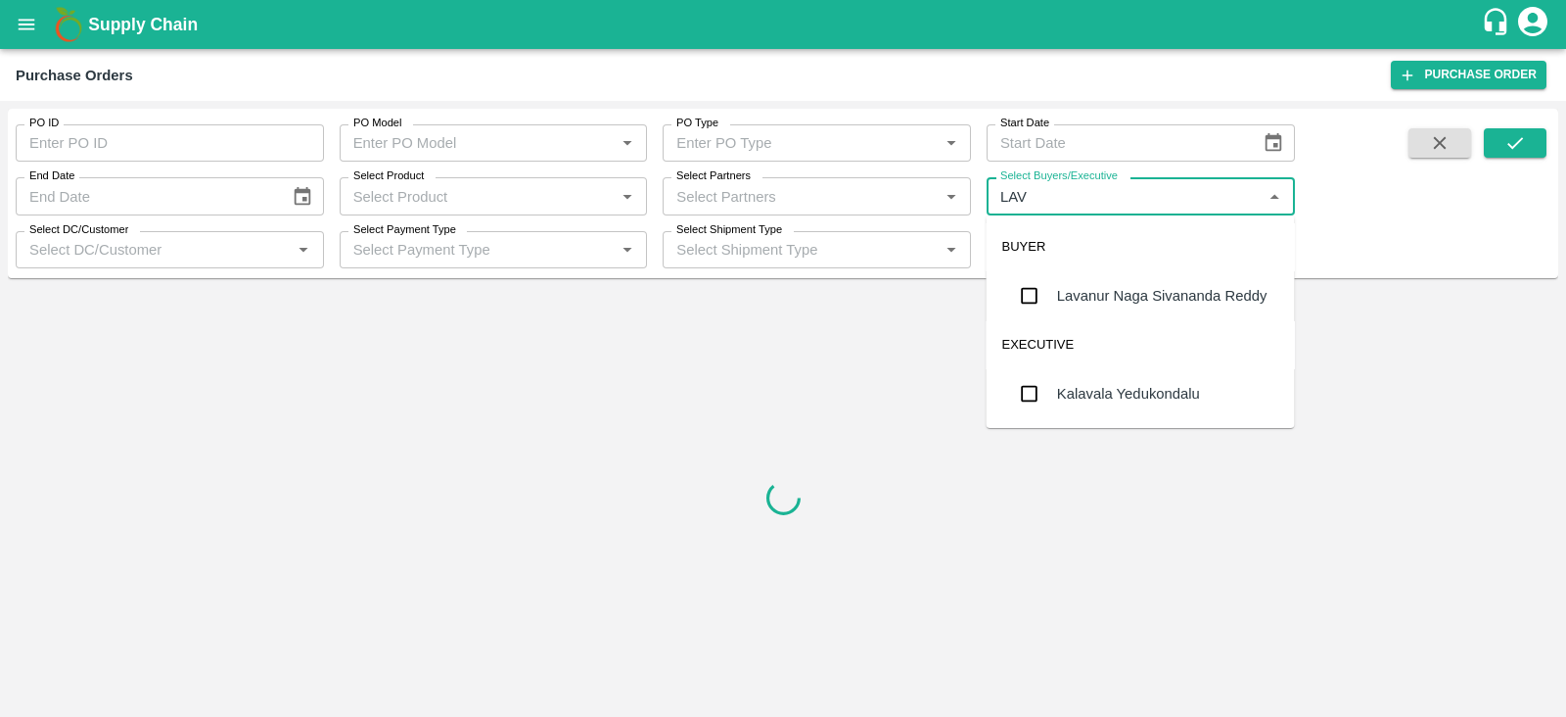
click at [1095, 314] on div "Lavanur Naga Sivananda Reddy" at bounding box center [1141, 295] width 308 height 51
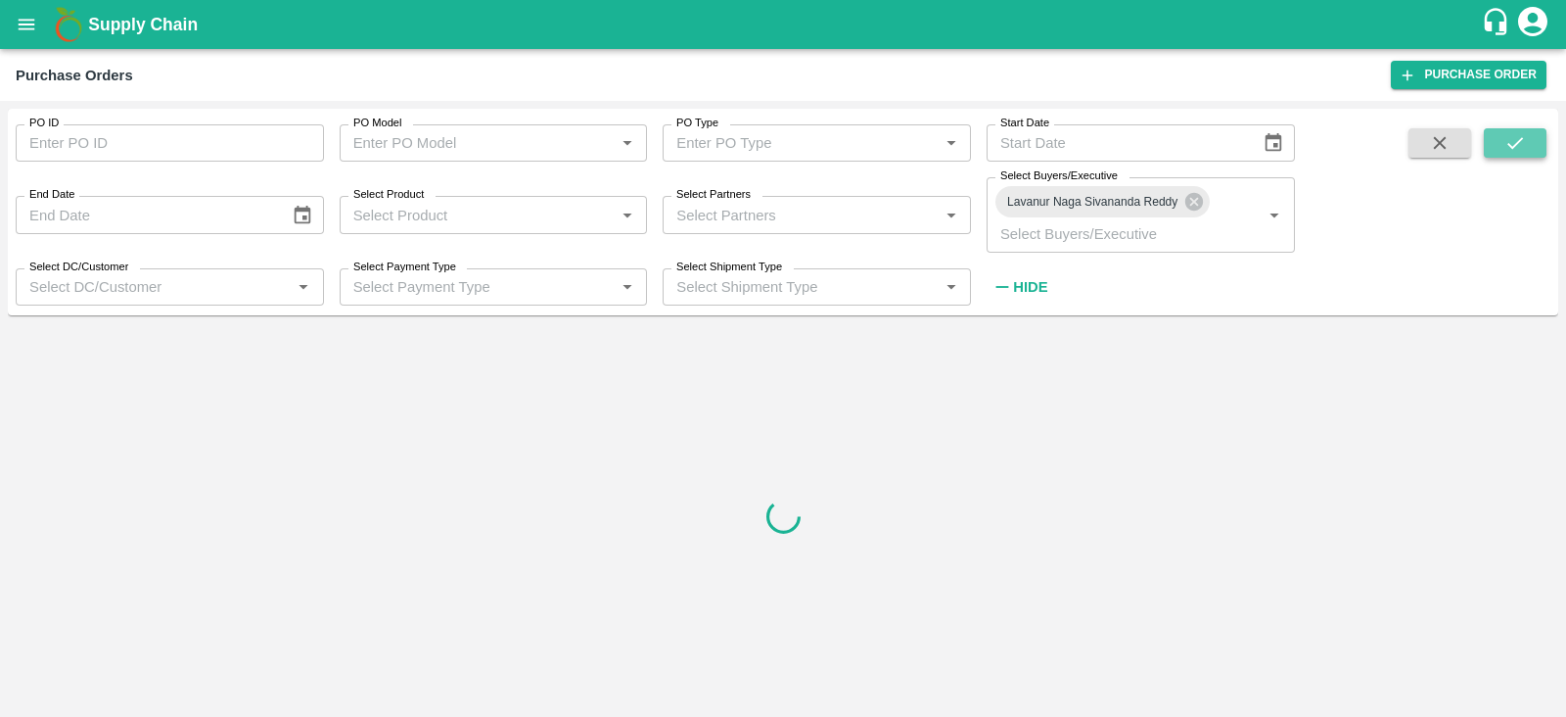
click at [1529, 145] on button "submit" at bounding box center [1515, 142] width 63 height 29
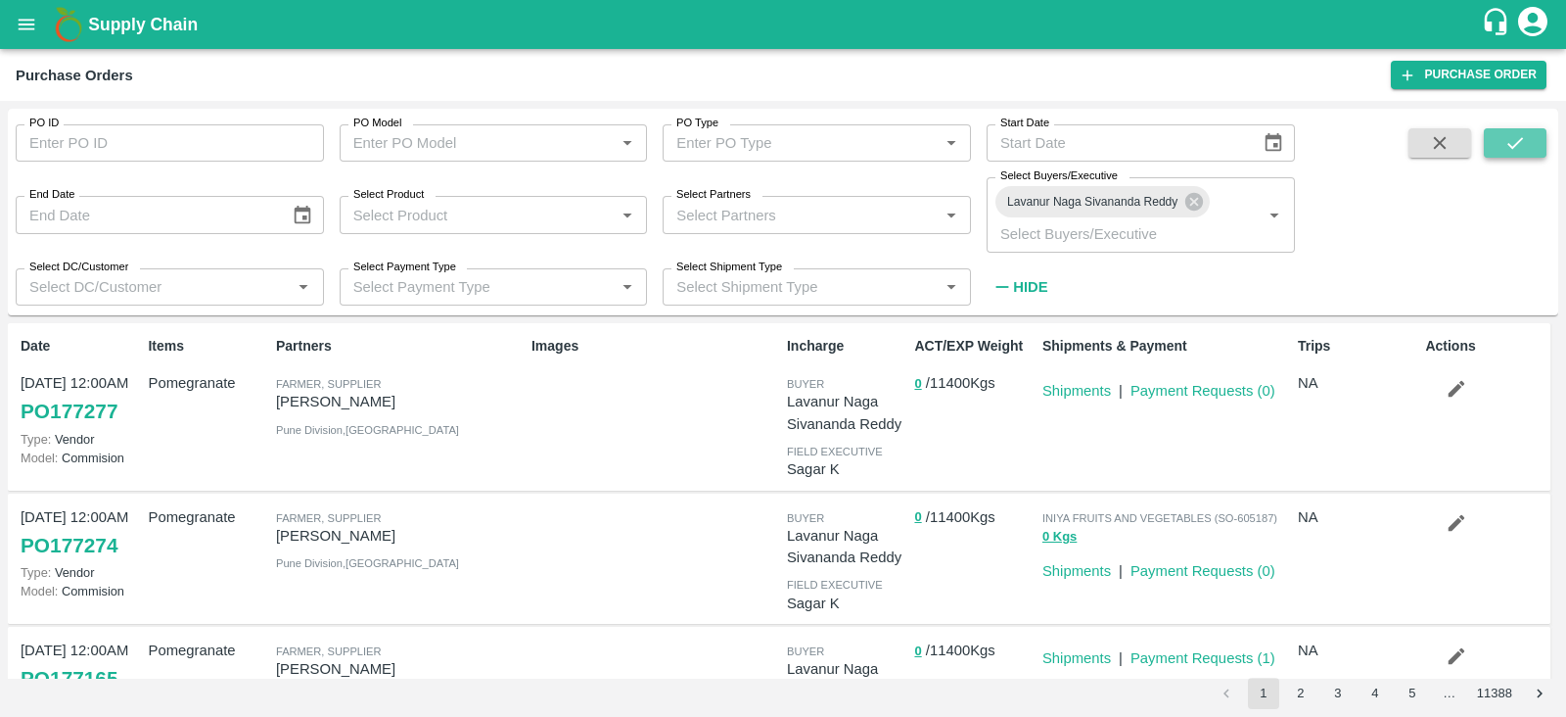
click at [1514, 133] on icon "submit" at bounding box center [1516, 143] width 22 height 22
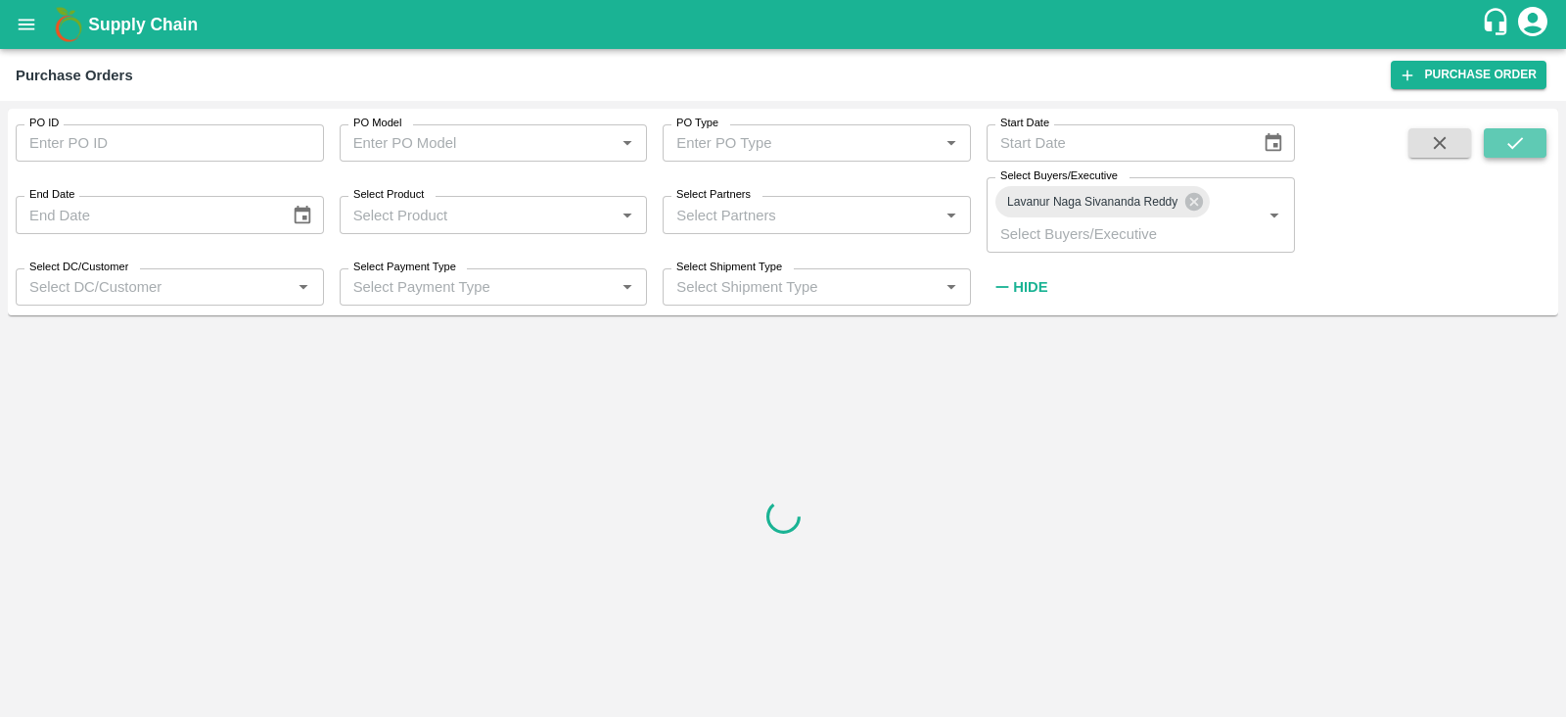
click at [1514, 133] on icon "submit" at bounding box center [1516, 143] width 22 height 22
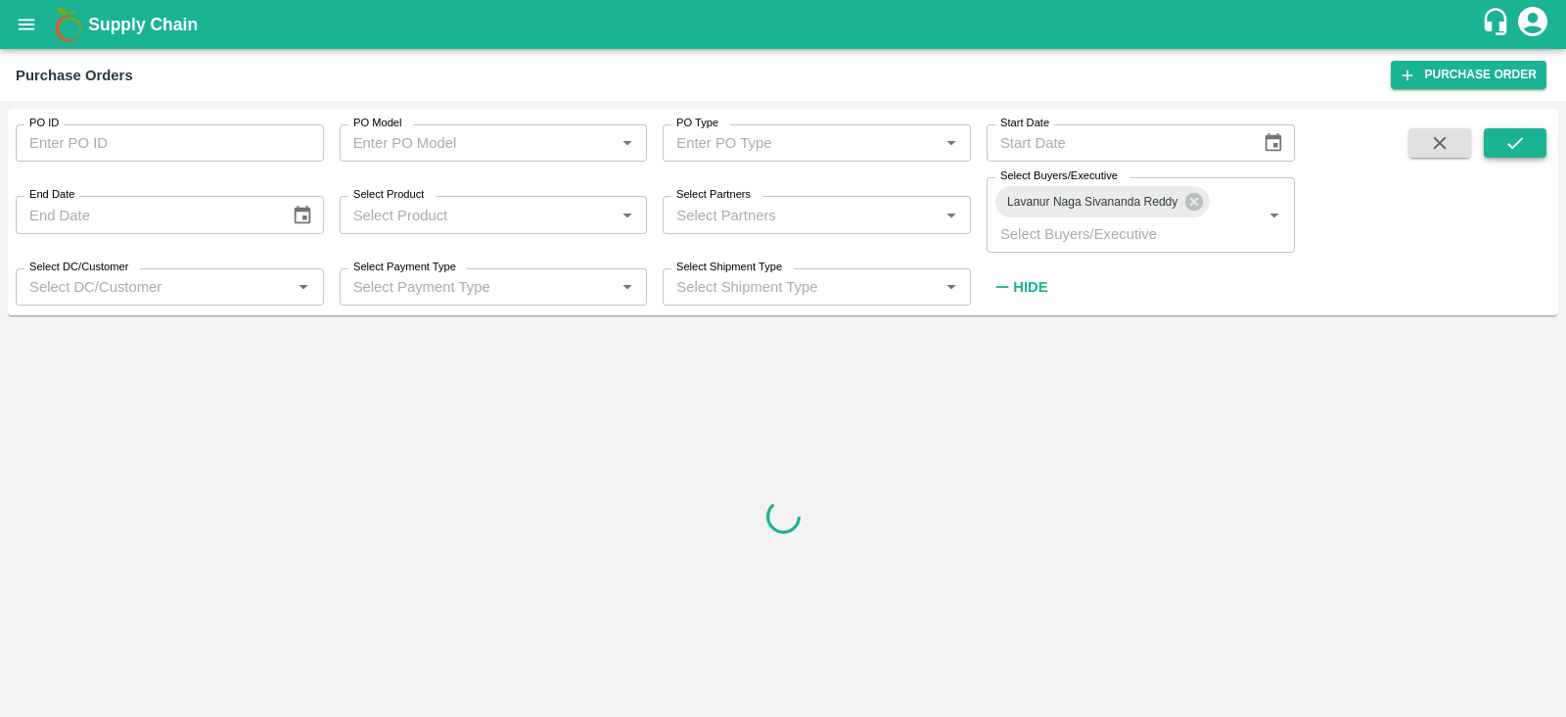
click at [1514, 133] on icon "submit" at bounding box center [1516, 143] width 22 height 22
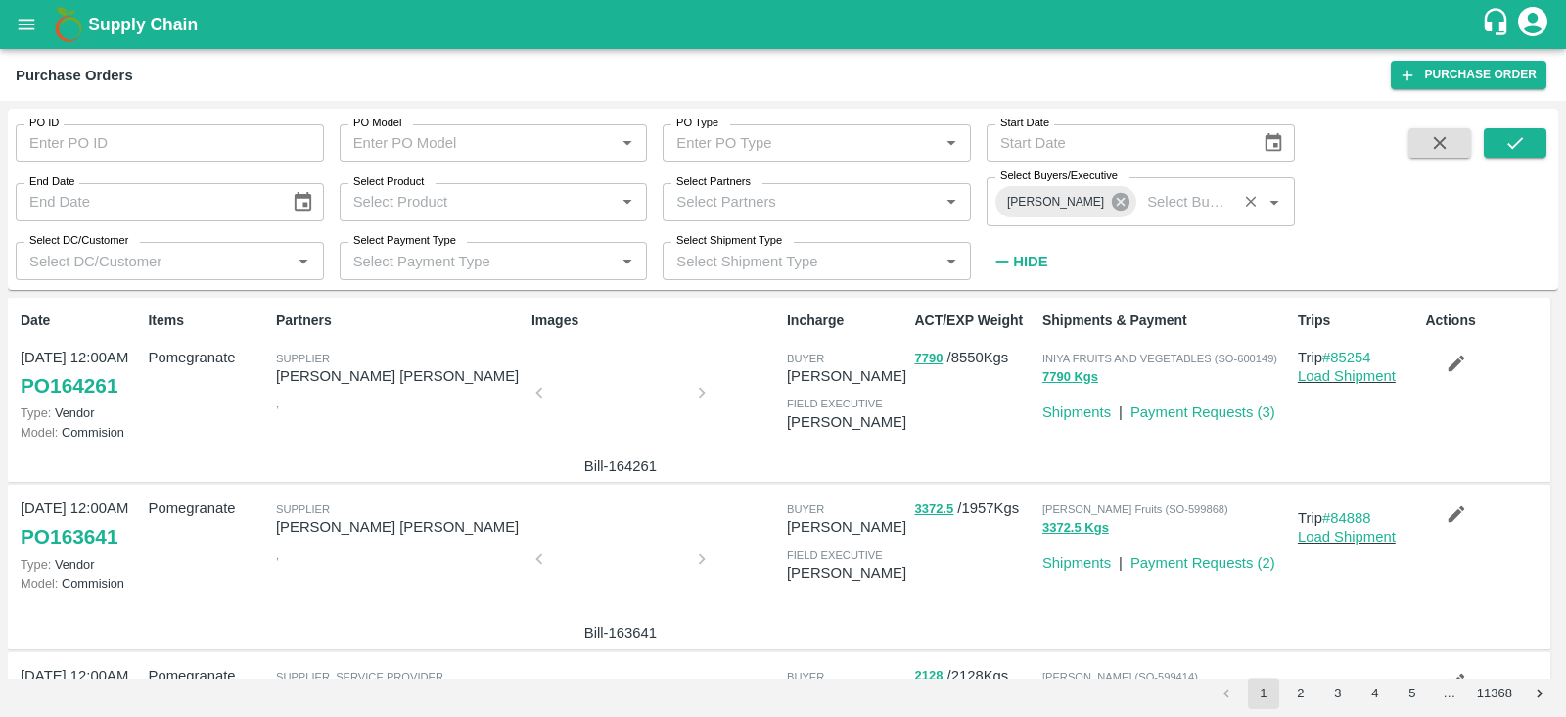
click at [1112, 204] on icon at bounding box center [1121, 202] width 18 height 18
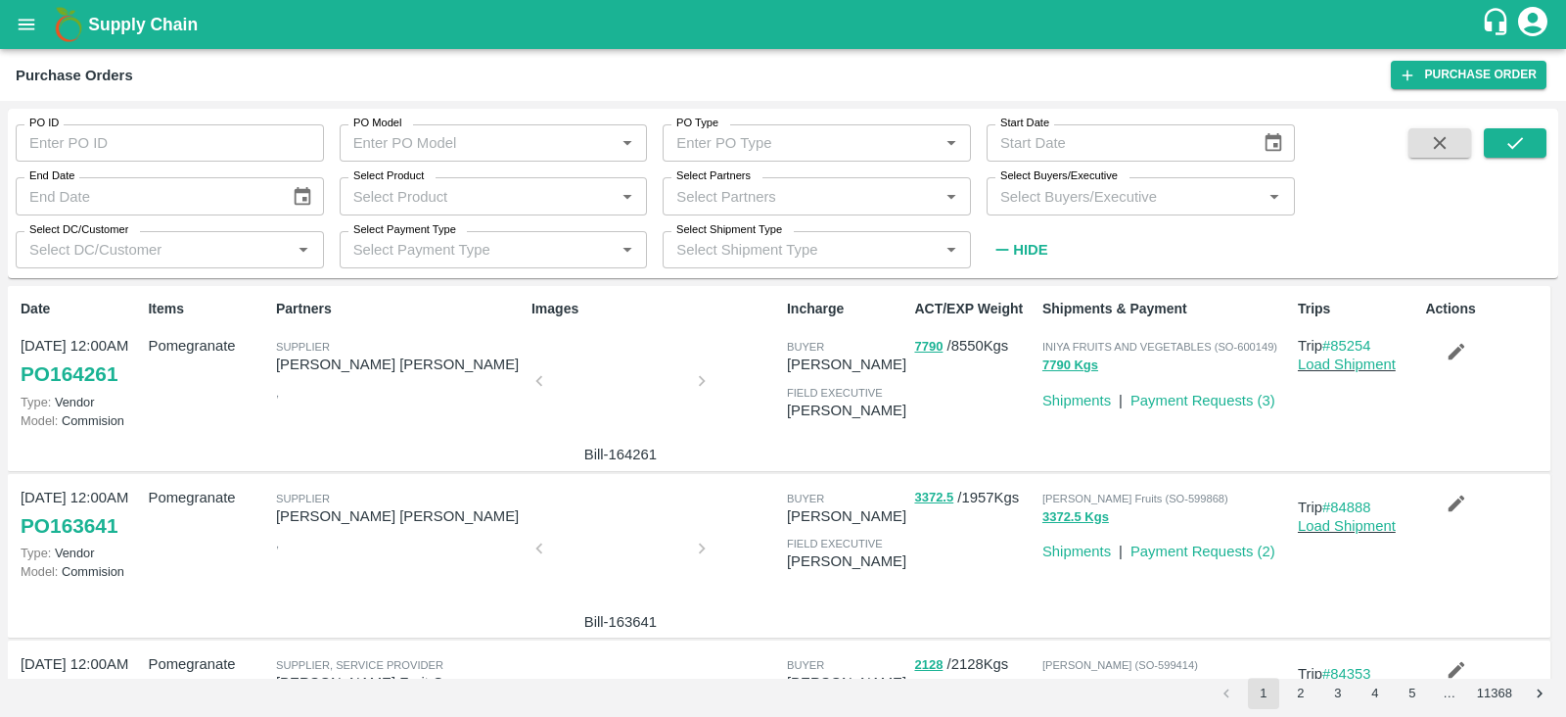
click at [1111, 204] on input "Select Buyers/Executive" at bounding box center [1125, 195] width 264 height 25
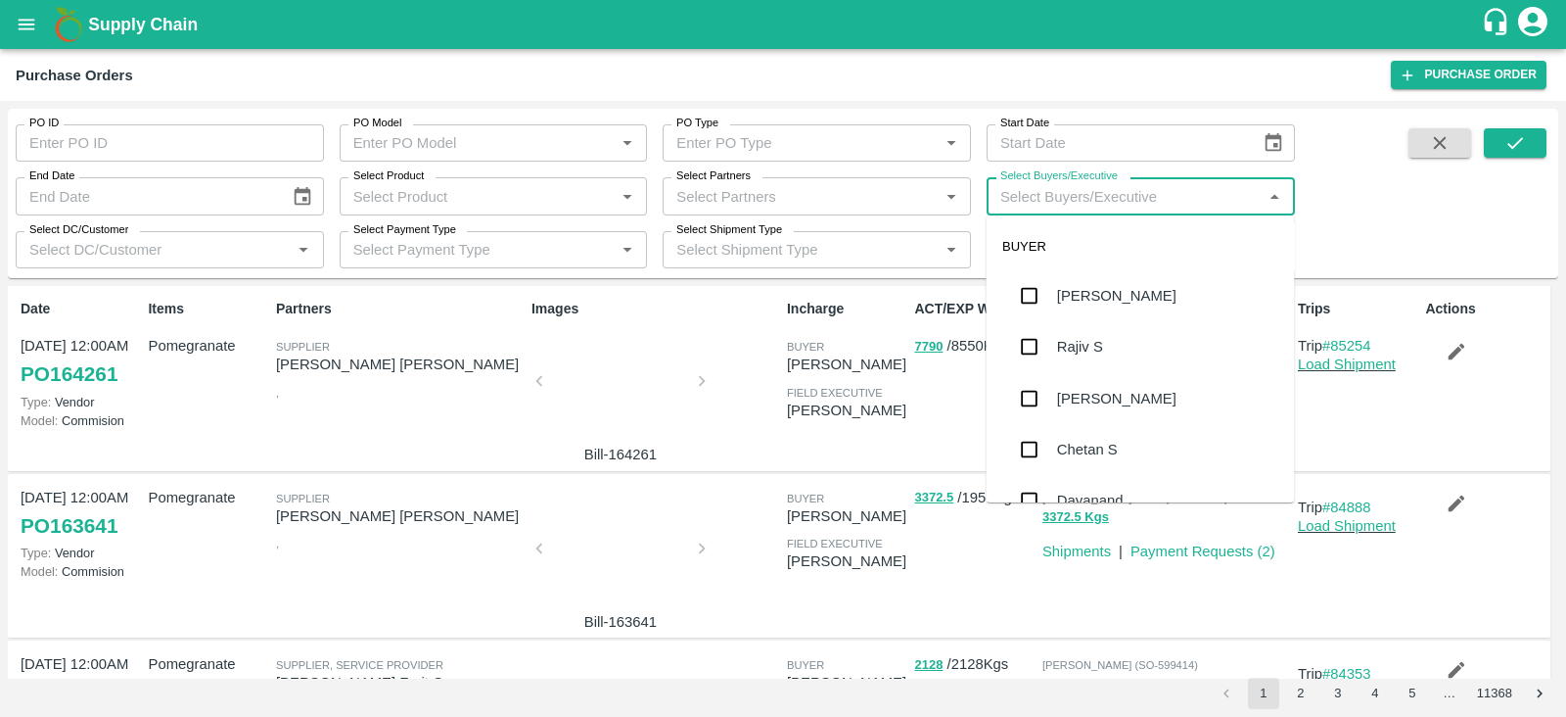
click at [1111, 204] on input "Select Buyers/Executive" at bounding box center [1125, 195] width 264 height 25
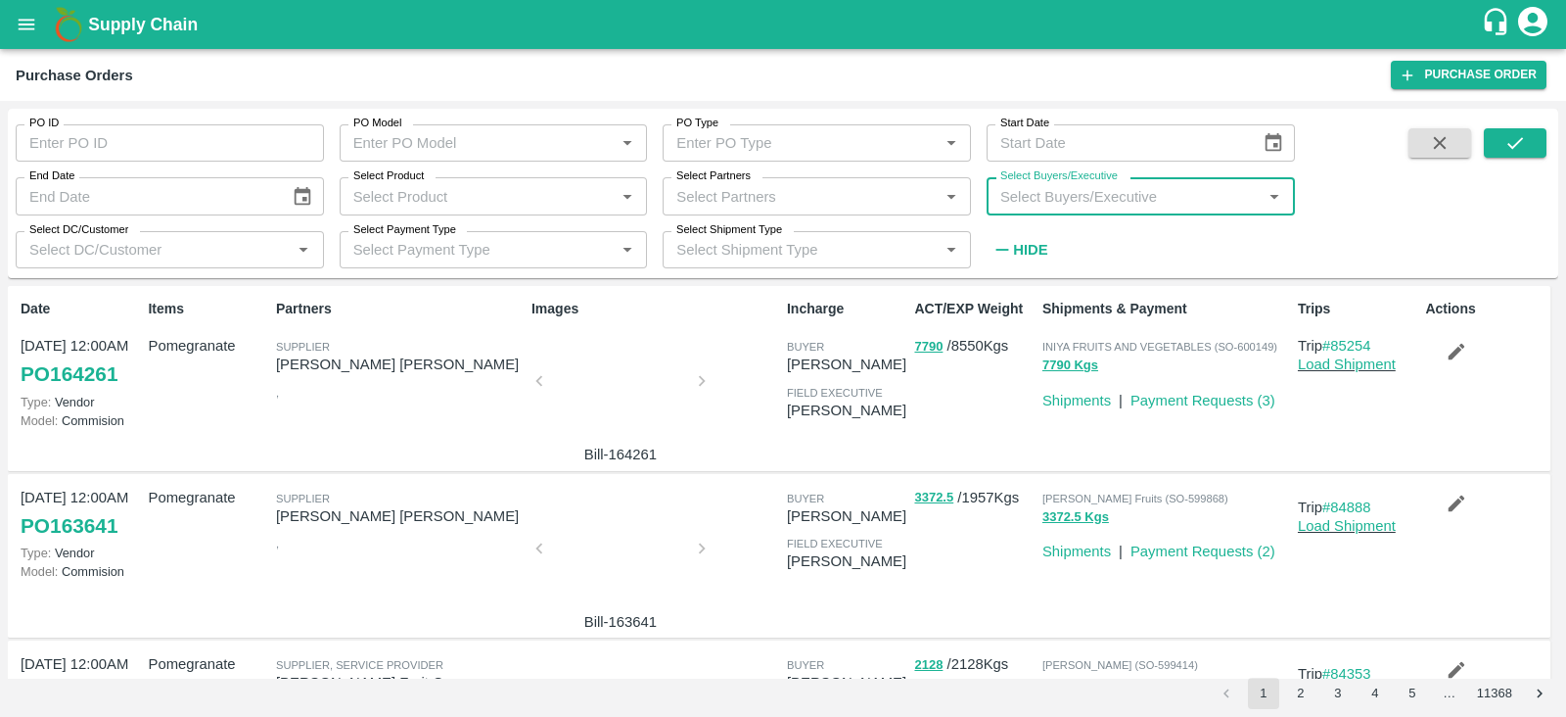
click at [1111, 204] on input "Select Buyers/Executive" at bounding box center [1125, 195] width 264 height 25
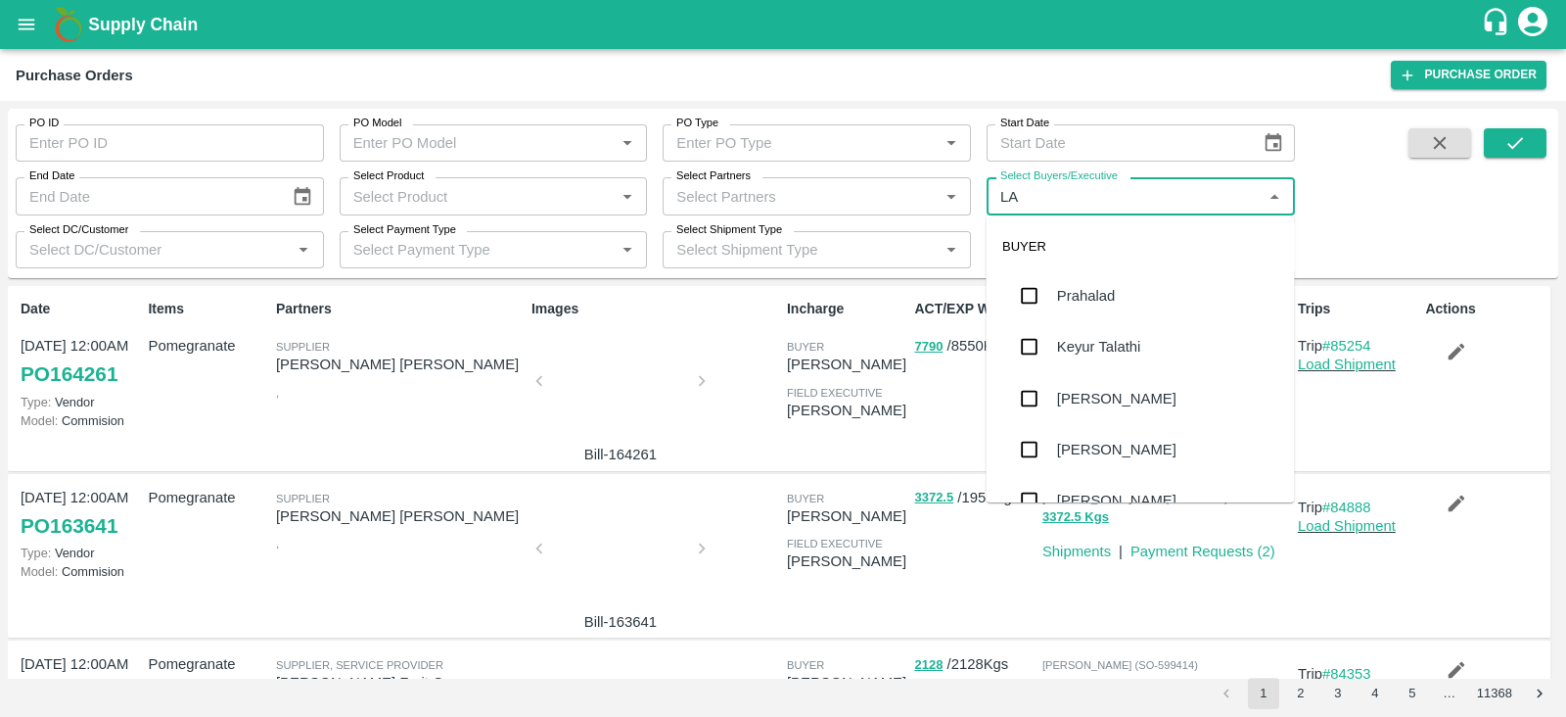
type input "LAV"
click at [1135, 307] on div "Lavanur Naga Sivananda Reddy" at bounding box center [1141, 295] width 308 height 51
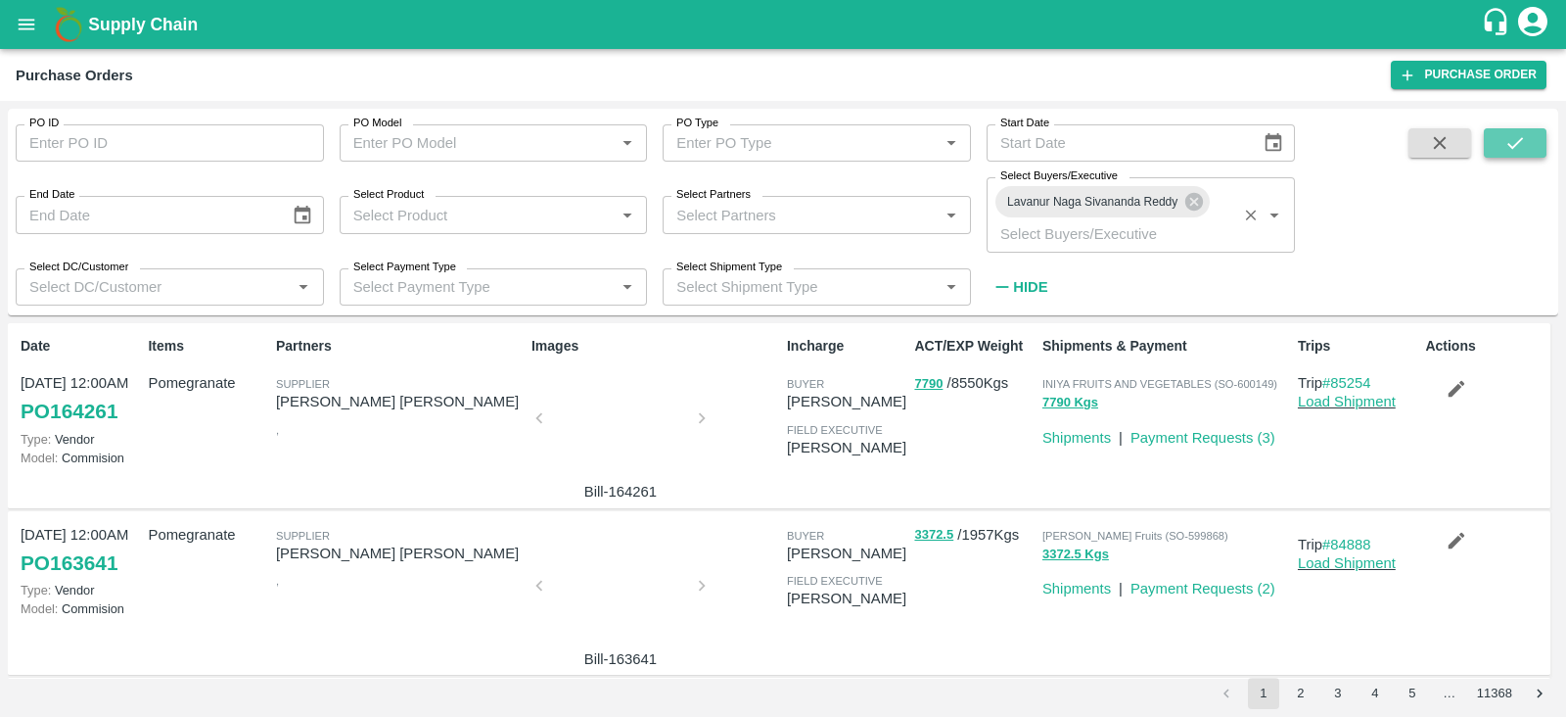
click at [1525, 145] on icon "submit" at bounding box center [1516, 143] width 22 height 22
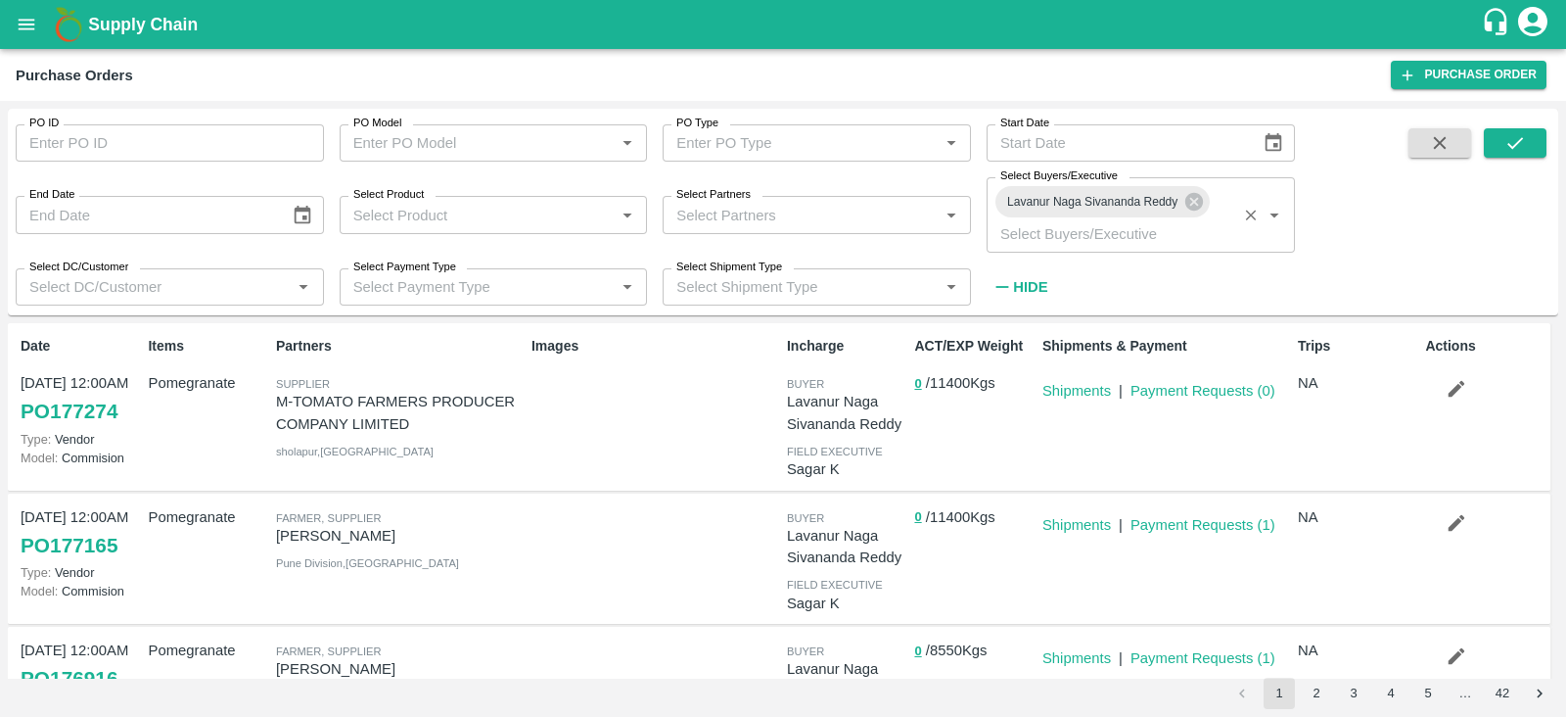
click at [296, 536] on p "Ningappa Kallappa Madabhavi" at bounding box center [400, 536] width 248 height 22
copy p "Ningappa Kallappa Madabhavi"
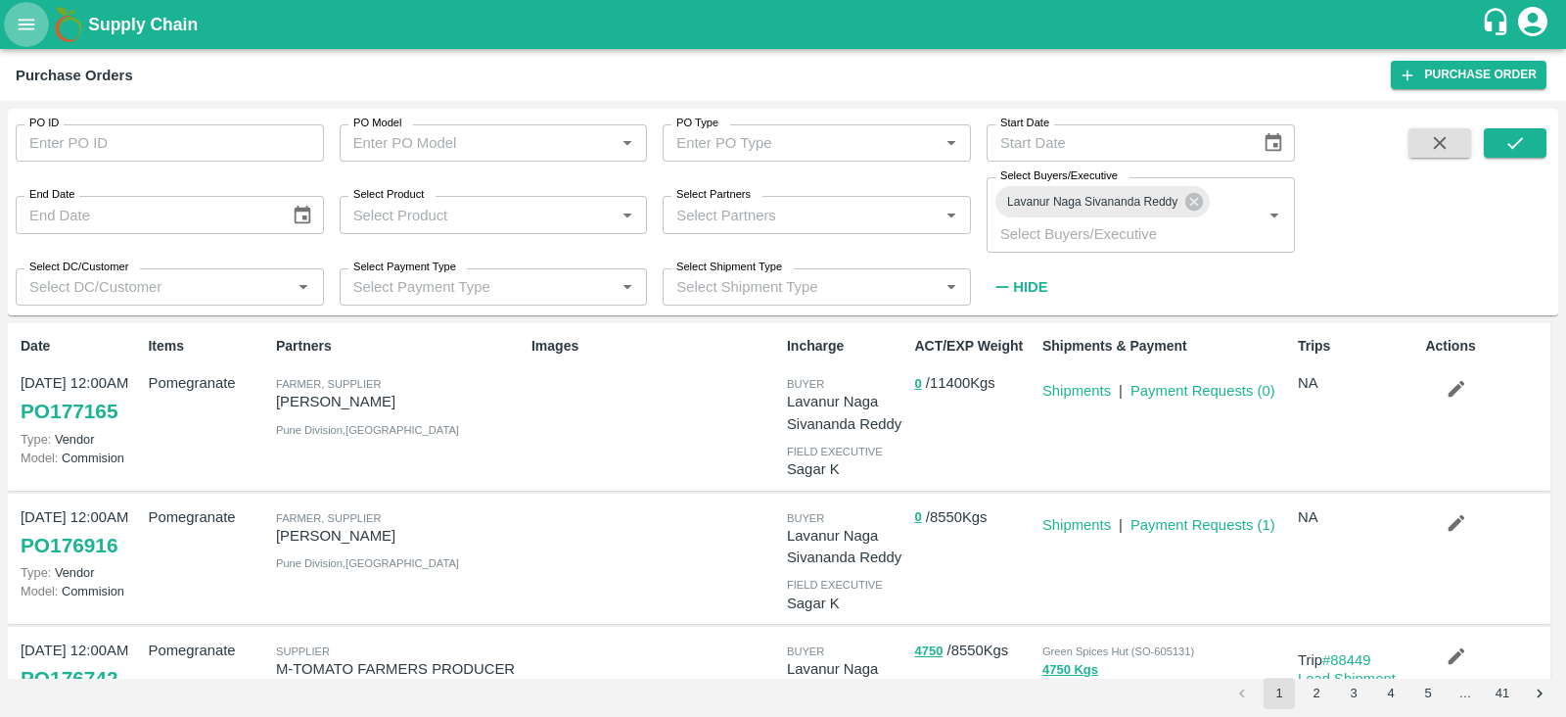
click at [13, 31] on button "open drawer" at bounding box center [26, 24] width 45 height 45
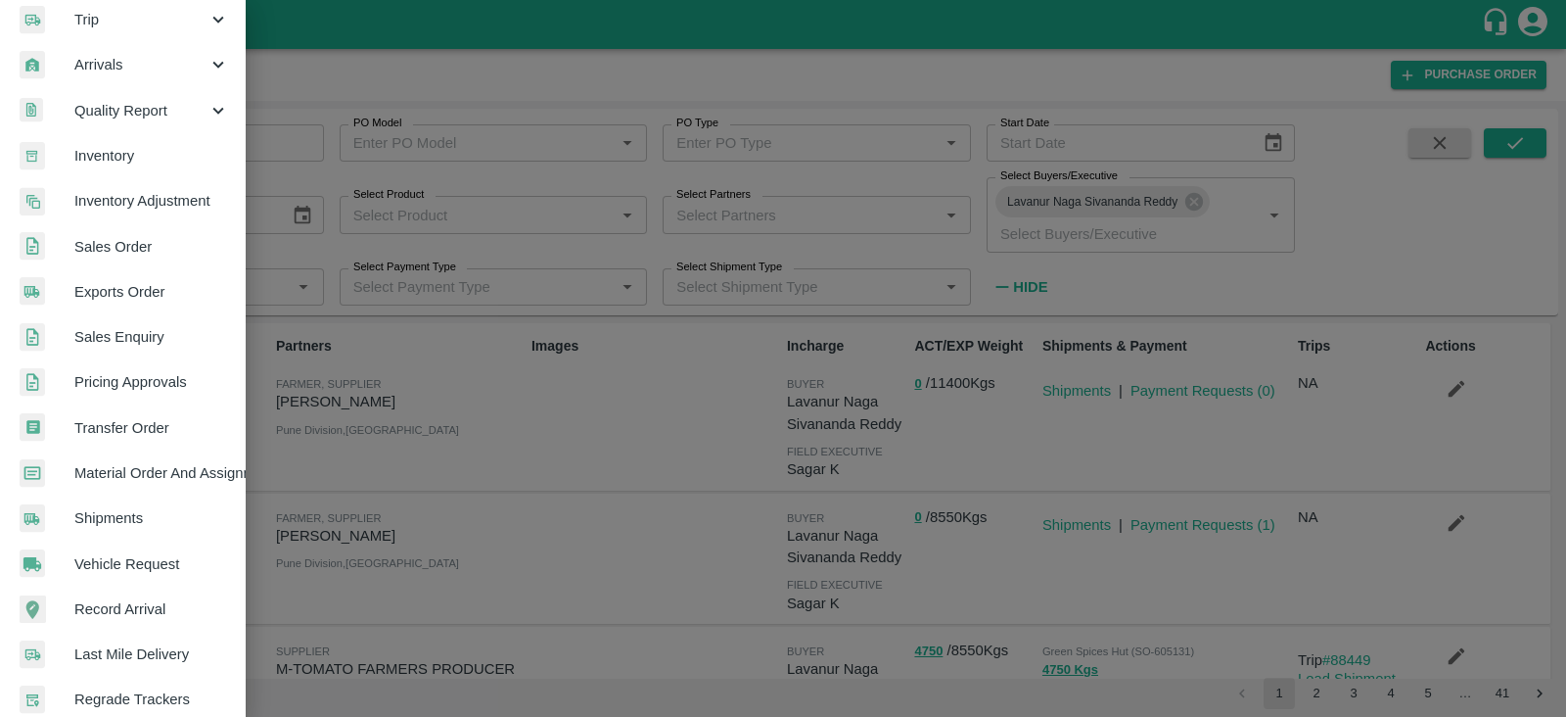
scroll to position [244, 0]
click at [203, 472] on span "Material Order And Assignment" at bounding box center [151, 471] width 155 height 22
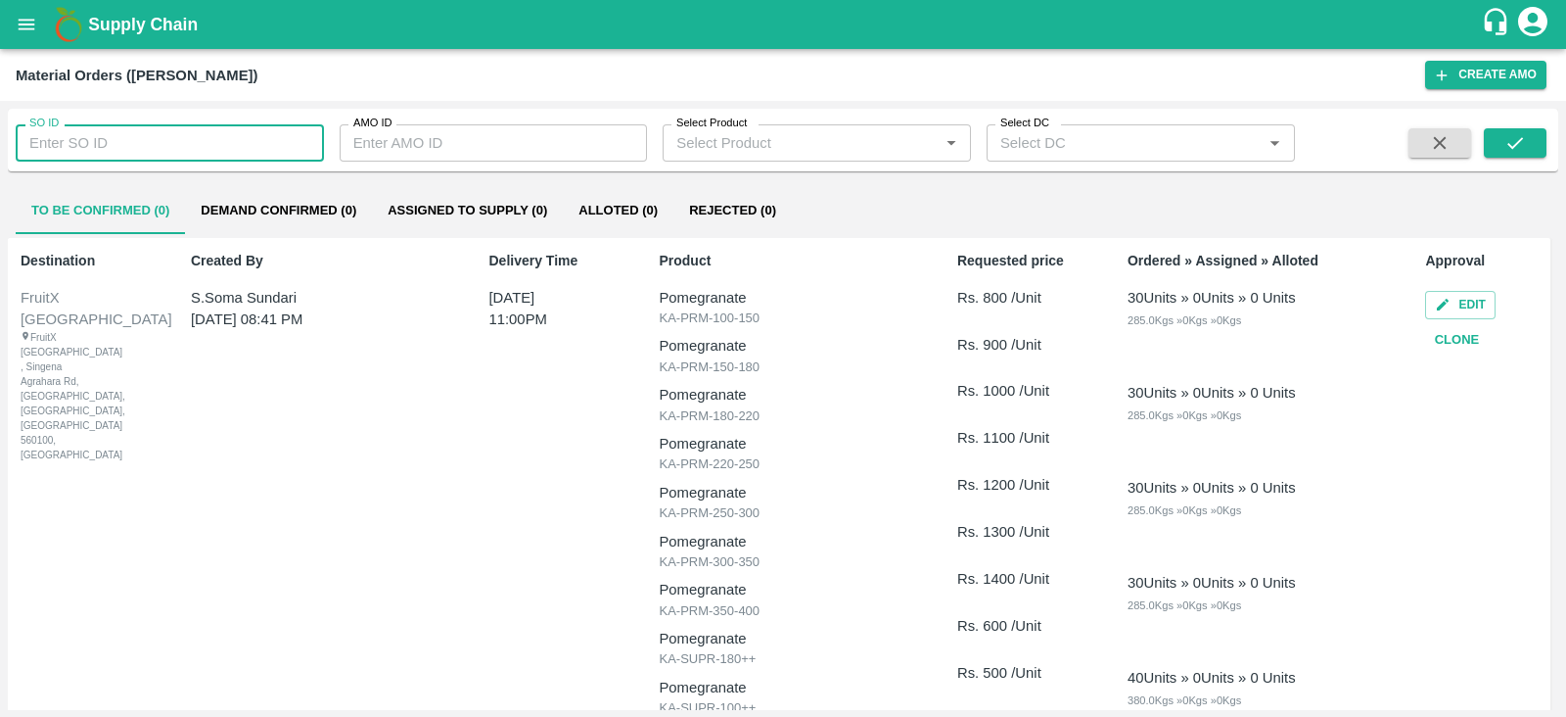
click at [137, 141] on input "SO ID" at bounding box center [170, 142] width 308 height 37
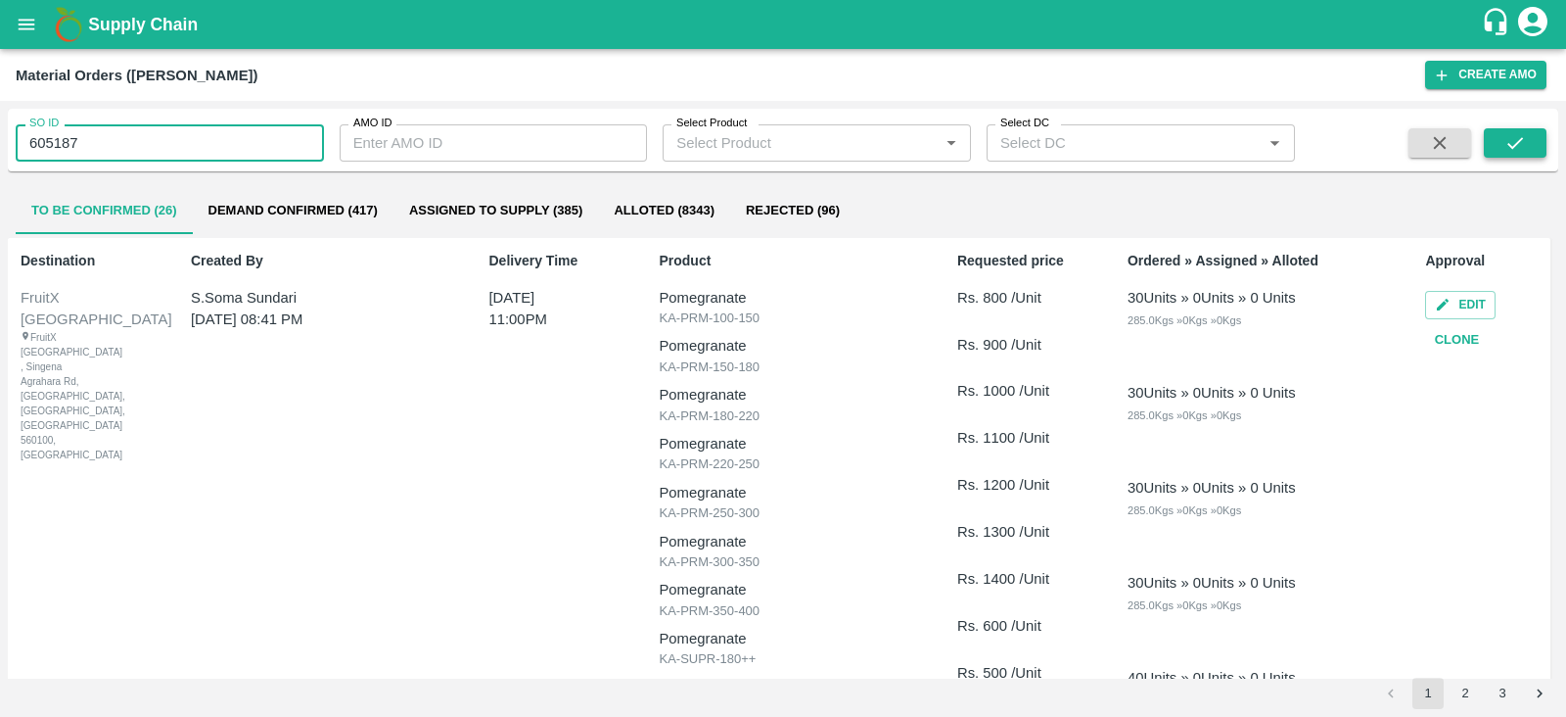
type input "605187"
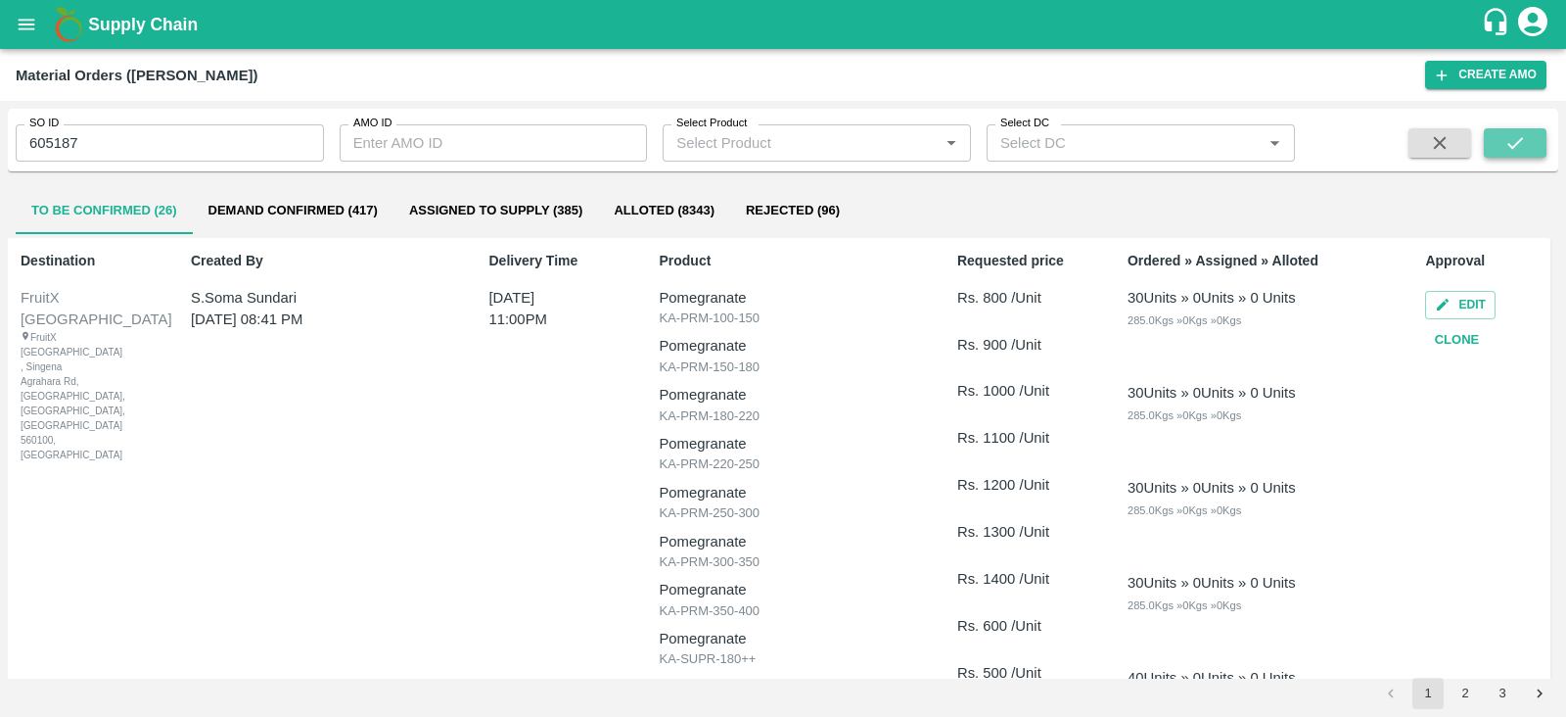
click at [1523, 142] on icon "submit" at bounding box center [1516, 143] width 22 height 22
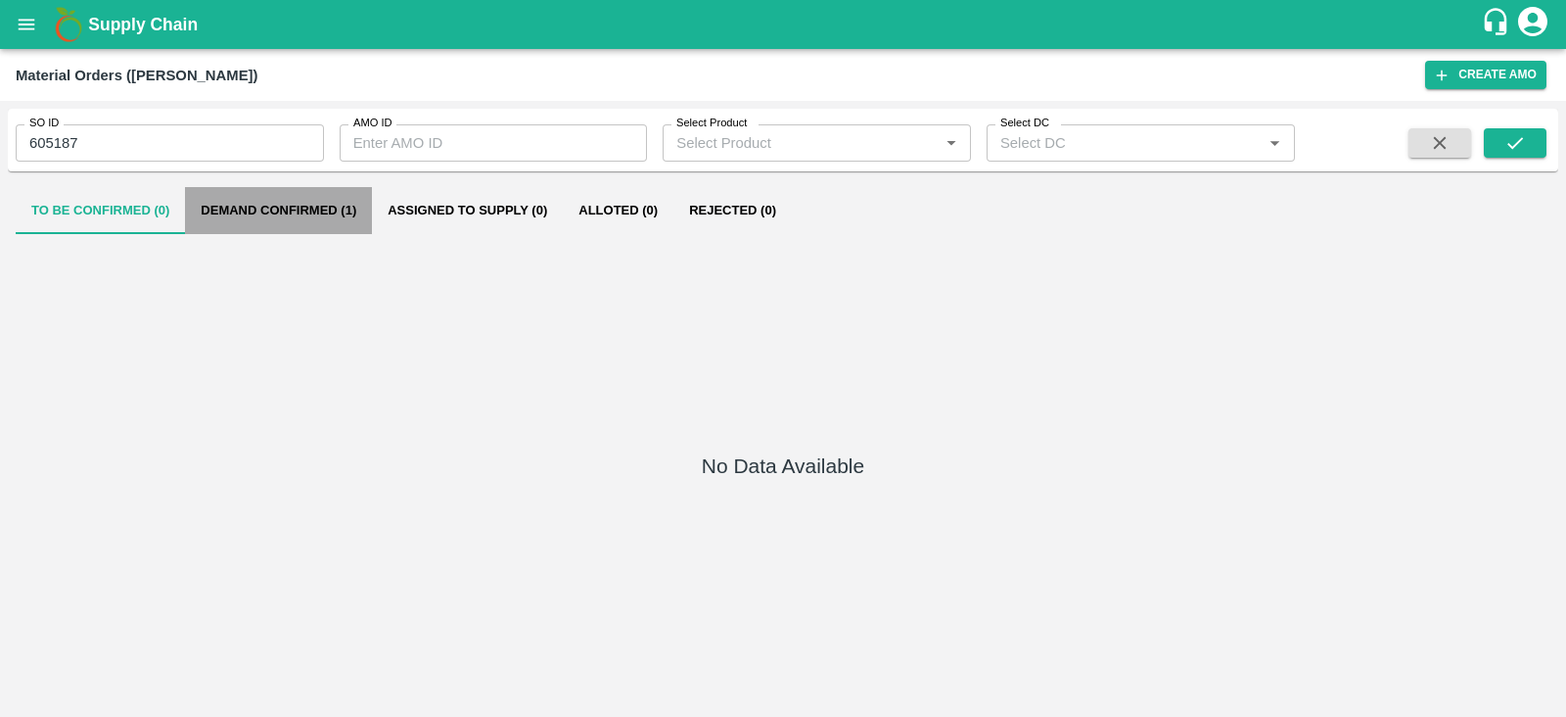
click at [343, 223] on button "Demand Confirmed (1)" at bounding box center [278, 210] width 187 height 47
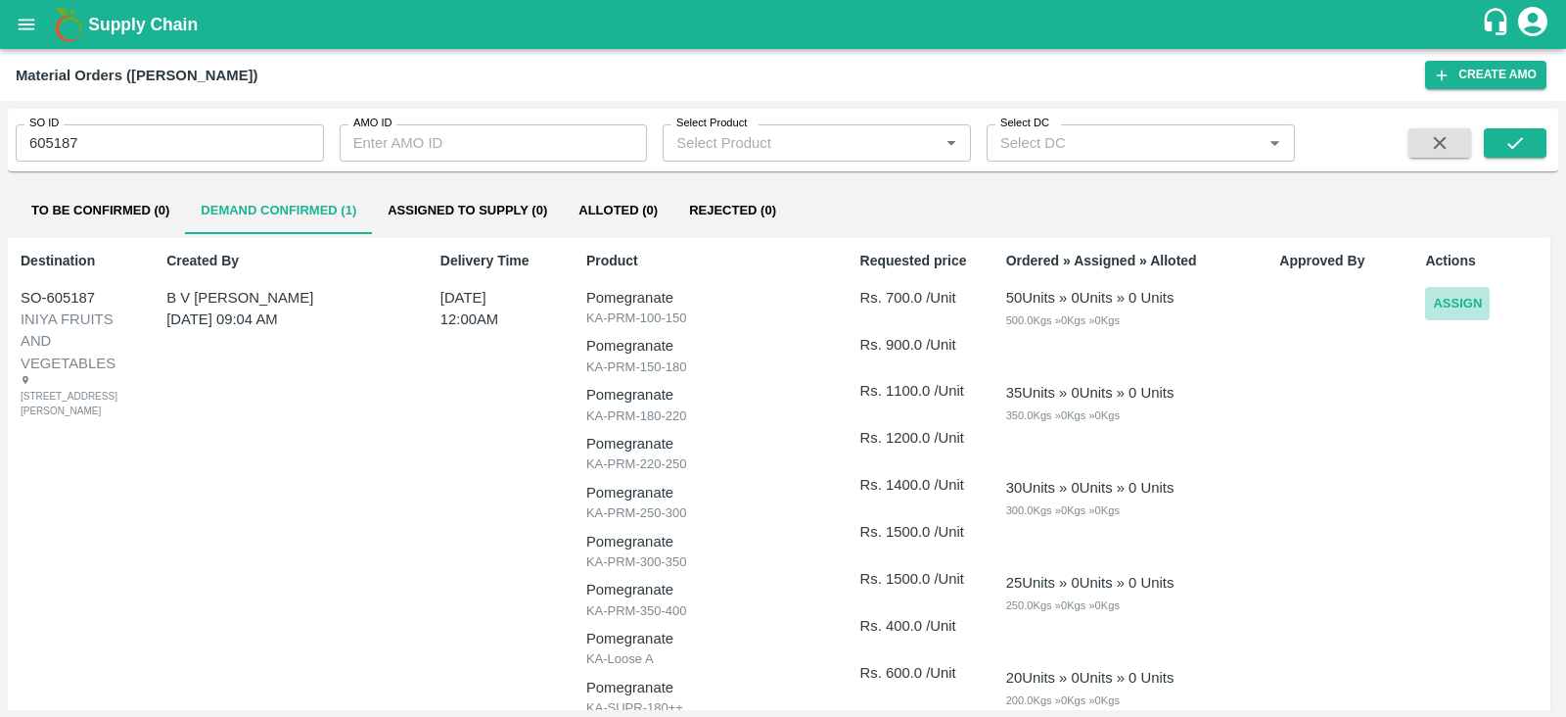
click at [1450, 304] on button "Assign" at bounding box center [1457, 304] width 65 height 34
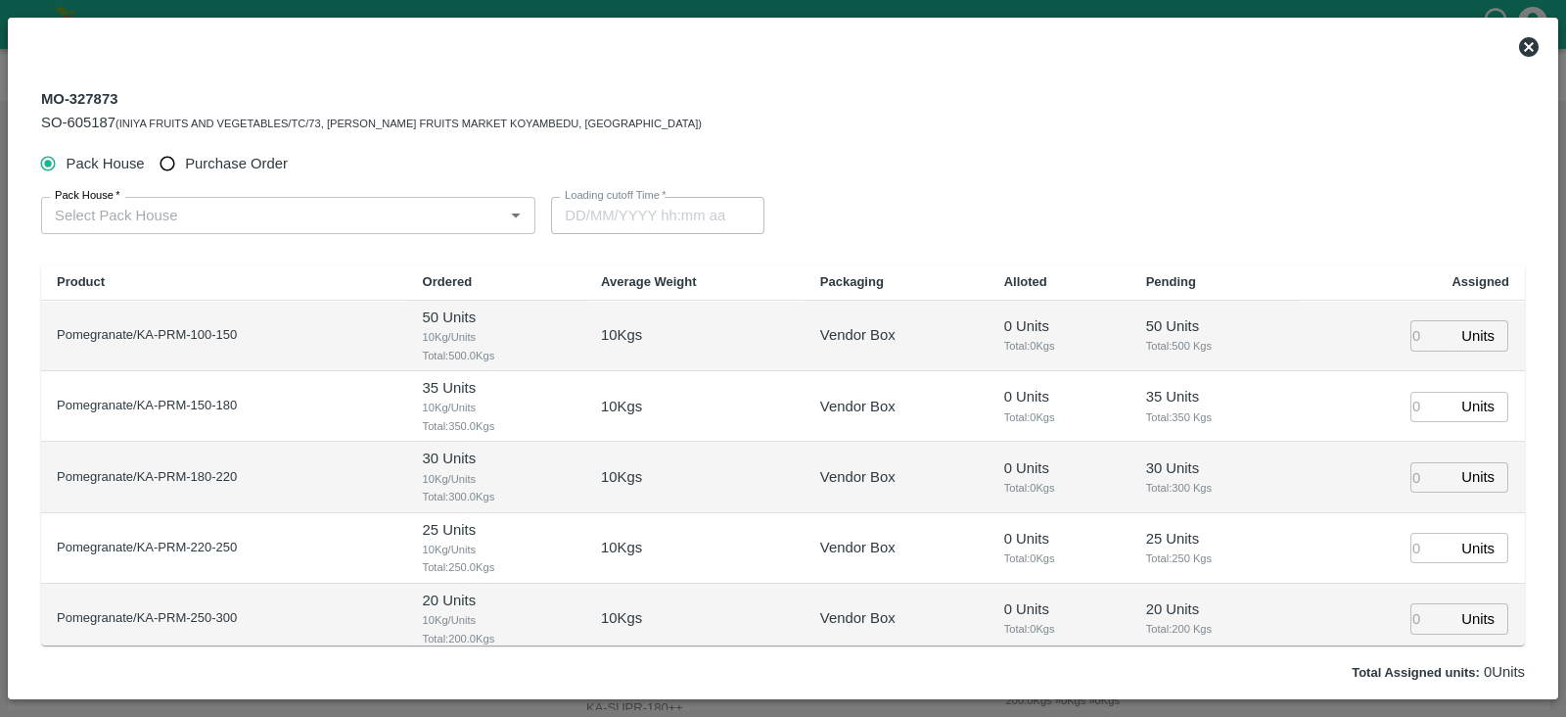
type input "22/09/2025 12:00 AM"
click at [206, 161] on span "Purchase Order" at bounding box center [236, 164] width 103 height 22
click at [186, 161] on input "Purchase Order" at bounding box center [168, 164] width 36 height 36
radio input "true"
click at [216, 201] on div "PO   *" at bounding box center [280, 215] width 479 height 37
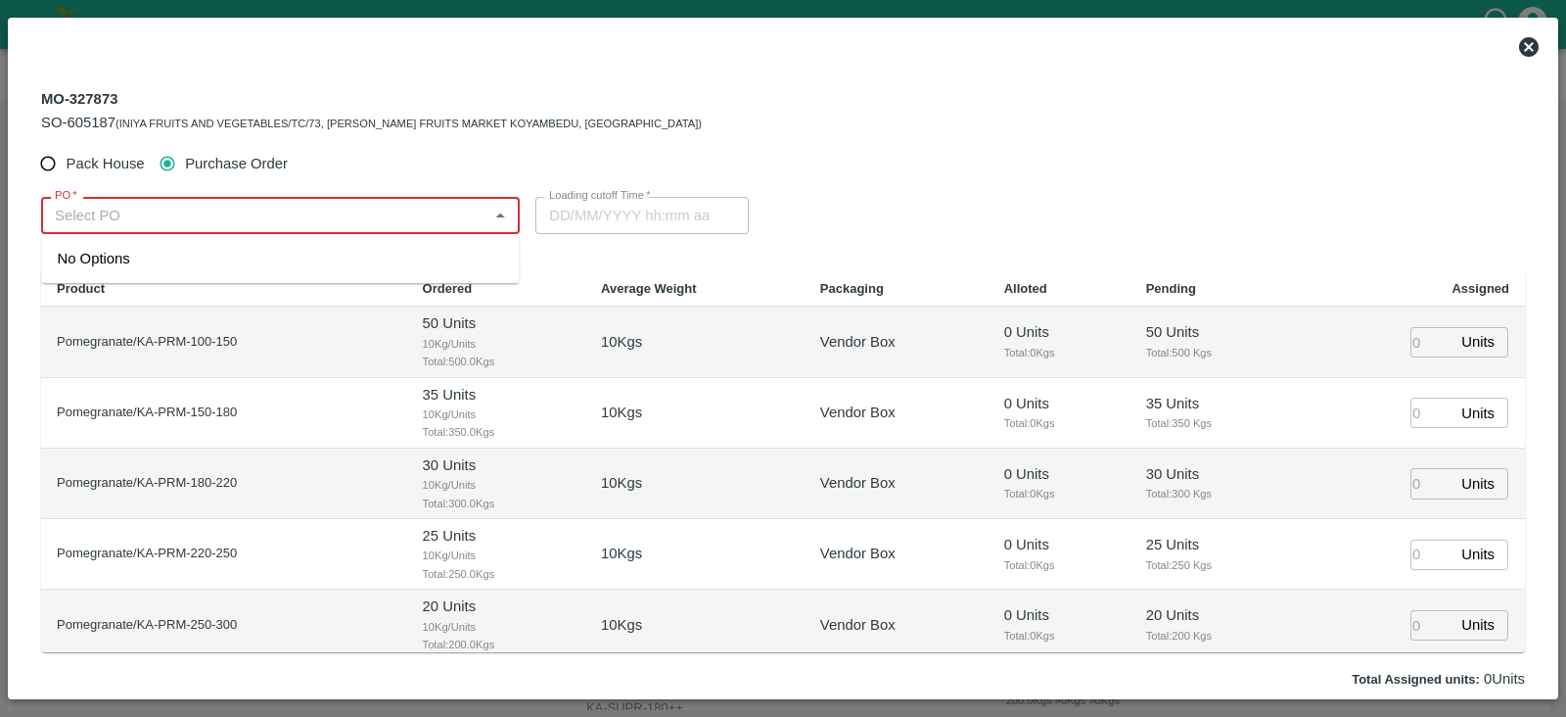
click at [318, 227] on input "PO   *" at bounding box center [264, 215] width 435 height 25
click at [347, 262] on div "PO-177274(Ningappa Kallappa Madabhavi -8805072781)" at bounding box center [205, 259] width 294 height 22
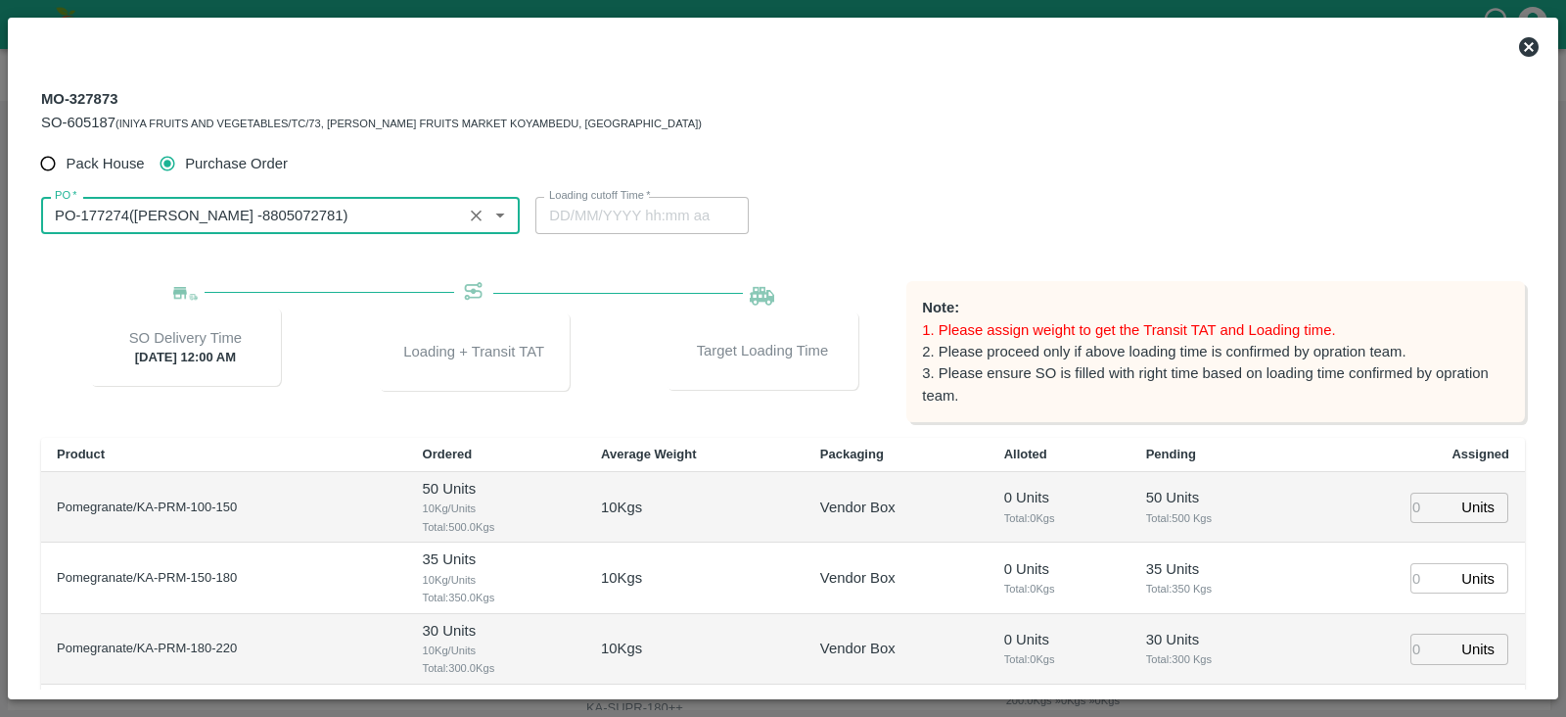
type input "PO-177274(Ningappa Kallappa Madabhavi -8805072781)"
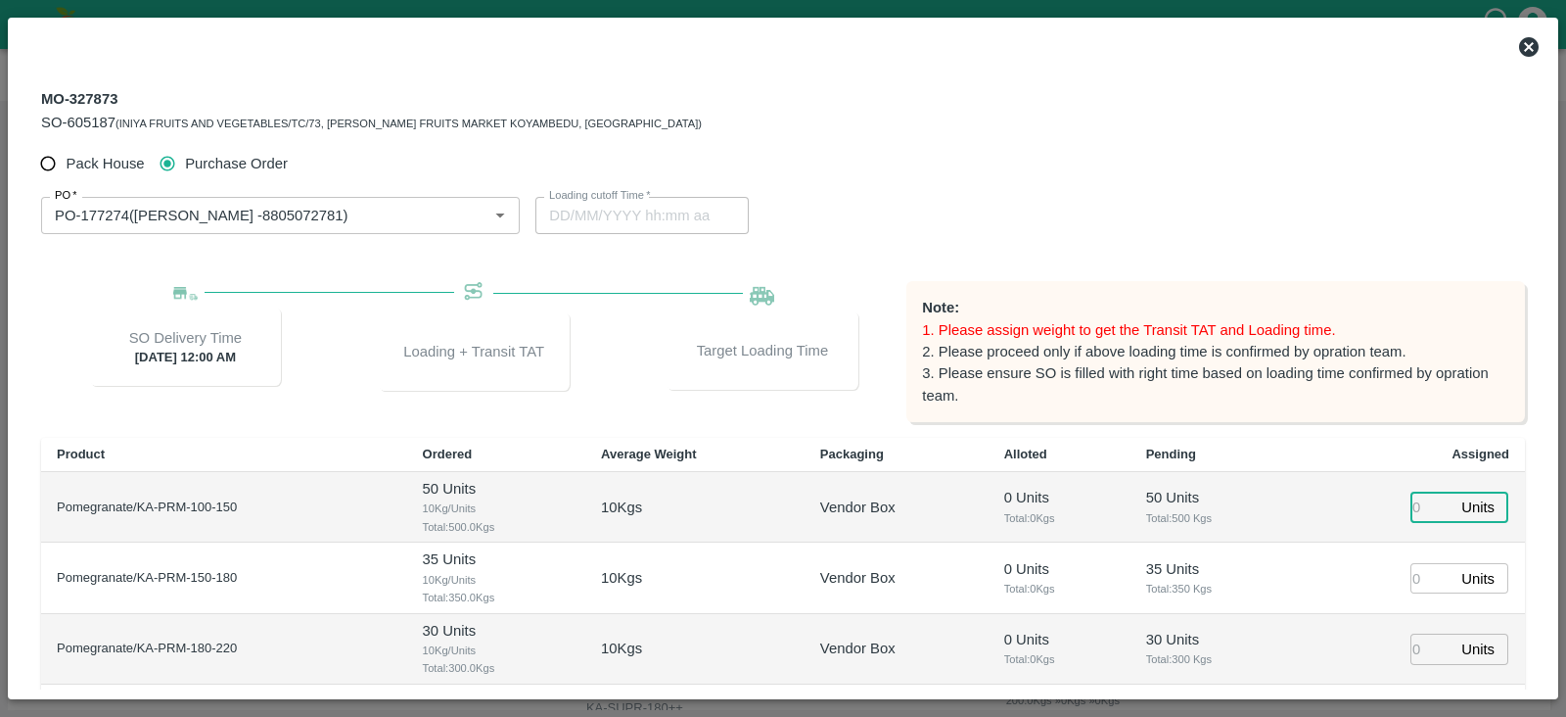
click at [1420, 505] on input "number" at bounding box center [1432, 507] width 43 height 30
type input "14"
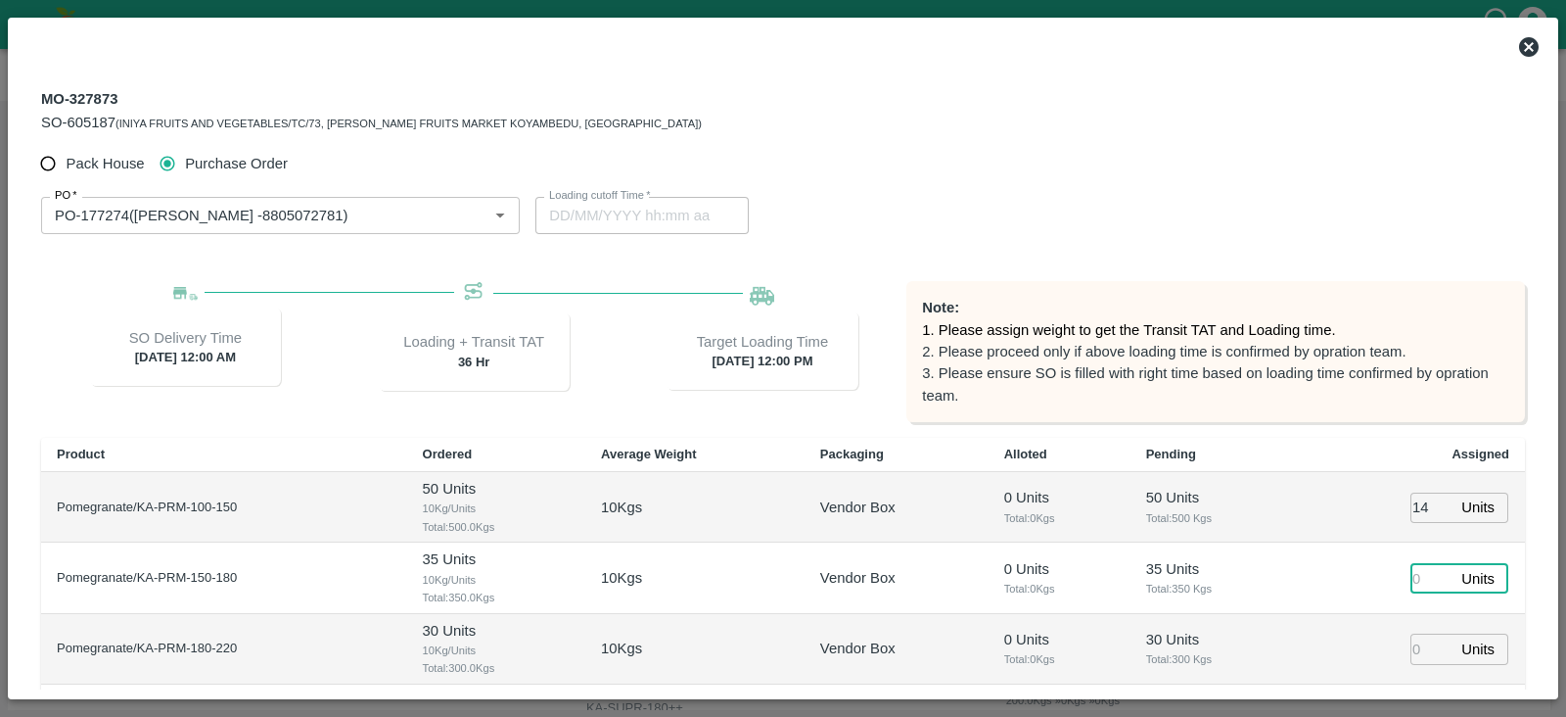
type input "[DATE] 12:00 PM"
type input "24"
type input "41"
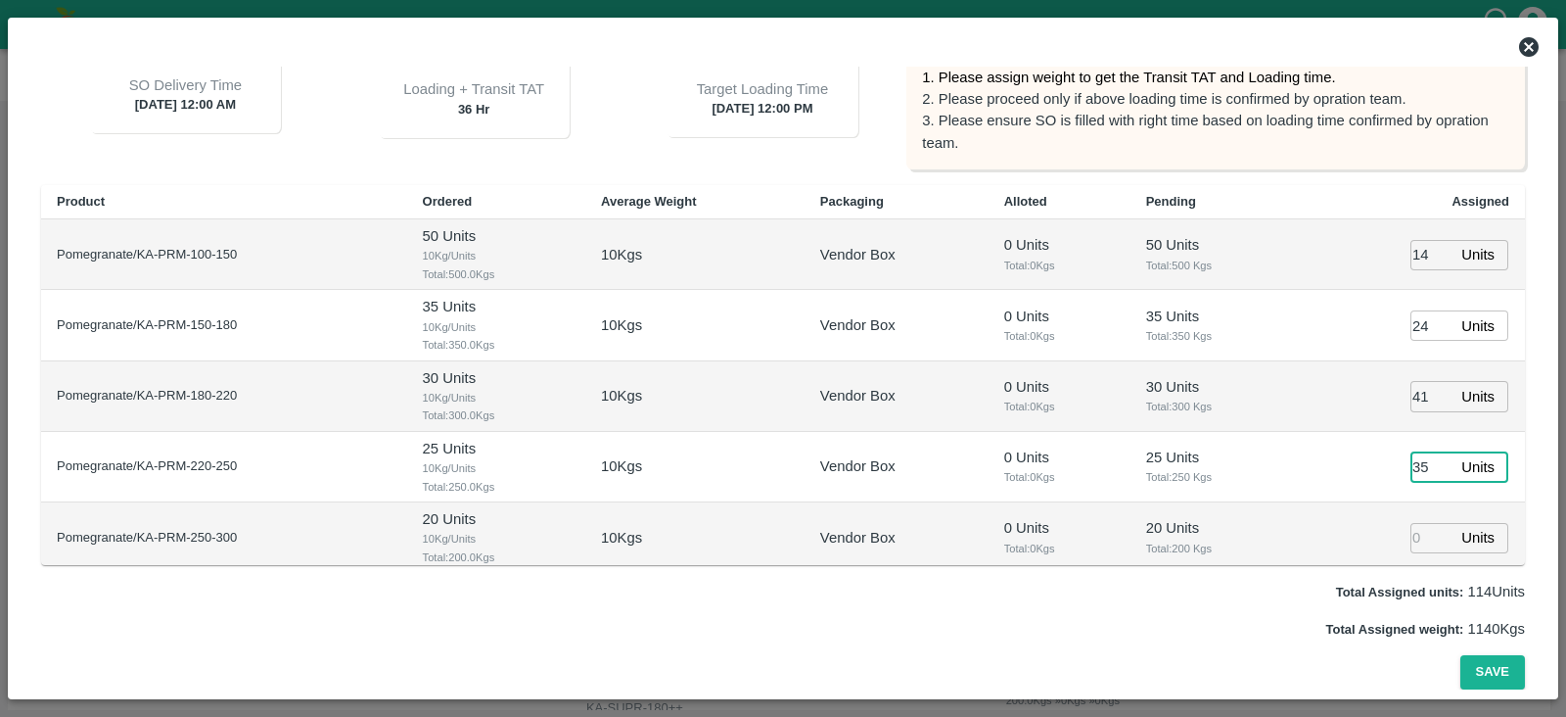
type input "35"
type input "21"
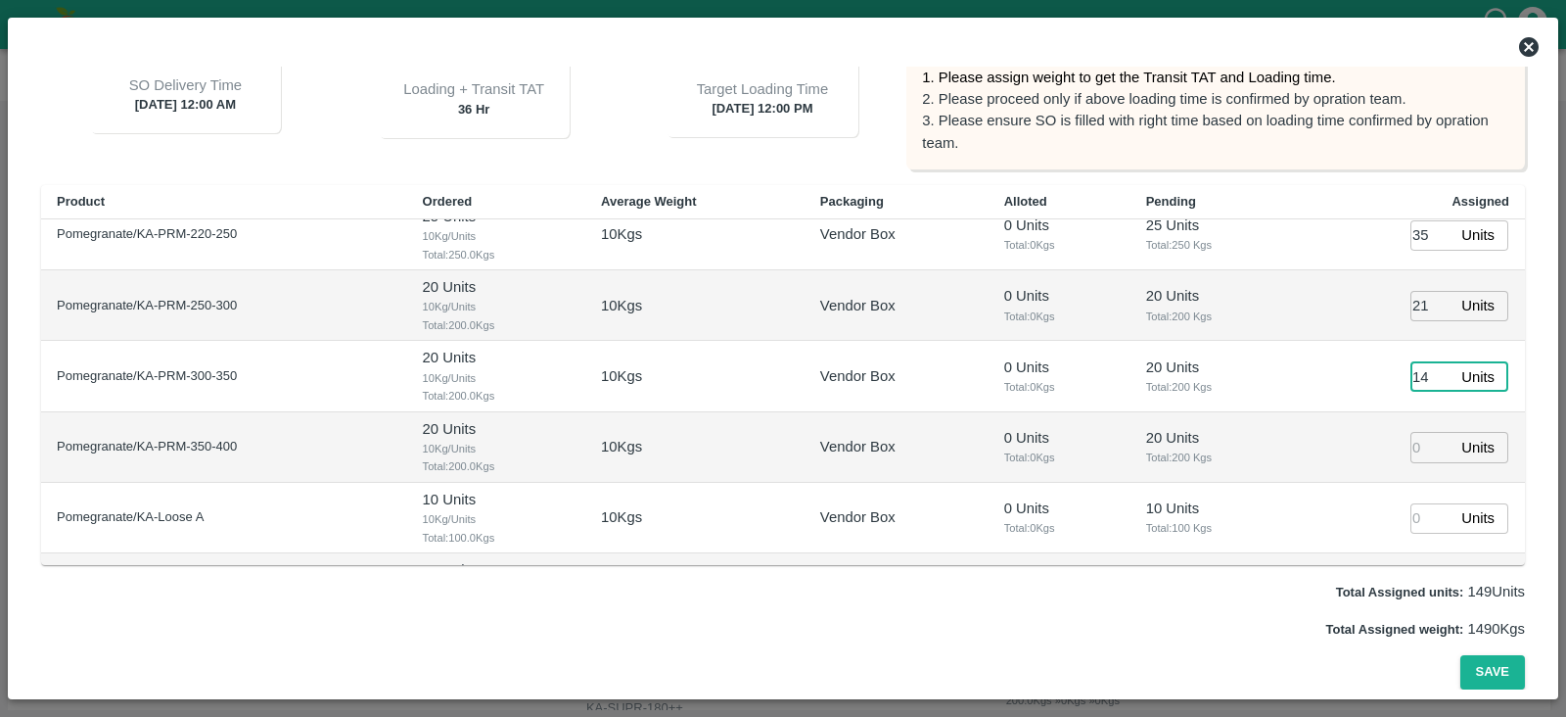
type input "14"
type input "2"
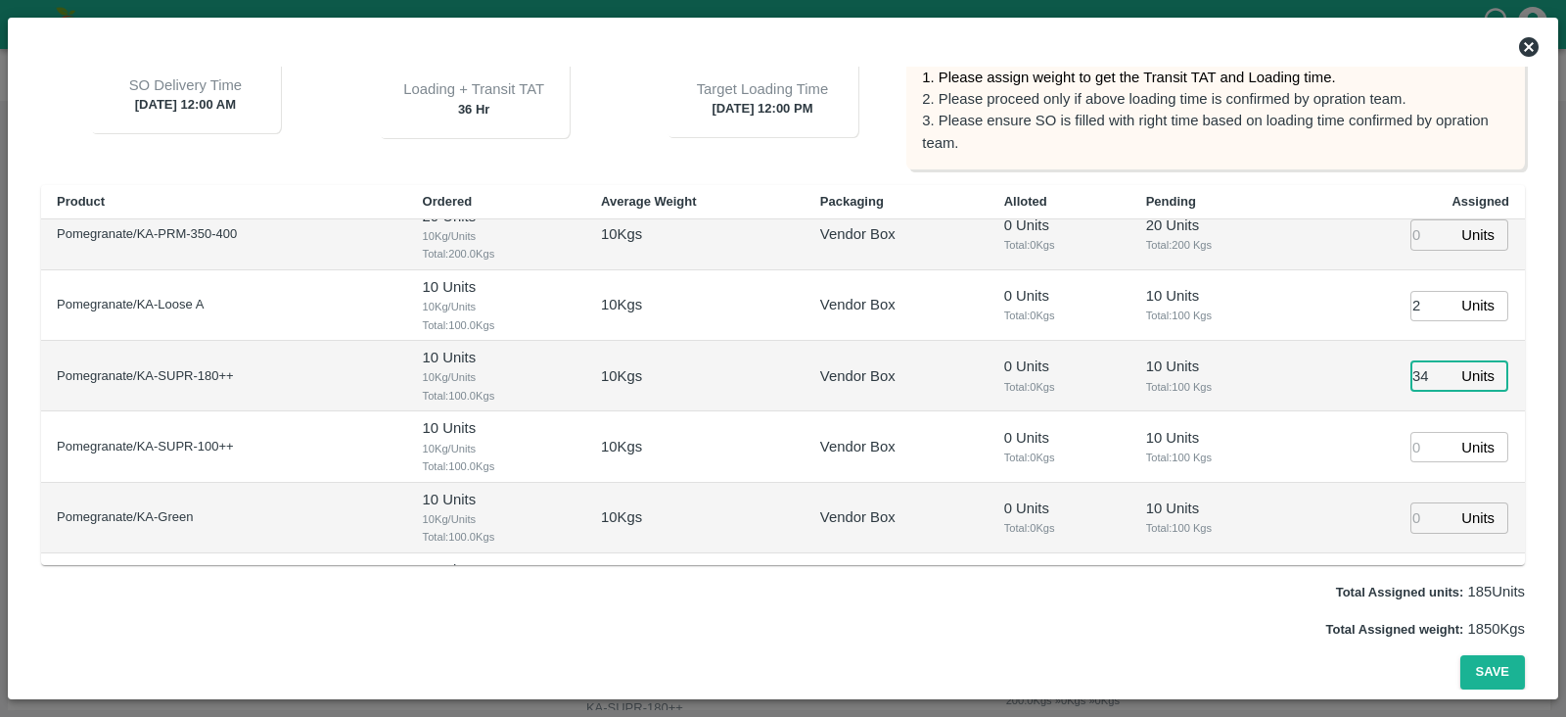
type input "34"
type input "7"
click at [1484, 676] on button "Save" at bounding box center [1493, 672] width 65 height 34
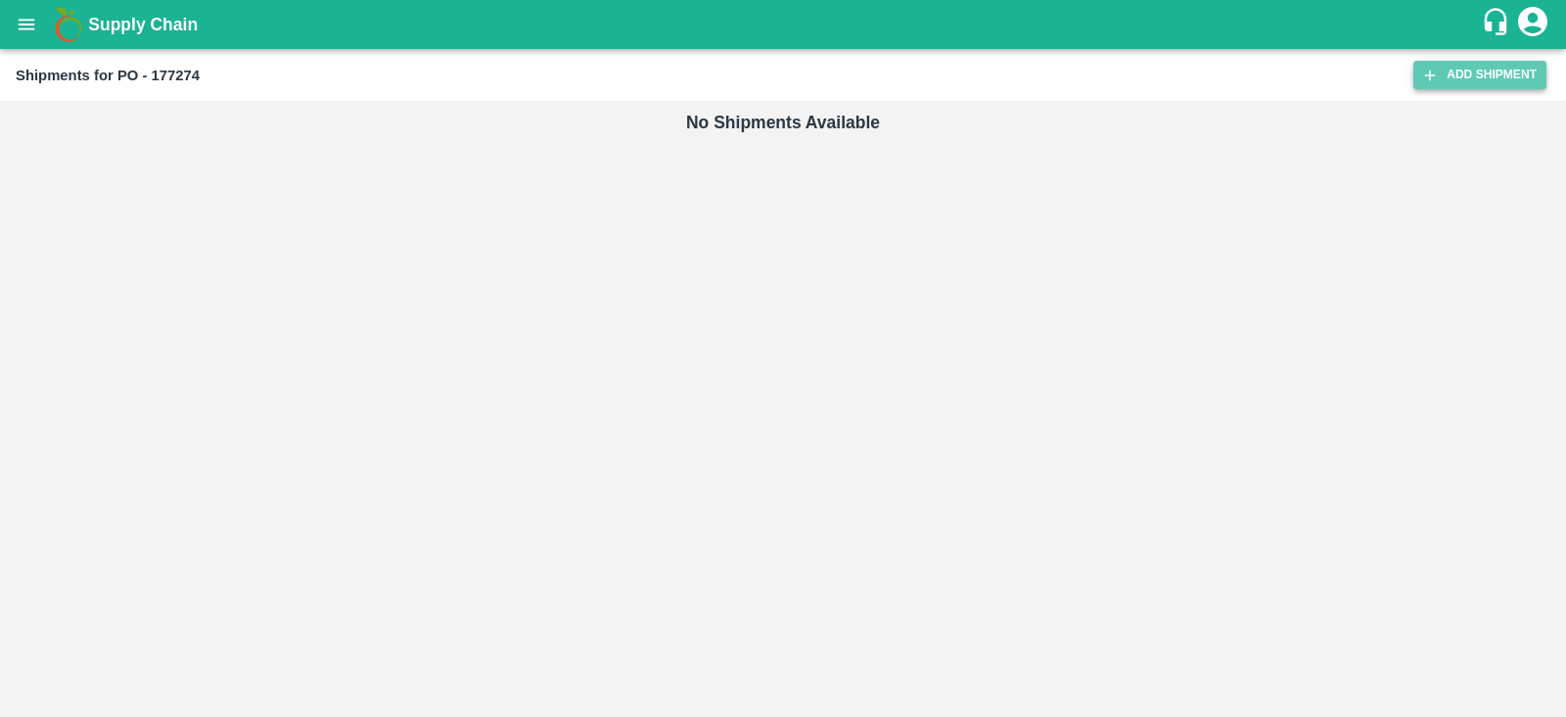
click at [1447, 70] on link "Add Shipment" at bounding box center [1480, 75] width 133 height 28
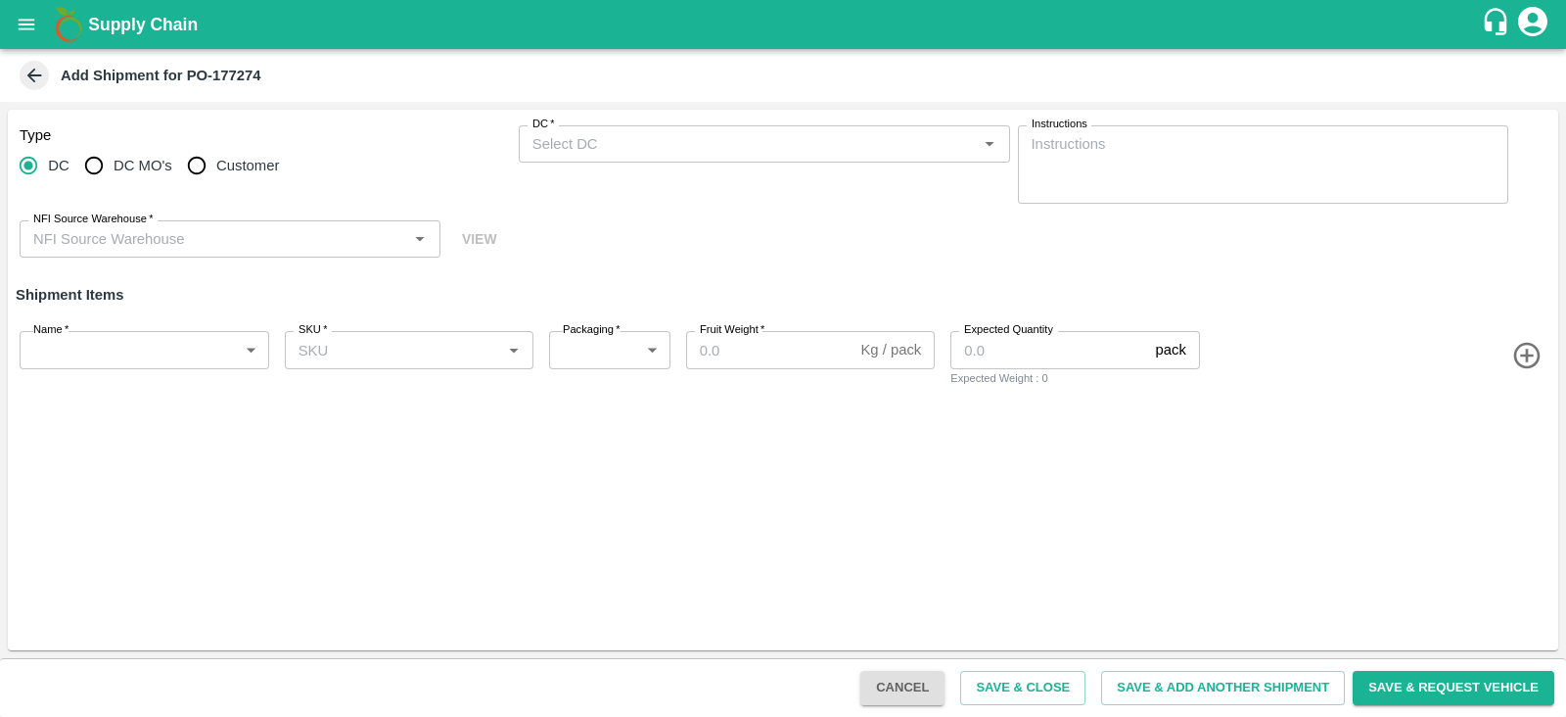
click at [206, 157] on input "Customer" at bounding box center [196, 165] width 39 height 39
radio input "true"
click at [589, 142] on input "Customer (Material Orders)   *" at bounding box center [748, 143] width 447 height 25
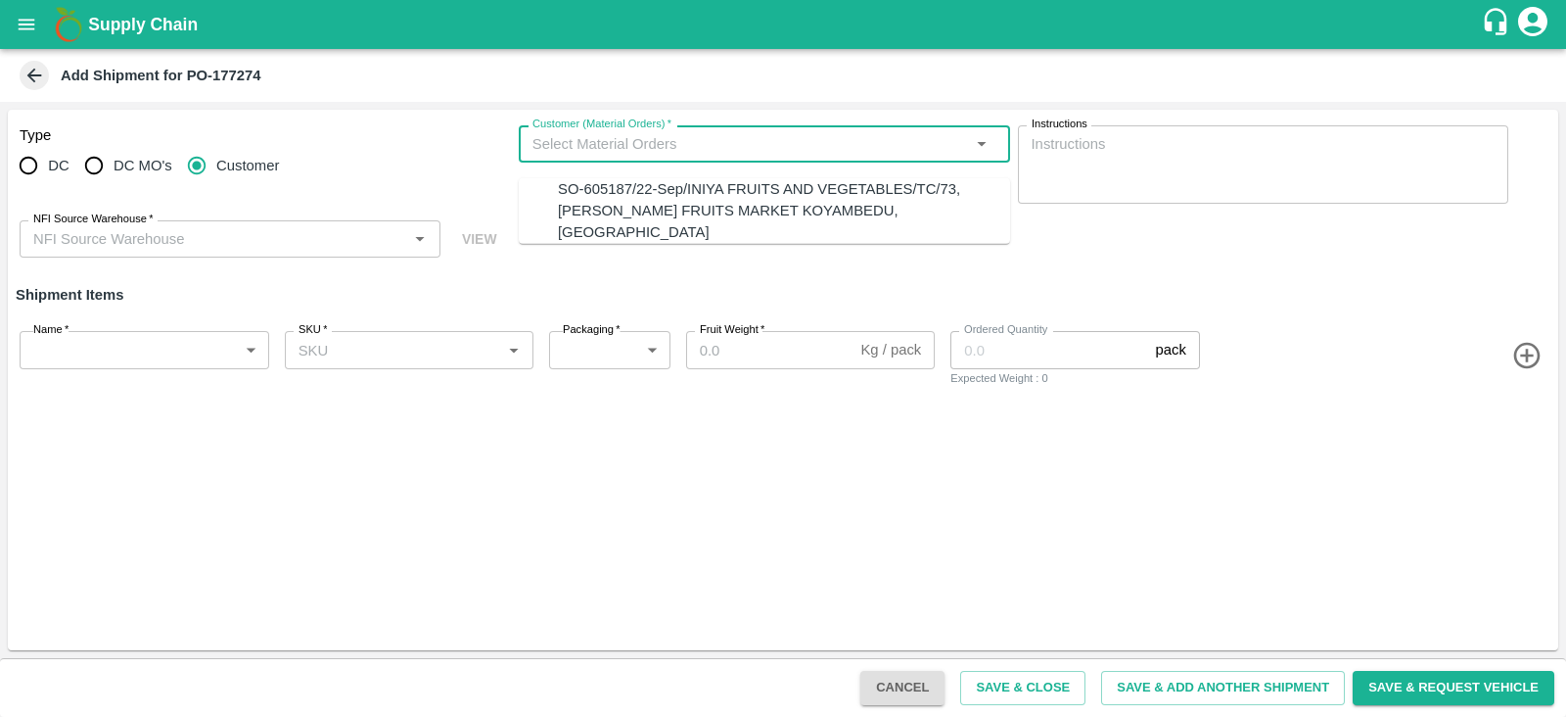
click at [627, 203] on div "SO-605187/22-Sep/INIYA FRUITS AND VEGETABLES/TC/73, [PERSON_NAME] FRUITS MARKET…" at bounding box center [784, 211] width 452 height 66
type input "SO-605187/22-Sep/INIYA FRUITS AND VEGETABLES/TC/73, [PERSON_NAME] FRUITS MARKET…"
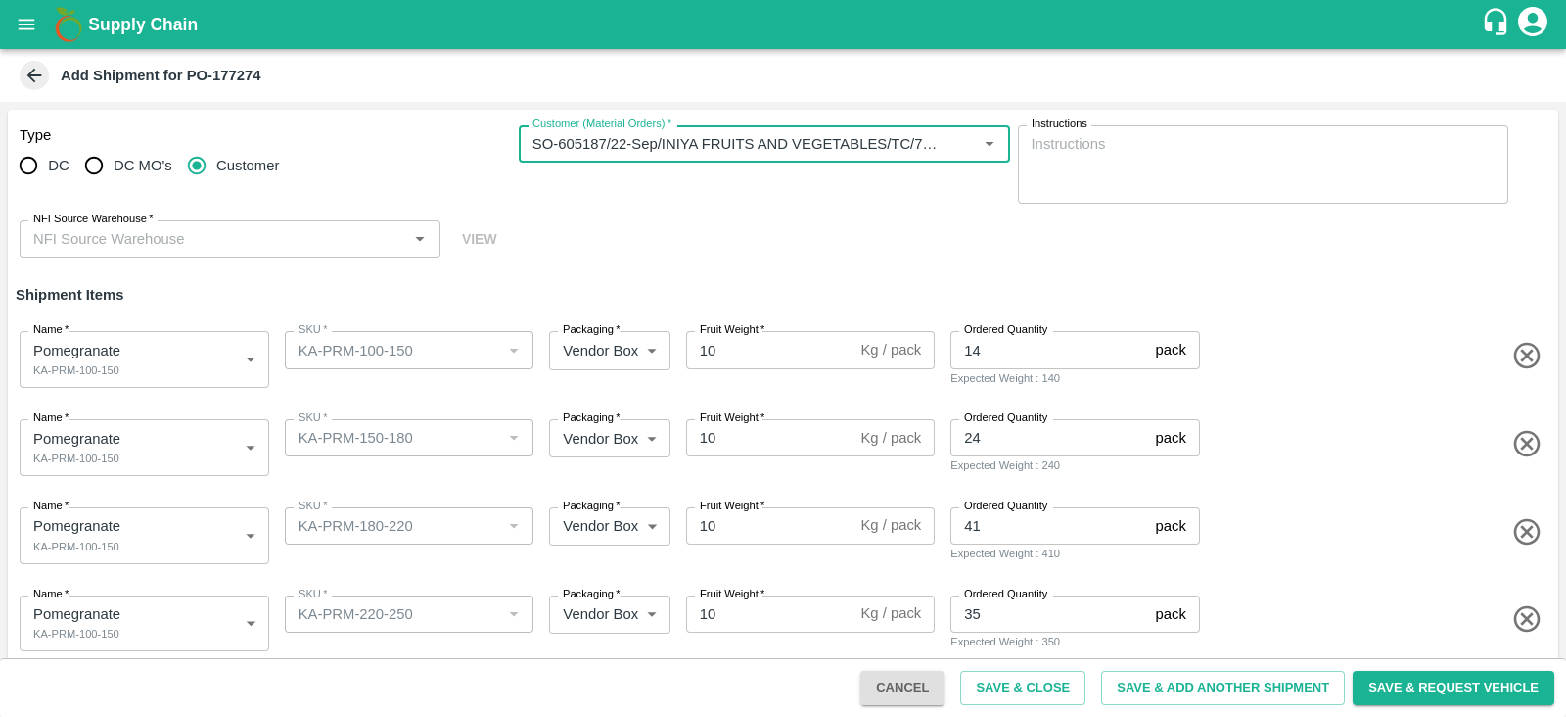
click at [255, 222] on div "NFI Source Warehouse   *" at bounding box center [230, 238] width 421 height 37
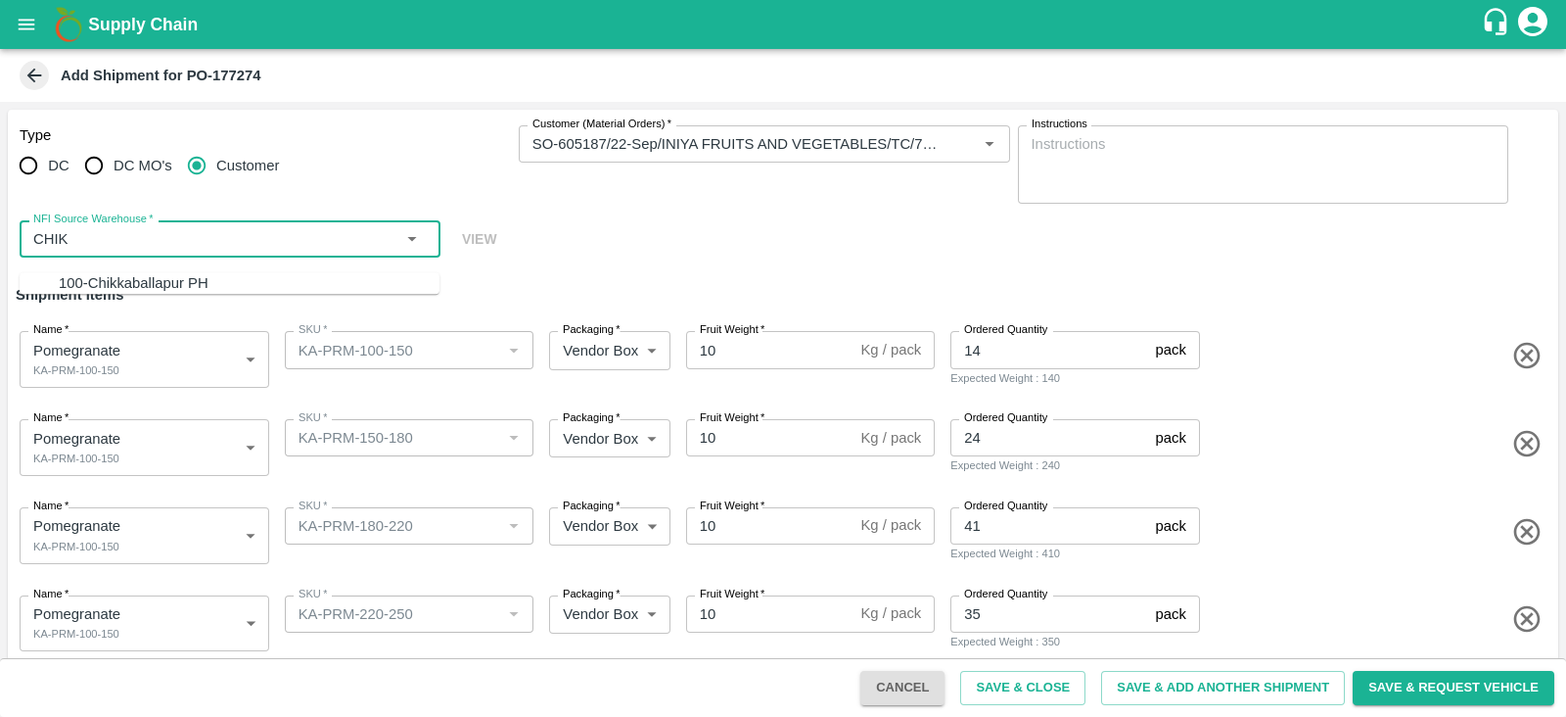
click at [241, 279] on div "100-Chikkaballapur PH" at bounding box center [249, 283] width 381 height 22
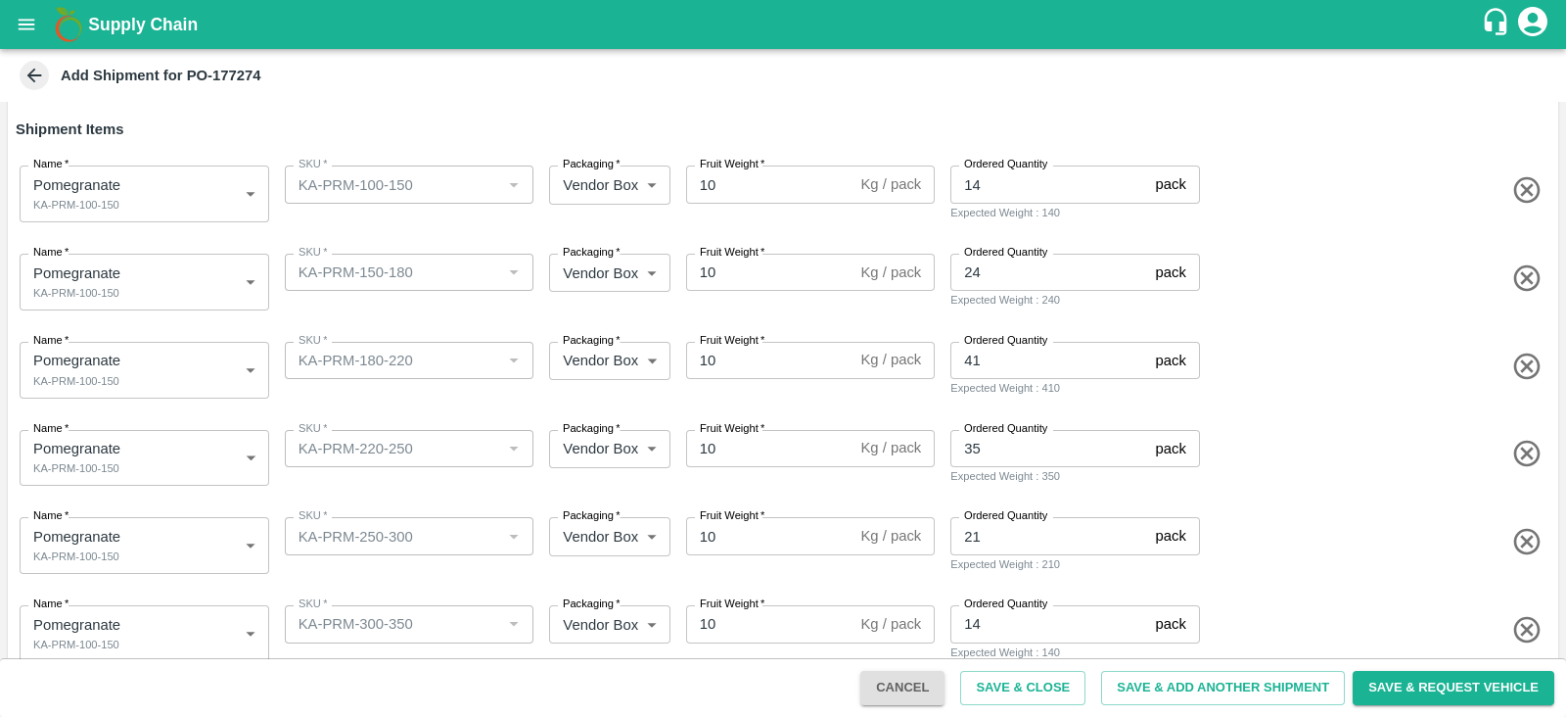
type input "100-Chikkaballapur PH"
click at [231, 282] on body "Supply Chain Add Shipment for PO-177274 Type DC DC MO's Customer Customer (Mate…" at bounding box center [783, 358] width 1566 height 717
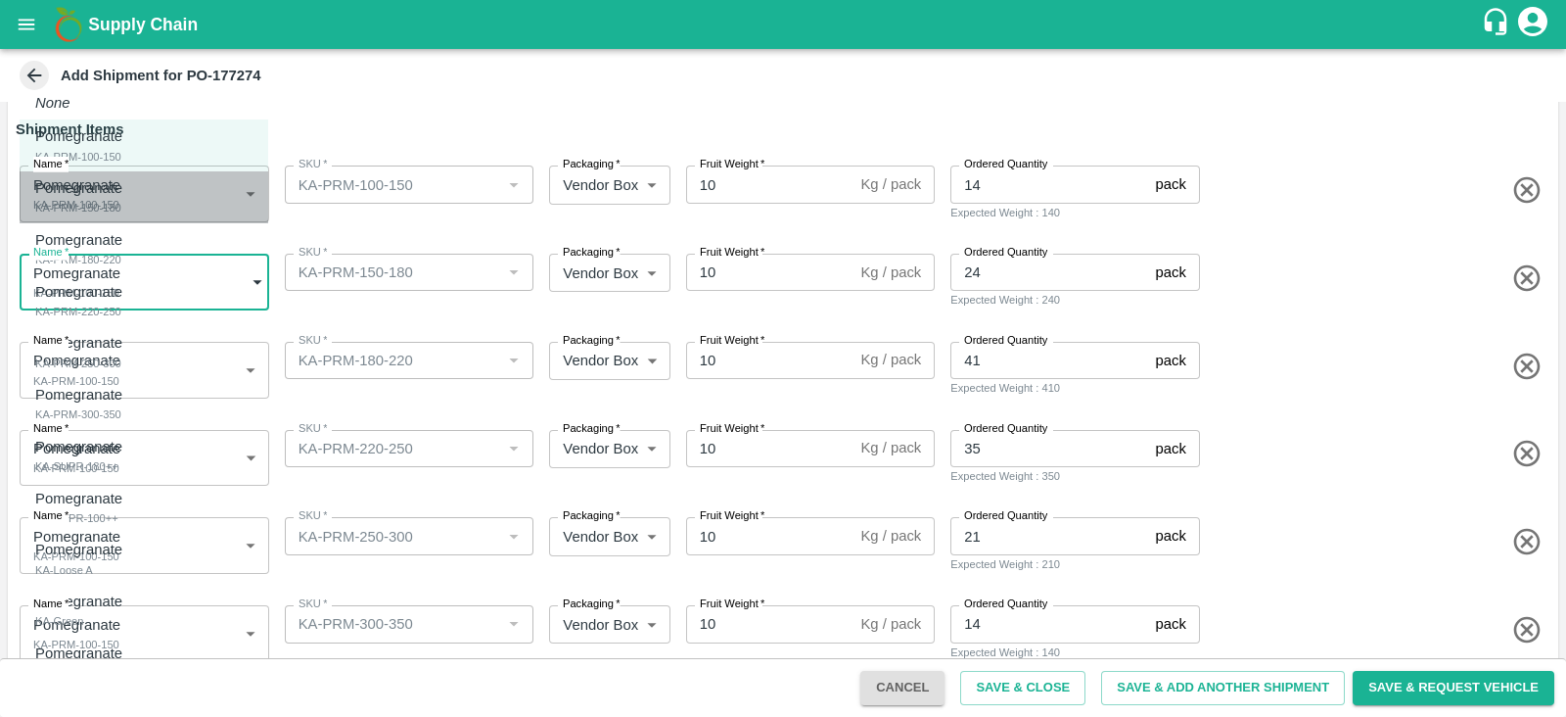
click at [132, 213] on div "Pomegranate KA-PRM-150-180" at bounding box center [83, 197] width 97 height 40
type input "2059680"
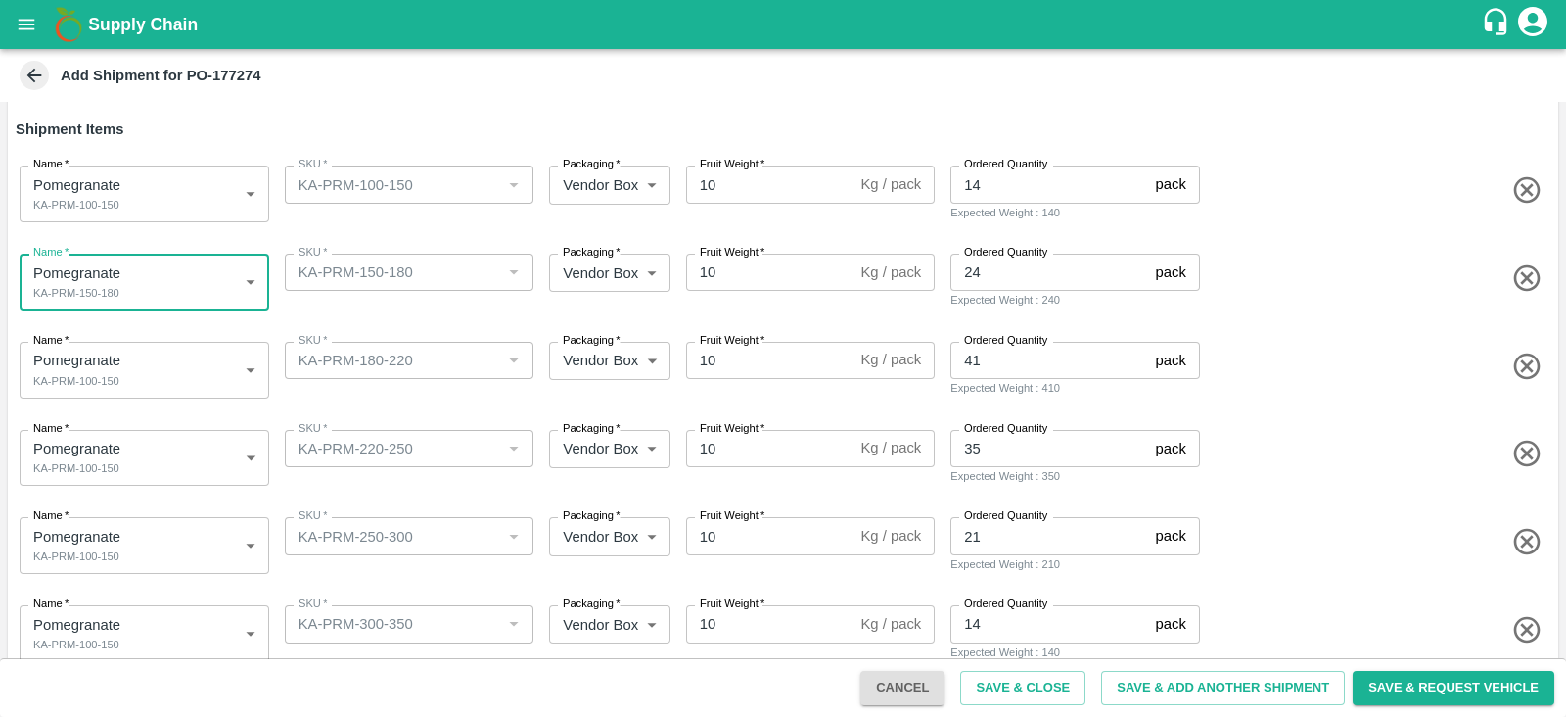
click at [140, 385] on body "Supply Chain Add Shipment for PO-177274 Type DC DC MO's Customer Customer (Mate…" at bounding box center [783, 358] width 1566 height 717
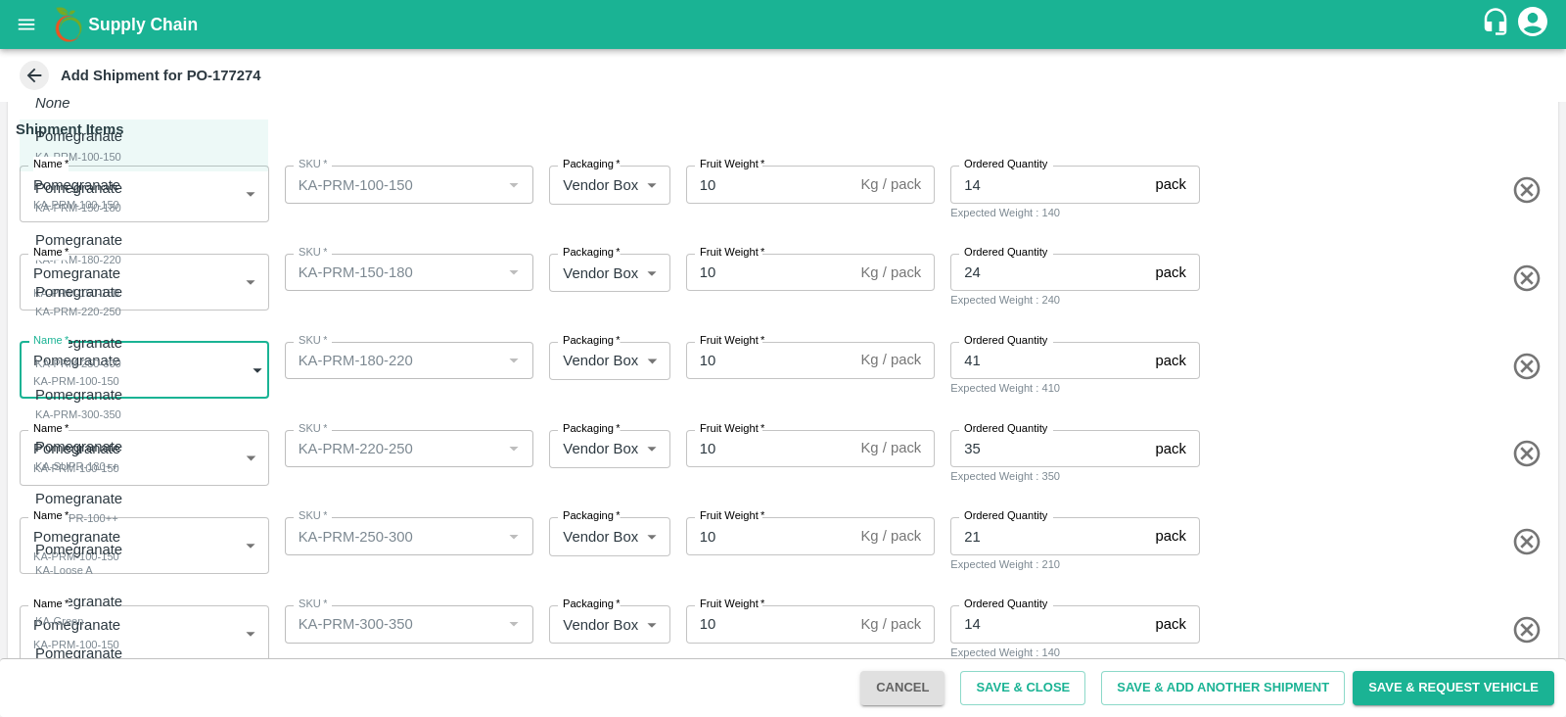
click at [127, 229] on div "Pomegranate" at bounding box center [83, 240] width 97 height 22
type input "2059681"
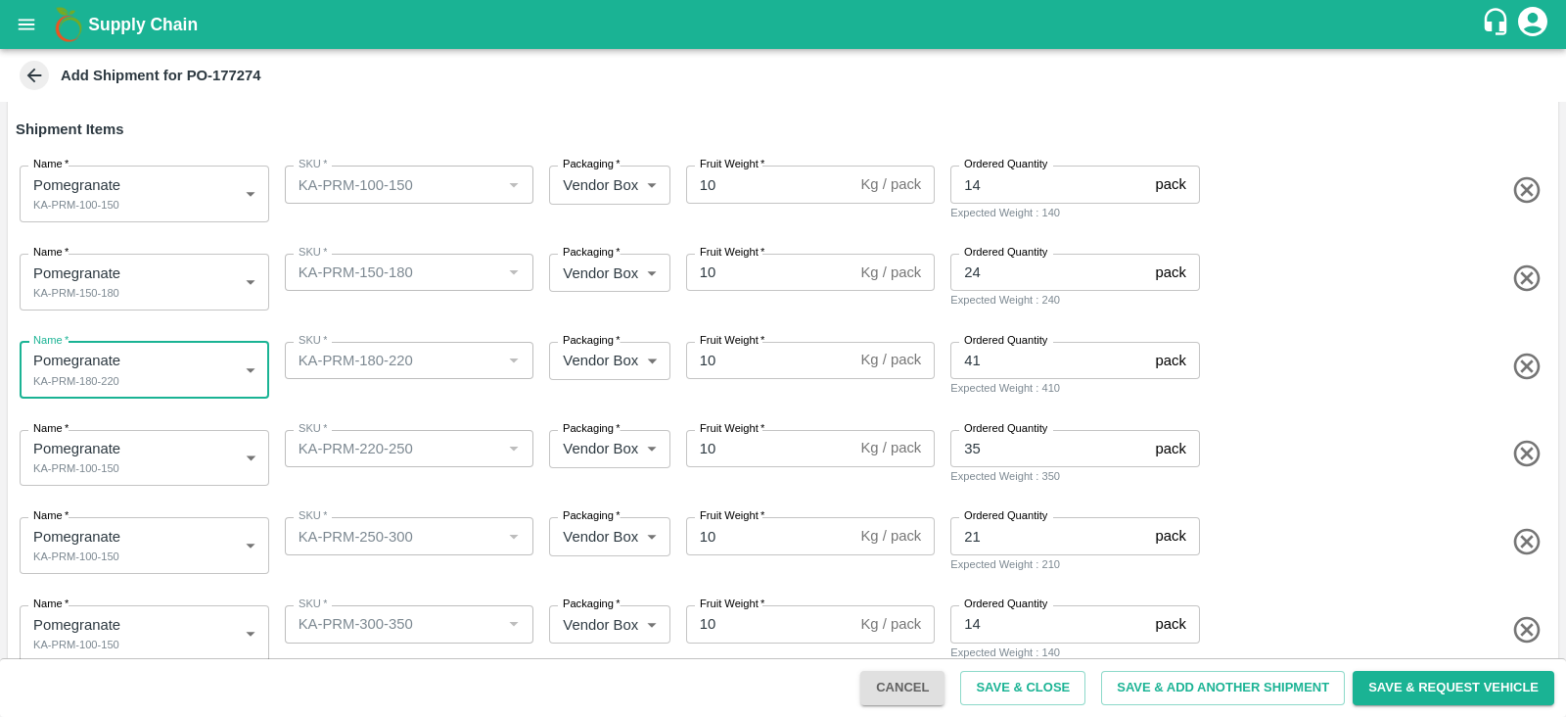
click at [157, 463] on body "Supply Chain Add Shipment for PO-177274 Type DC DC MO's Customer Customer (Mate…" at bounding box center [783, 358] width 1566 height 717
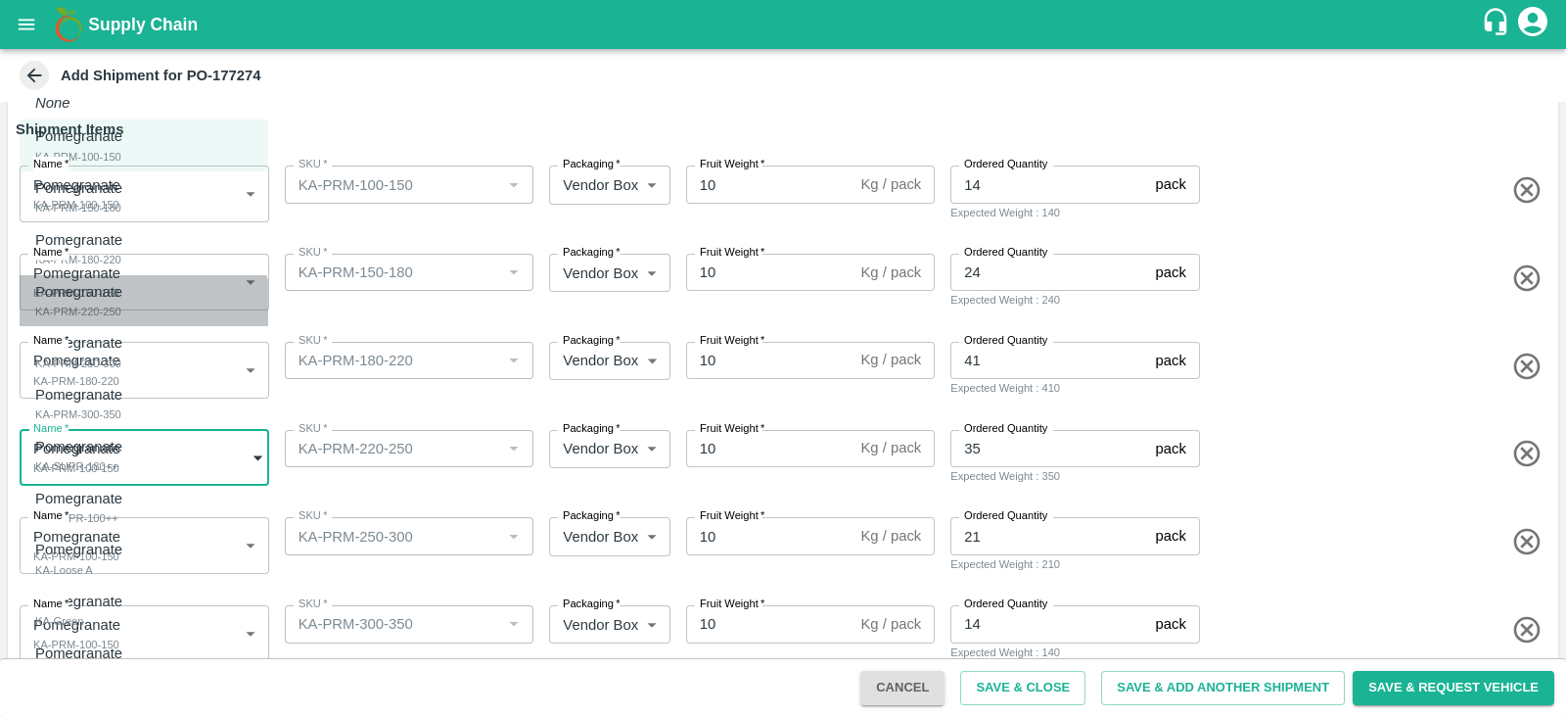
click at [136, 323] on li "Pomegranate KA-PRM-220-250" at bounding box center [144, 301] width 249 height 52
type input "2059682"
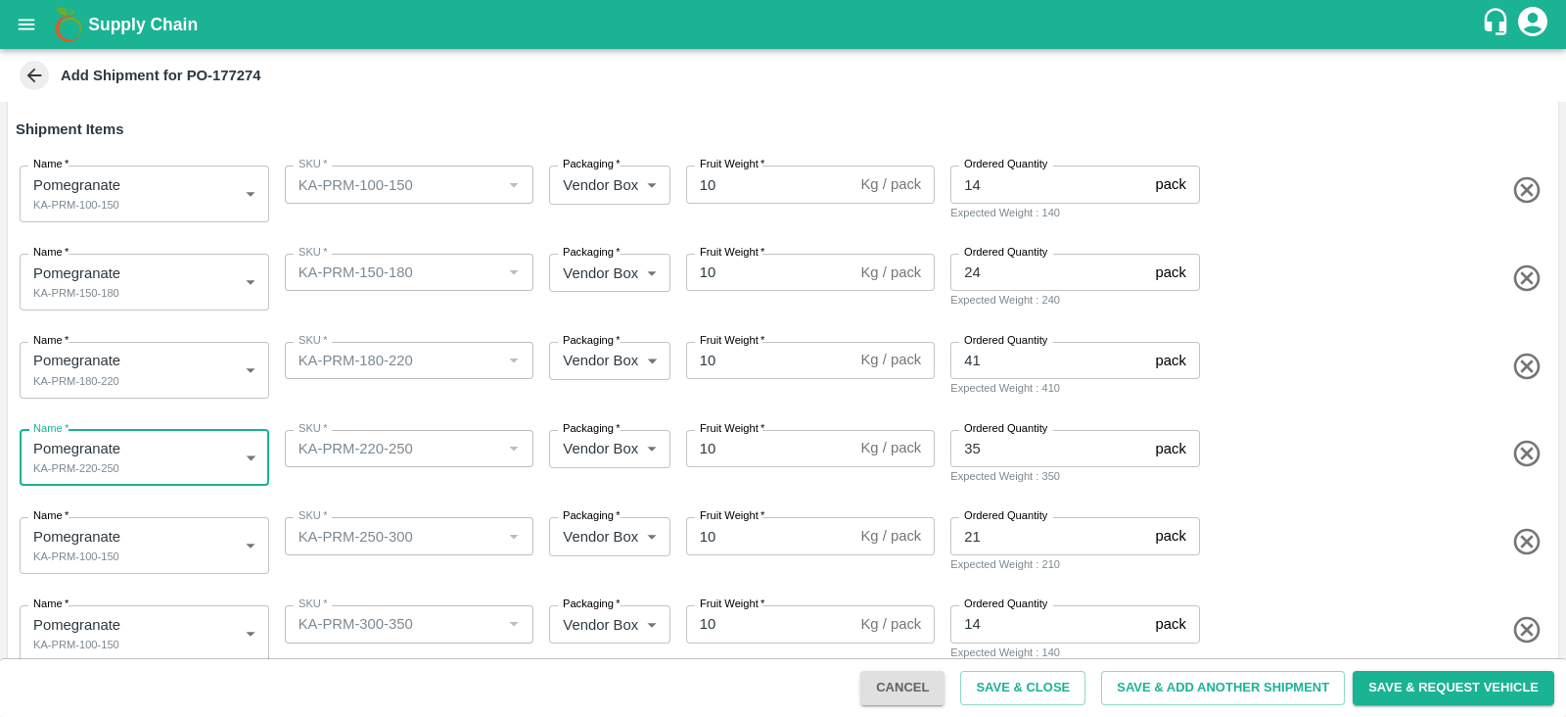
click at [161, 531] on body "Supply Chain Add Shipment for PO-177274 Type DC DC MO's Customer Customer (Mate…" at bounding box center [783, 358] width 1566 height 717
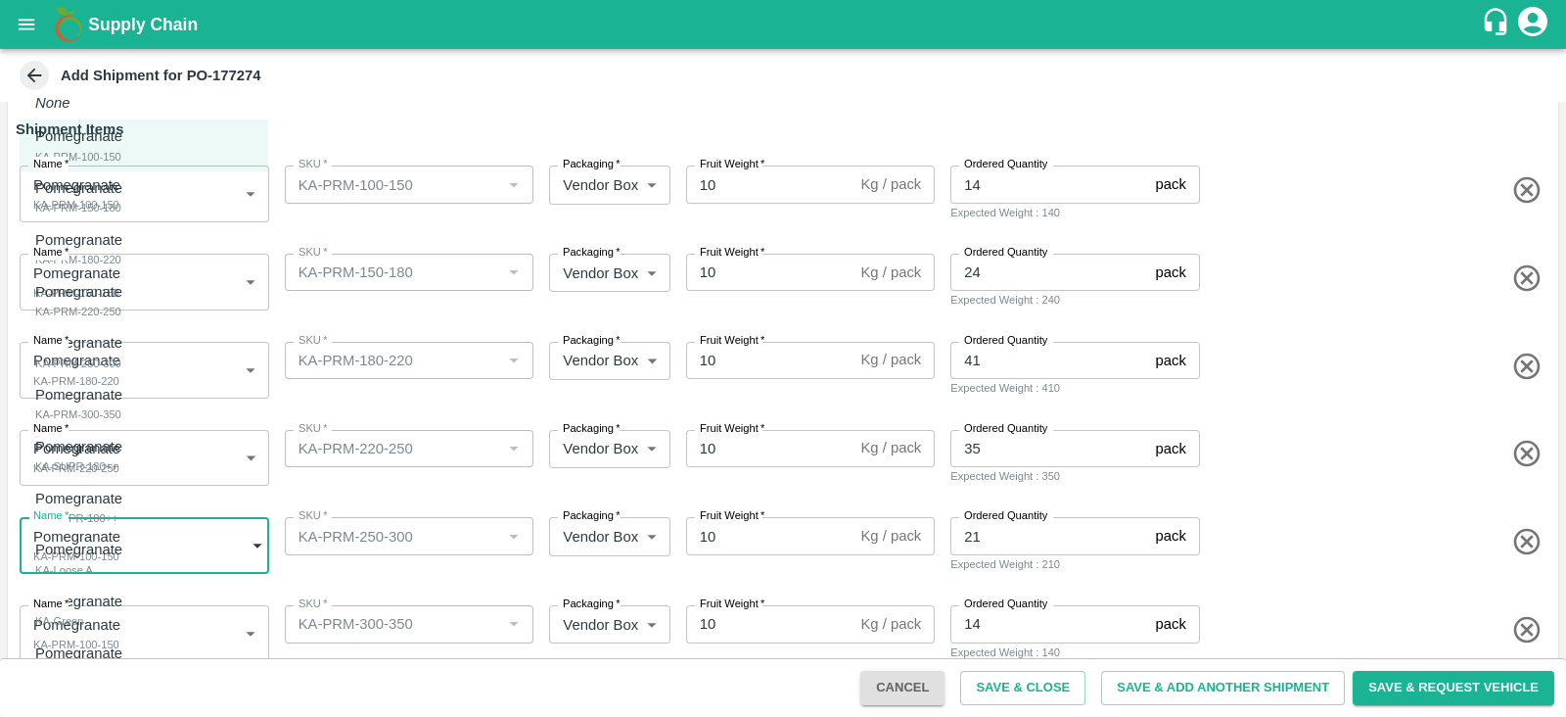
click at [132, 340] on div "Pomegranate KA-PRM-250-300" at bounding box center [83, 352] width 97 height 40
type input "2059683"
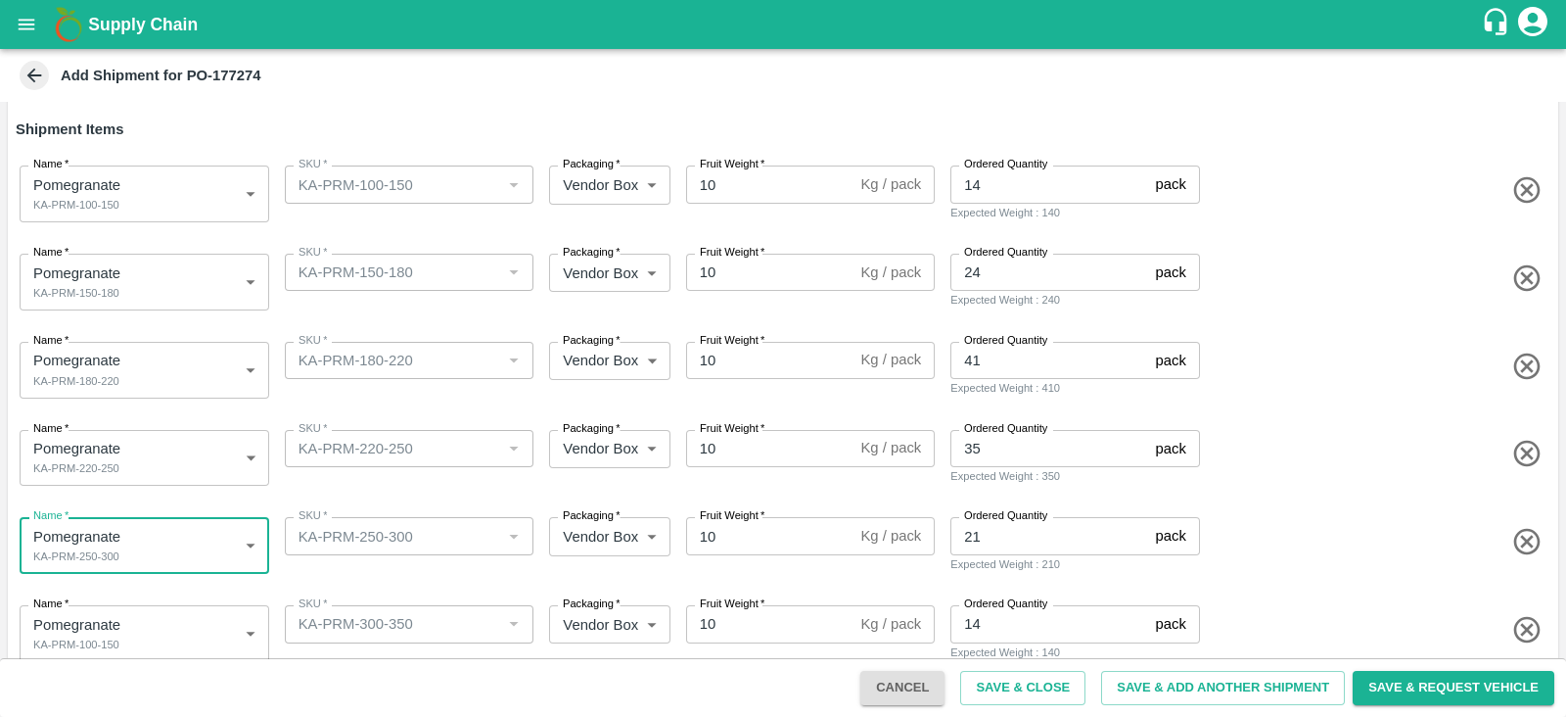
click at [167, 621] on body "Supply Chain Add Shipment for PO-177274 Type DC DC MO's Customer Customer (Mate…" at bounding box center [783, 358] width 1566 height 717
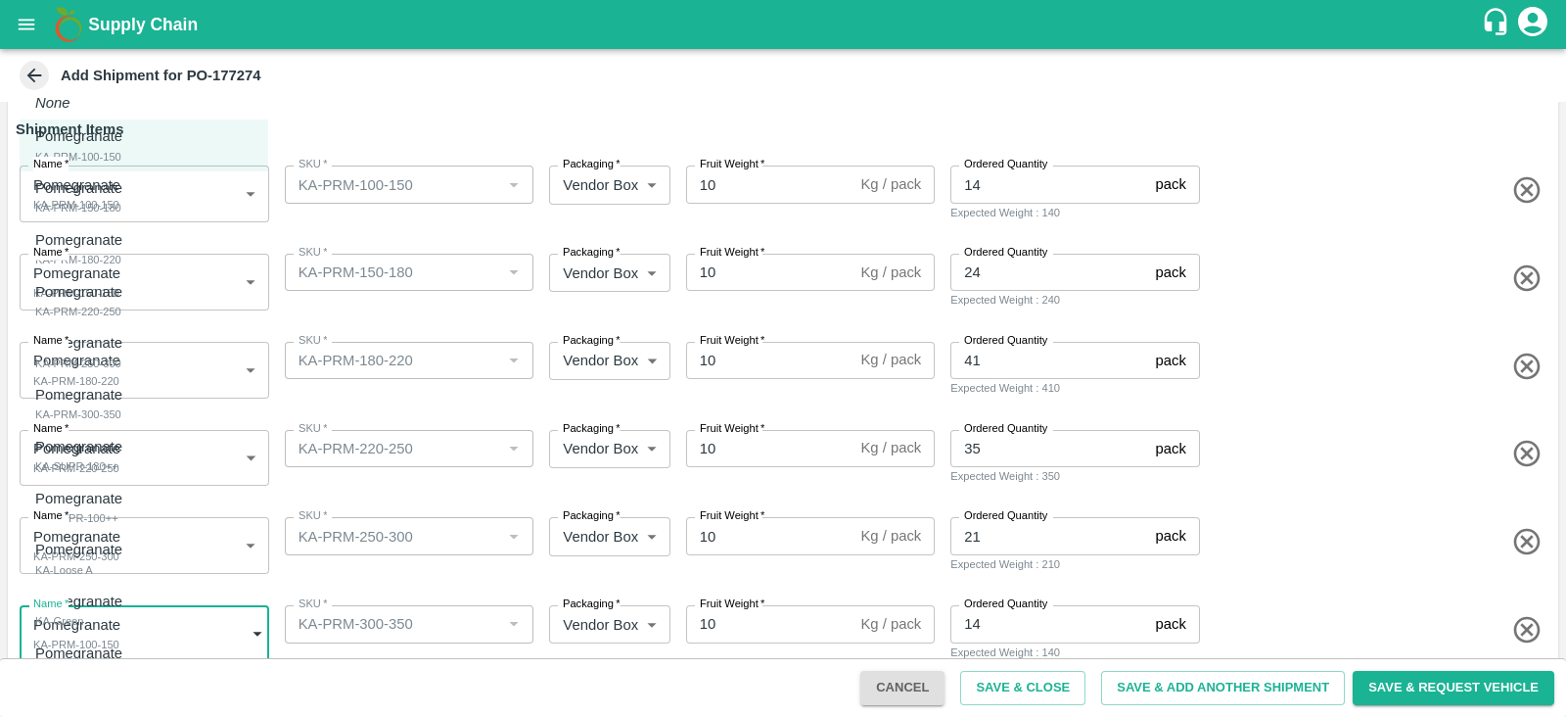
scroll to position [168, 0]
click at [127, 407] on div "Pomegranate KA-PRM-300-350" at bounding box center [83, 404] width 97 height 40
type input "2059684"
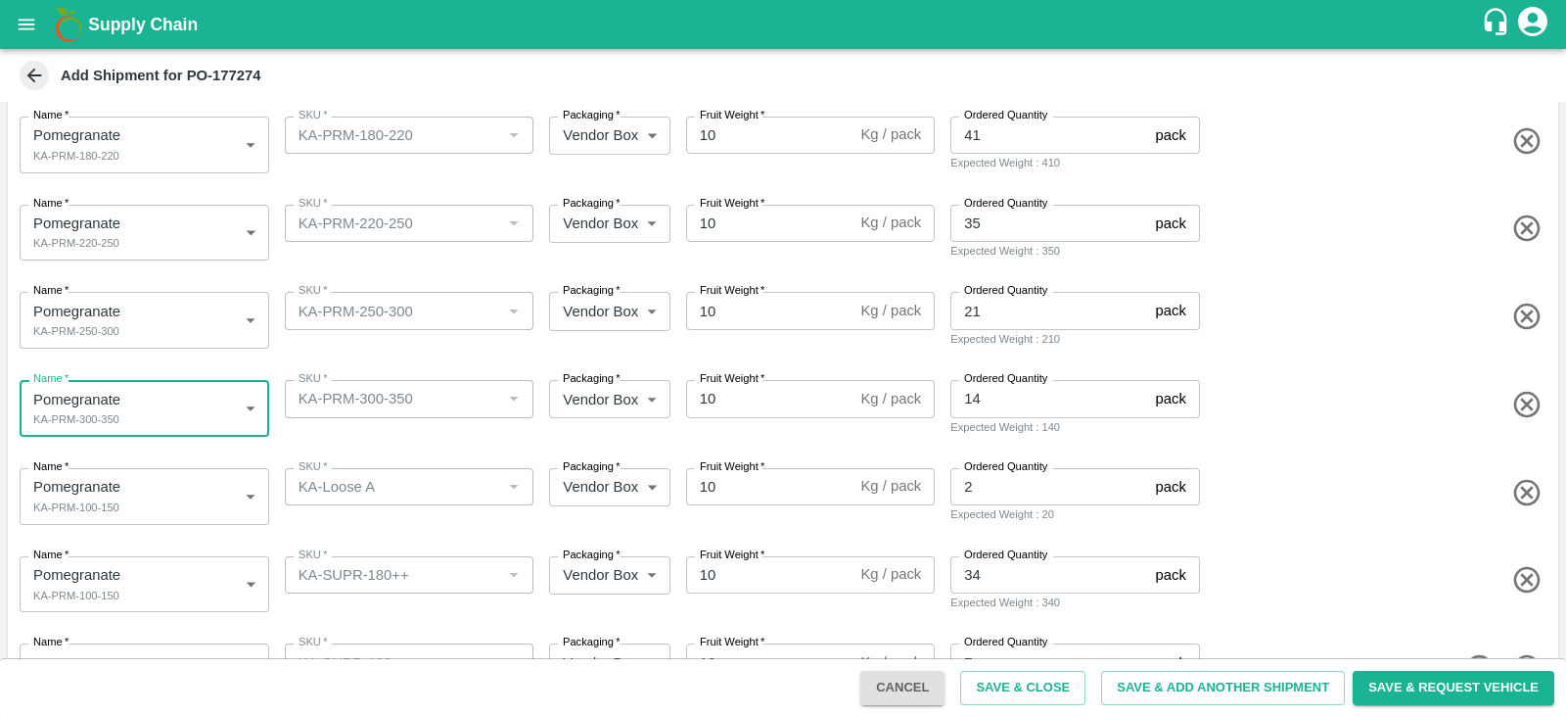
scroll to position [392, 0]
click at [216, 512] on body "Supply Chain Add Shipment for PO-177274 Type DC DC MO's Customer Customer (Mate…" at bounding box center [783, 358] width 1566 height 717
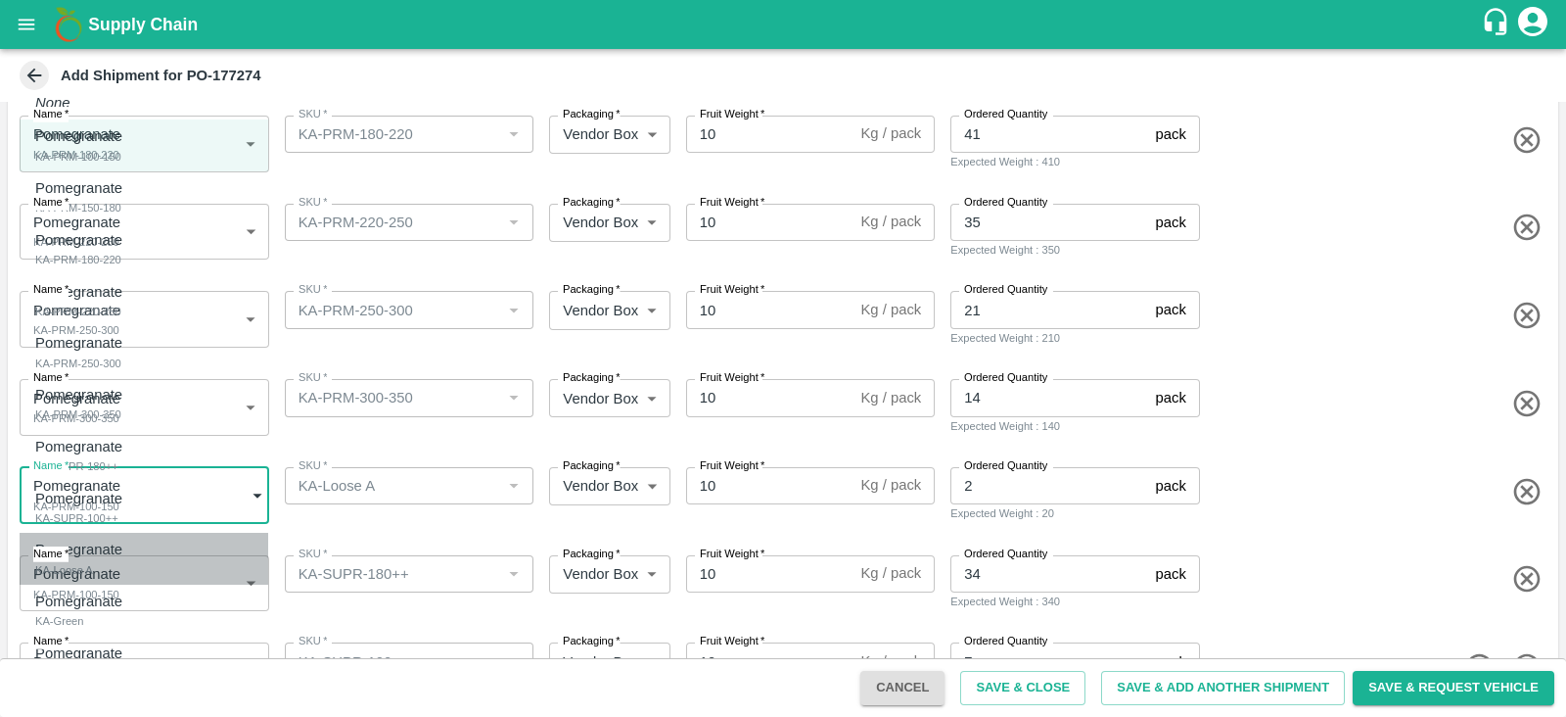
click at [132, 555] on div "Pomegranate KA-Loose A" at bounding box center [83, 558] width 97 height 40
type input "2059687"
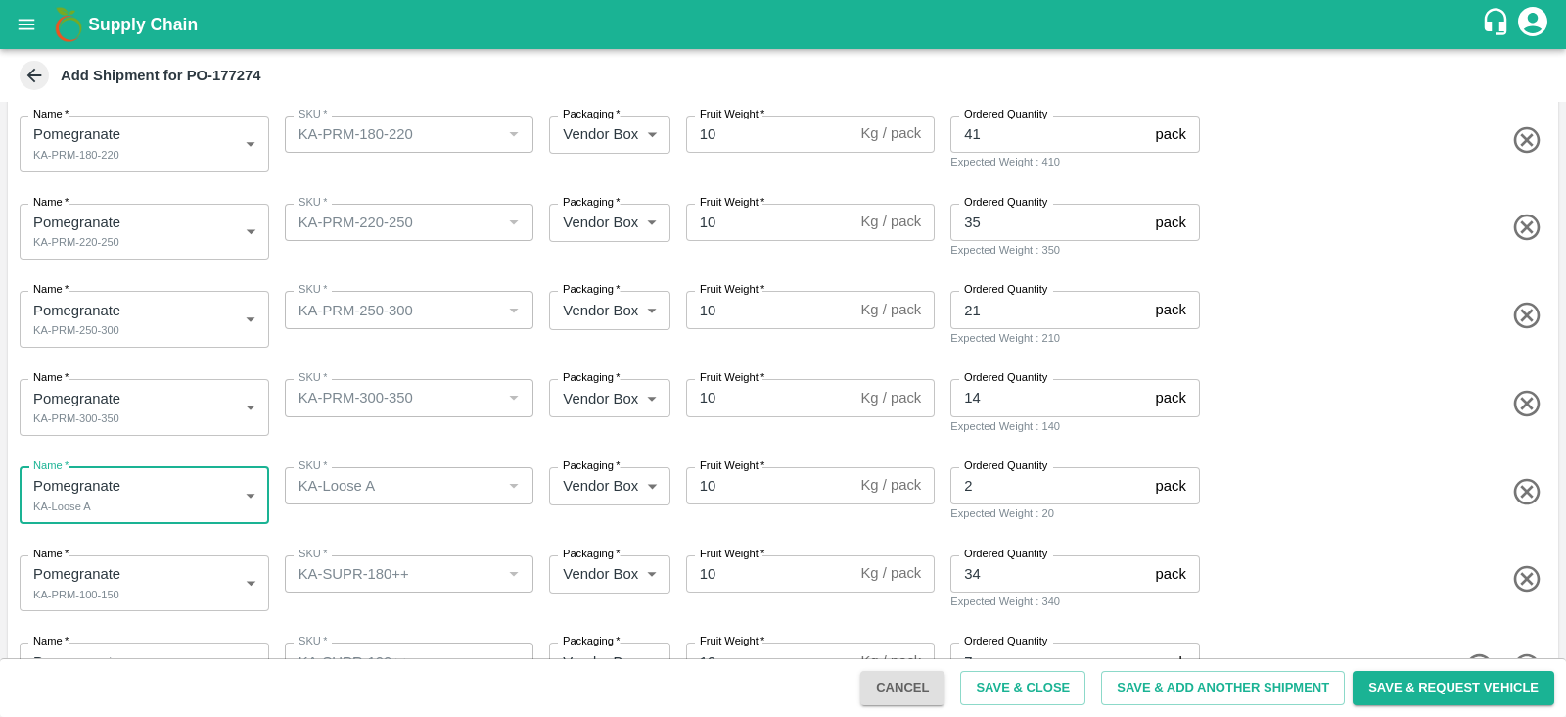
click at [192, 584] on body "Supply Chain Add Shipment for PO-177274 Type DC DC MO's Customer Customer (Mate…" at bounding box center [783, 358] width 1566 height 717
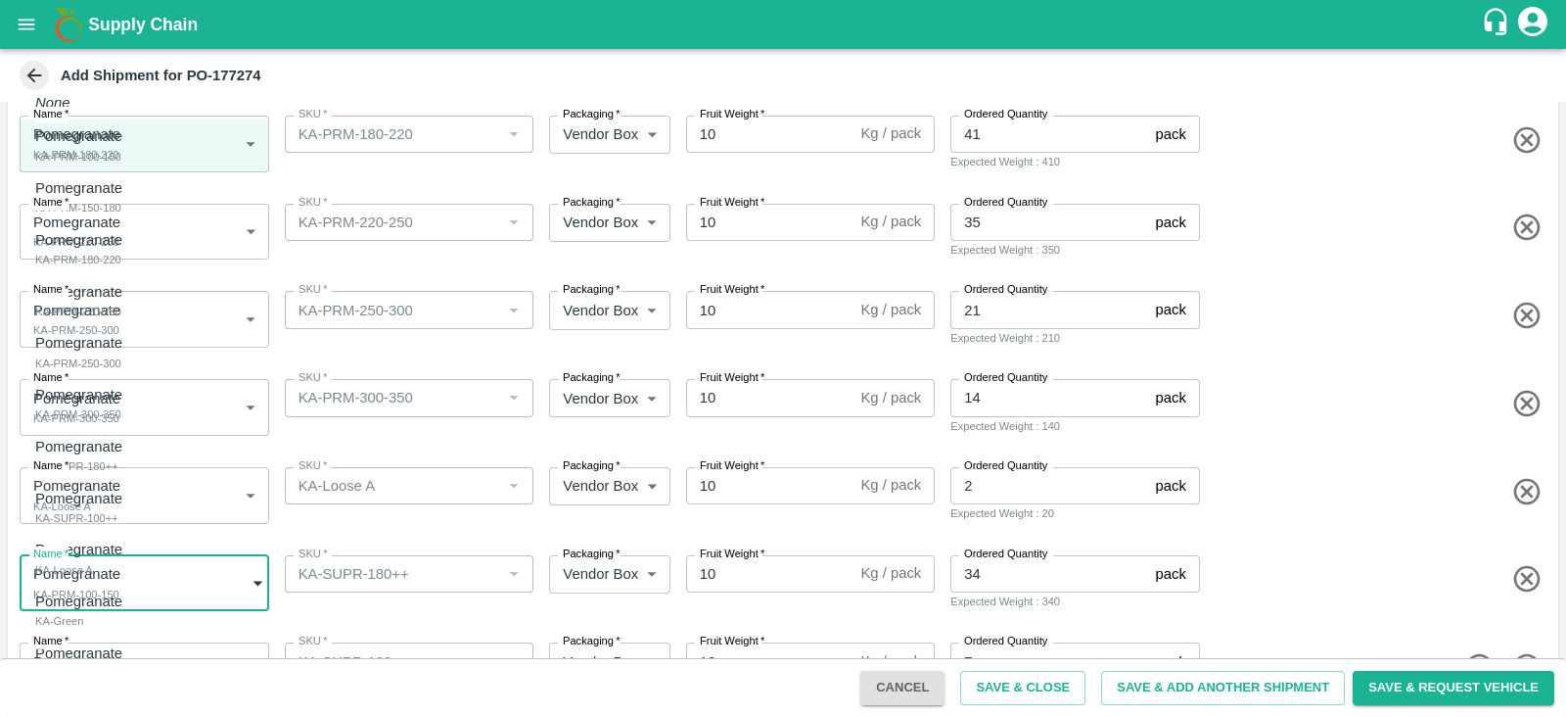
click at [132, 449] on div "Pomegranate KA-SUPR-180++" at bounding box center [83, 456] width 97 height 40
type input "2059685"
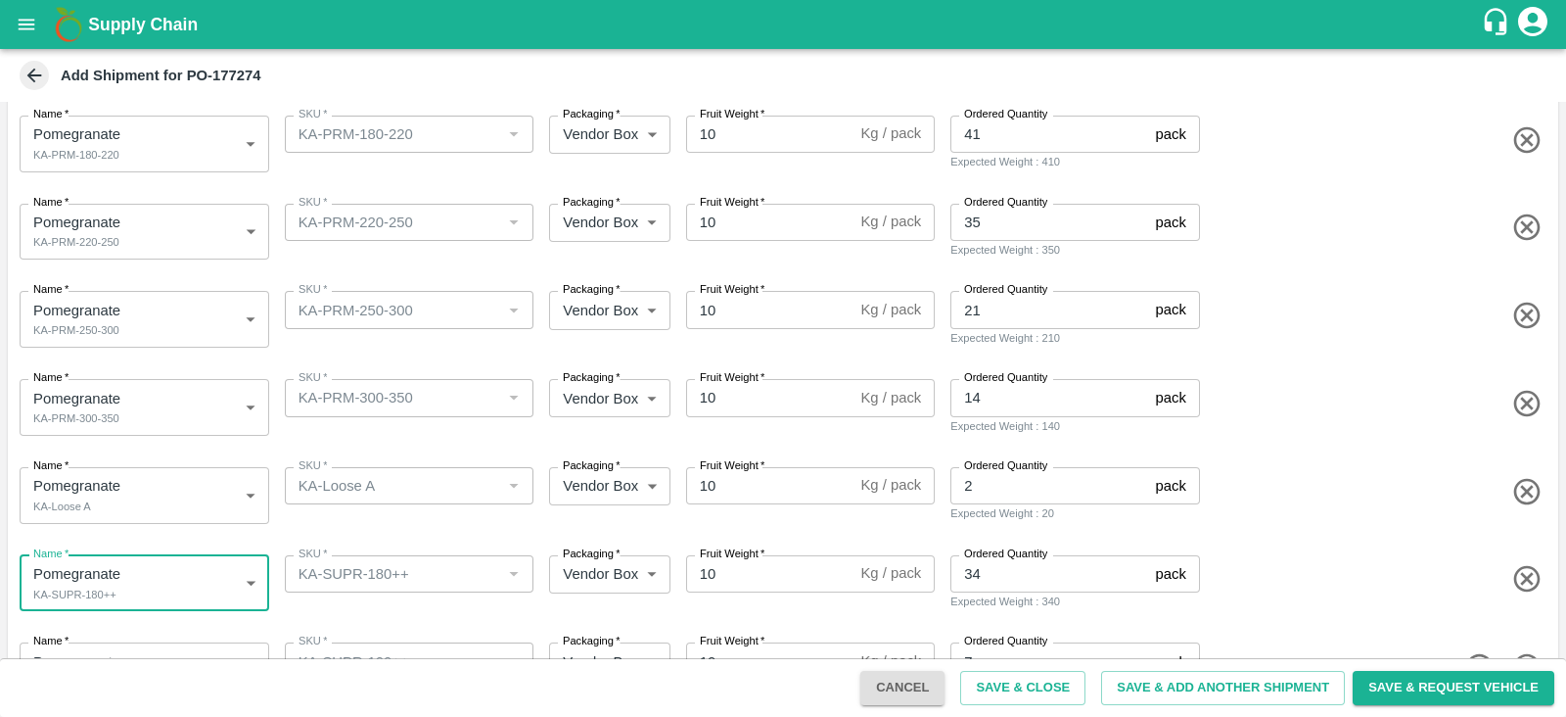
scroll to position [454, 0]
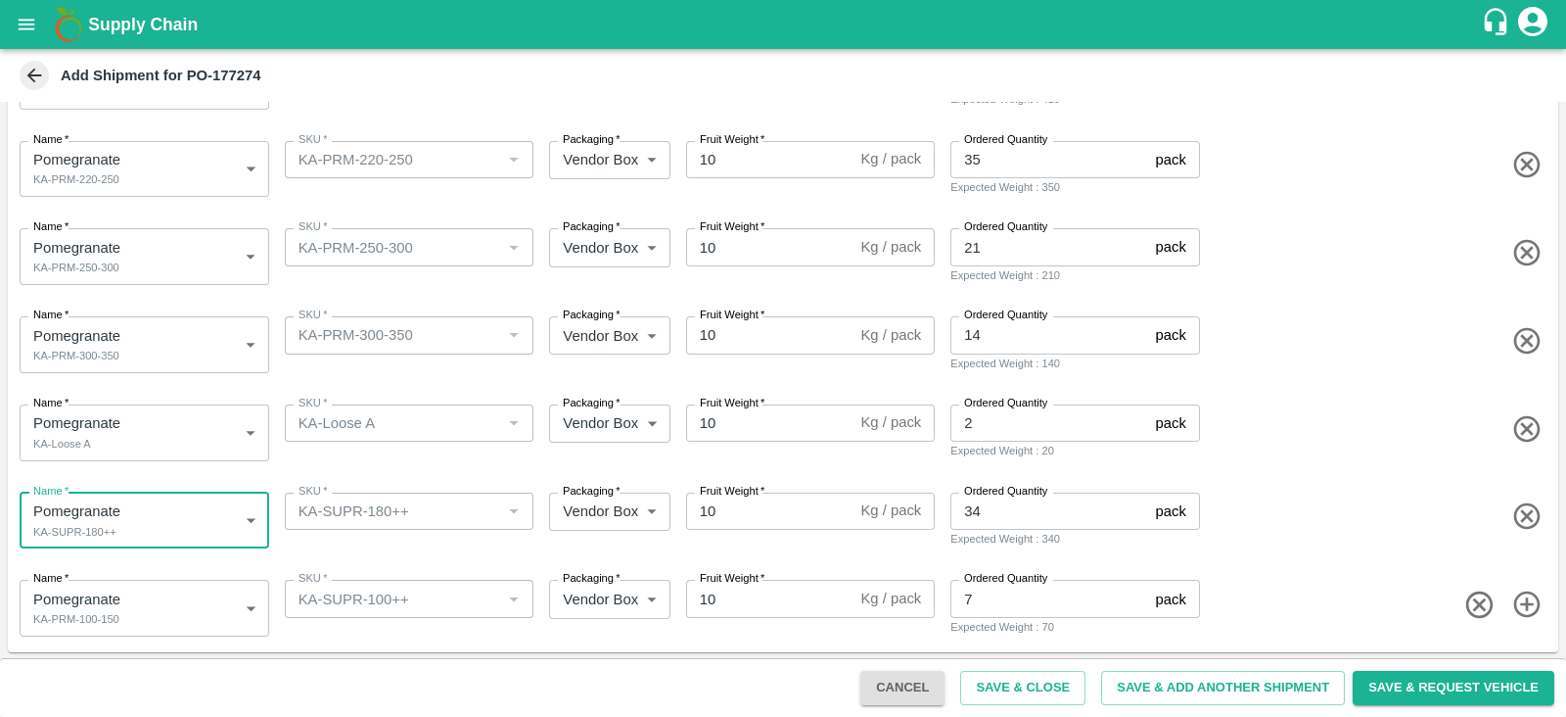
click at [176, 609] on body "Supply Chain Add Shipment for PO-177274 Type DC DC MO's Customer Customer (Mate…" at bounding box center [783, 358] width 1566 height 717
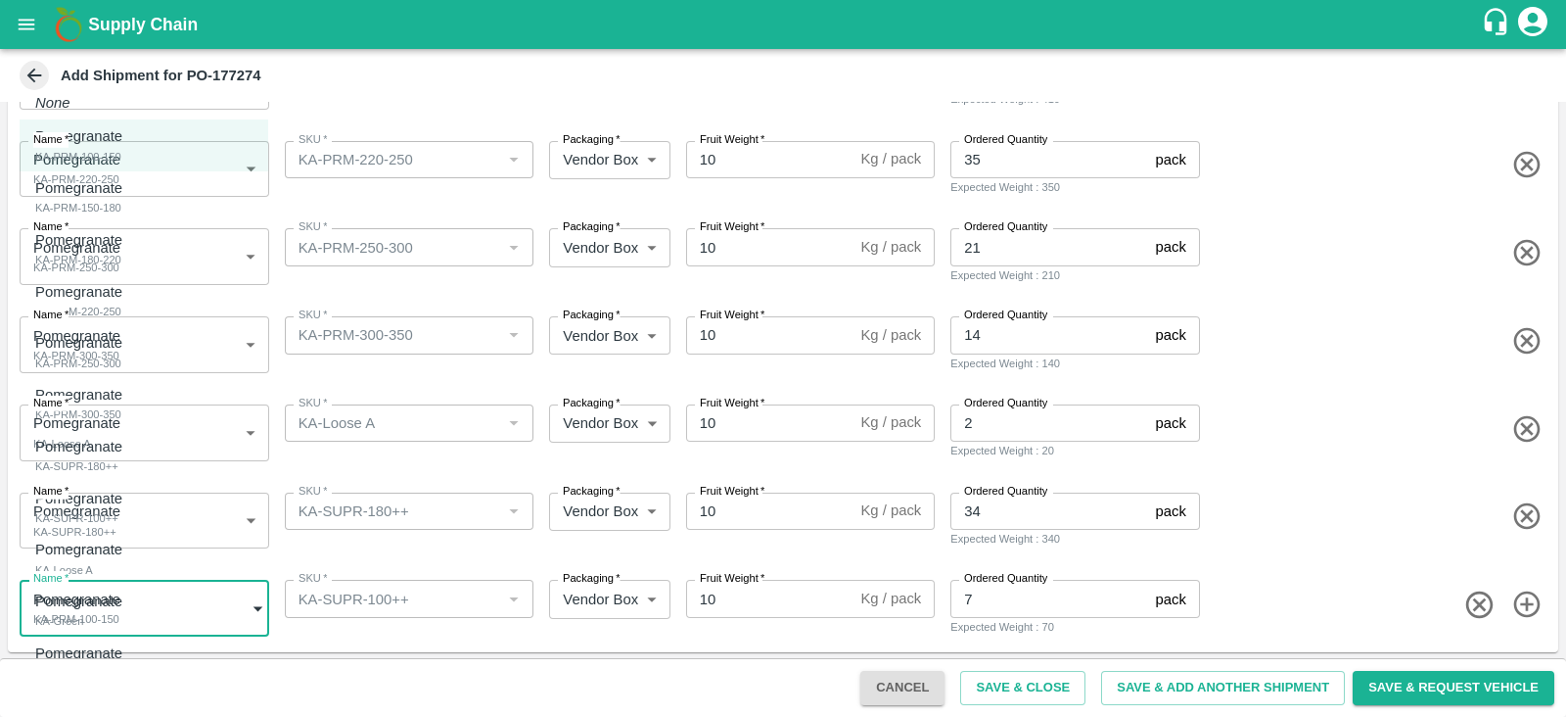
click at [132, 516] on div "Pomegranate KA-SUPR-100++" at bounding box center [83, 508] width 97 height 40
type input "2059686"
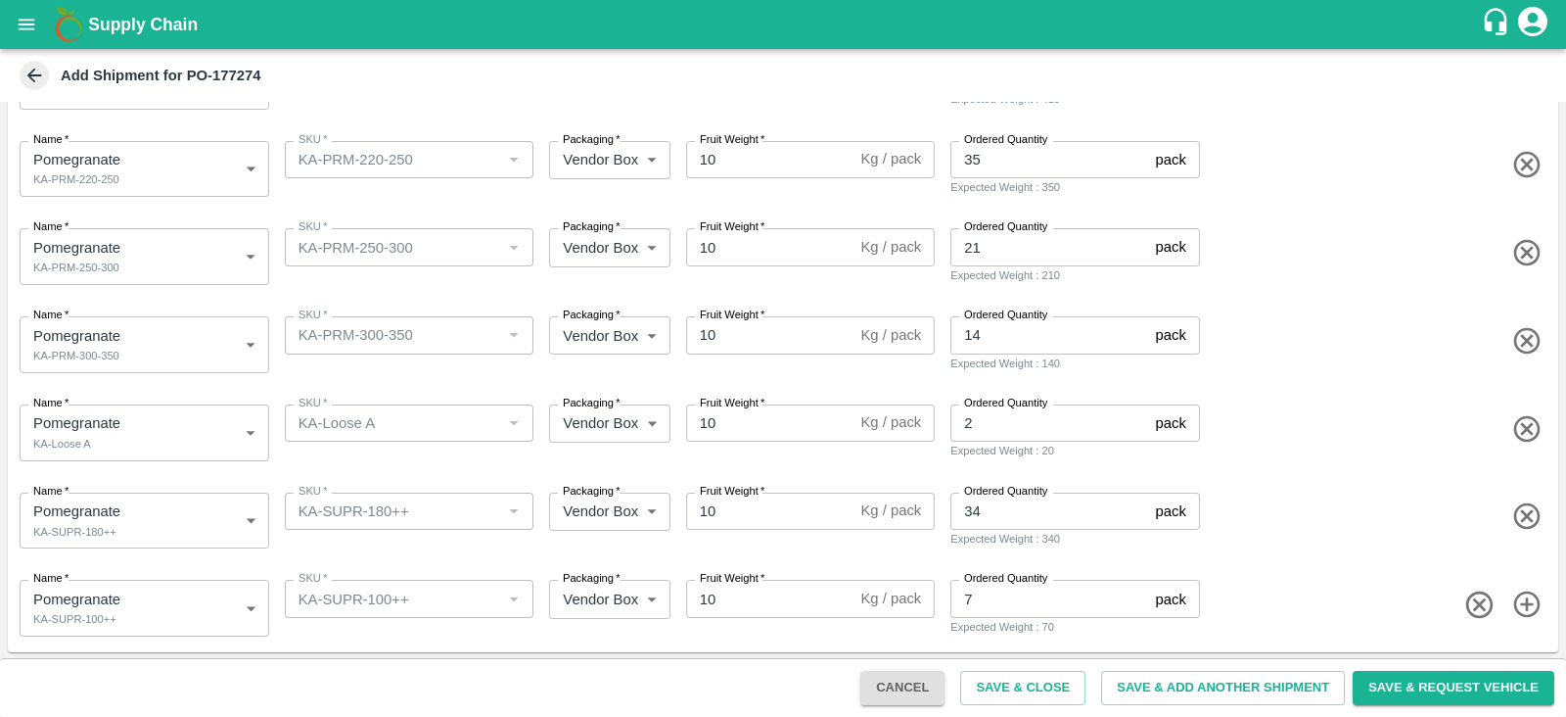
click at [996, 711] on div "Cancel Save & Close Save & Add Another Shipment Save & Request Vehicle" at bounding box center [783, 687] width 1566 height 59
click at [999, 680] on button "Save & Close" at bounding box center [1022, 688] width 125 height 34
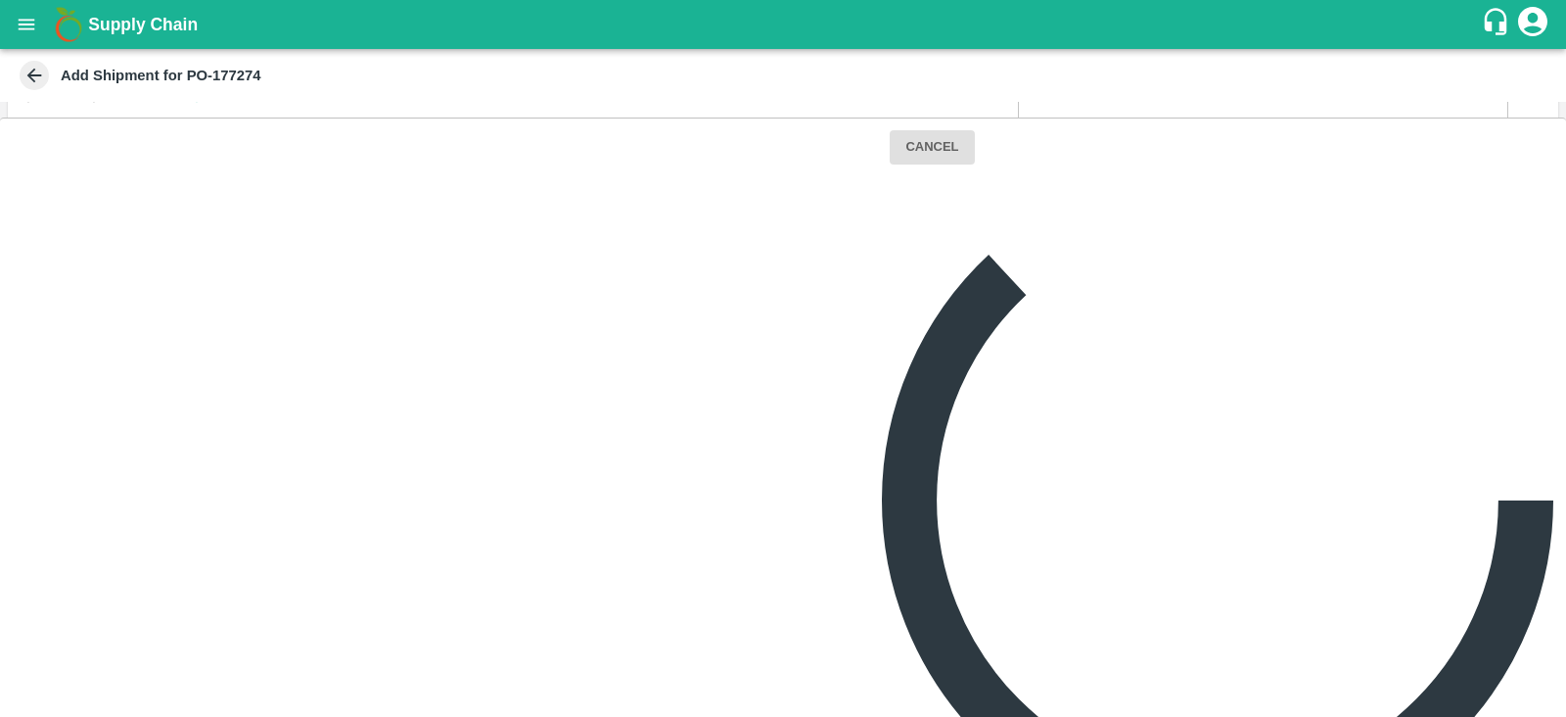
scroll to position [0, 0]
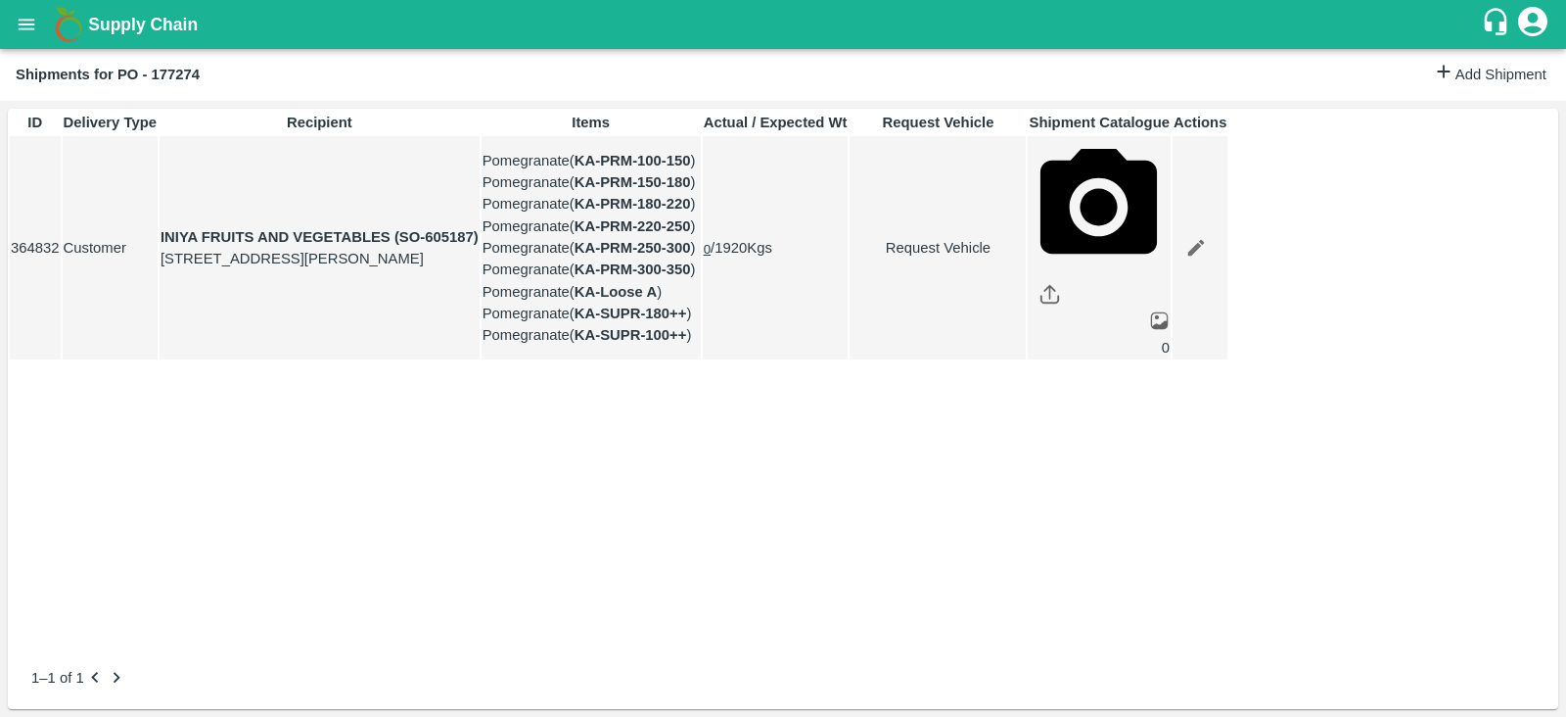
click at [1025, 258] on link "Request Vehicle" at bounding box center [938, 248] width 174 height 22
type input "[DATE] 12:00 PM"
type input "DD/MM/YYYY hh:mm aa"
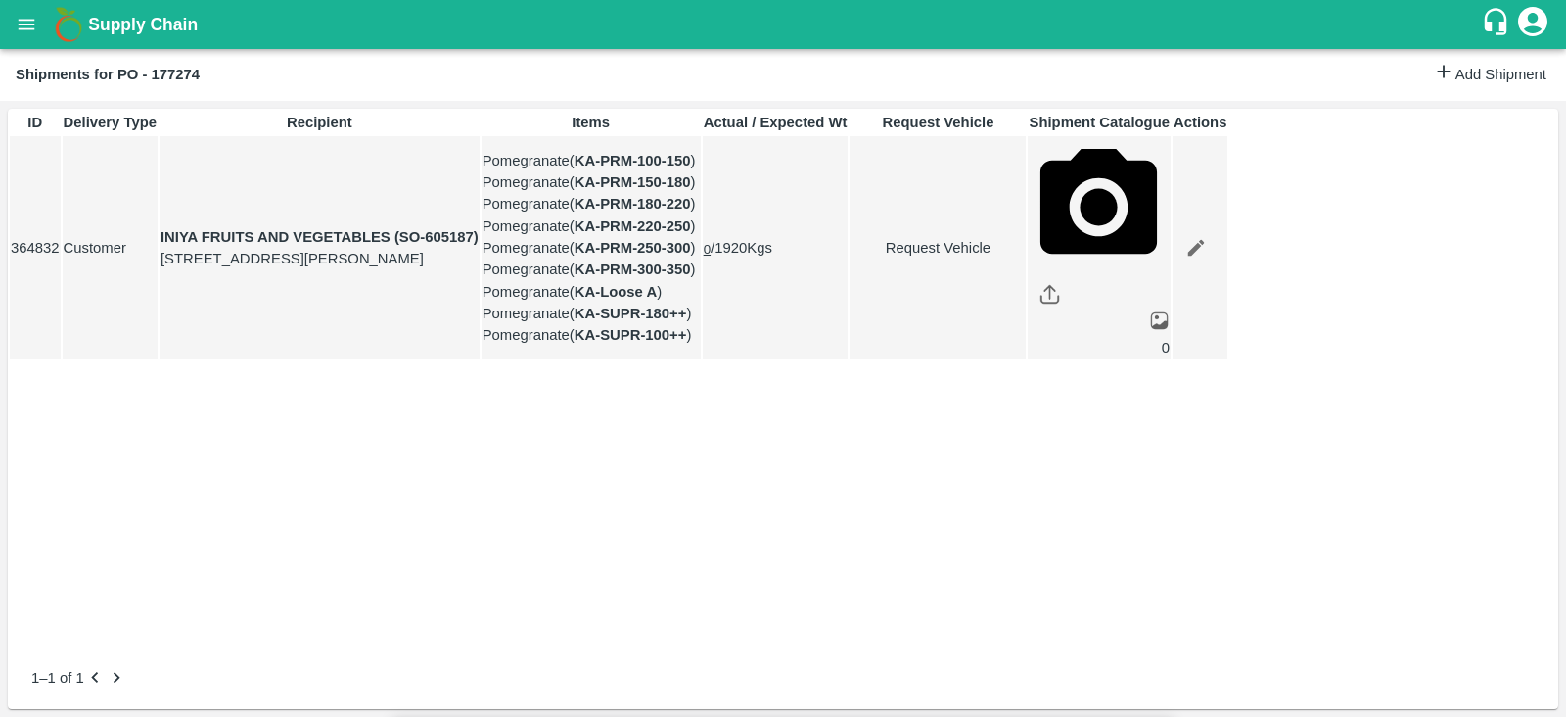
type input "[DATE] 01:00 PM"
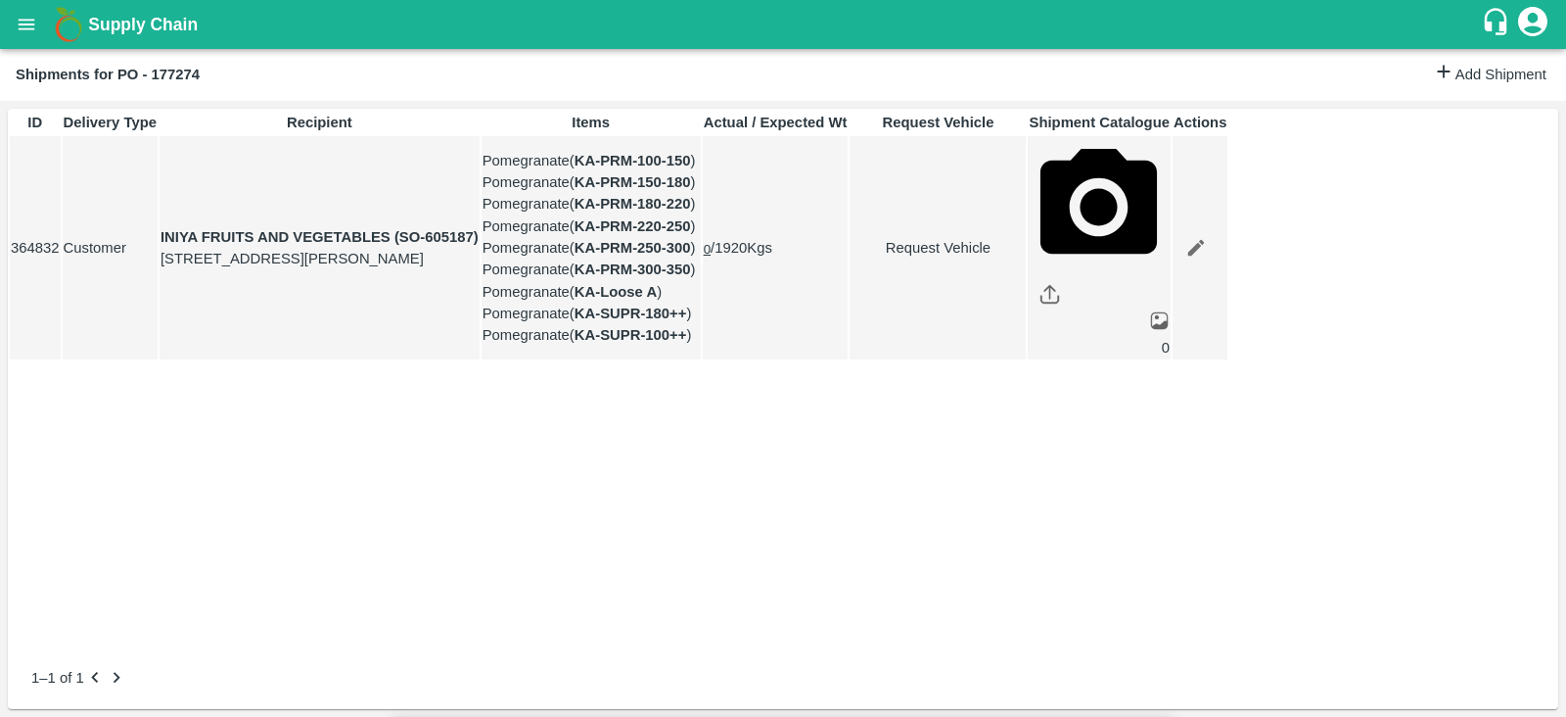
type input "[DATE] 04:00 AM"
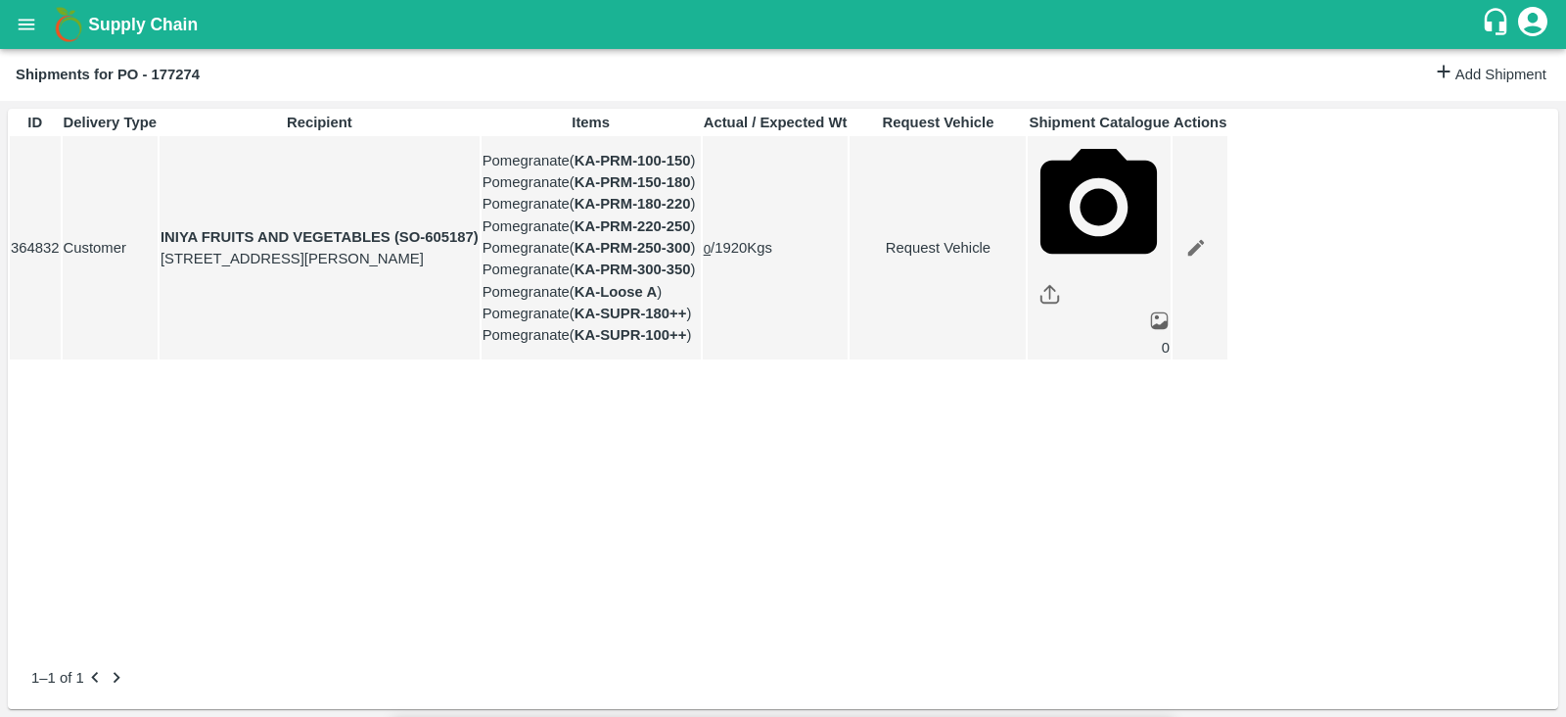
click at [1033, 118] on body "Supply Chain Shipments for PO - 177274 Add Shipment ID Delivery Type Recipient …" at bounding box center [783, 358] width 1566 height 717
click at [989, 201] on div "Normal" at bounding box center [960, 192] width 57 height 22
type input "1"
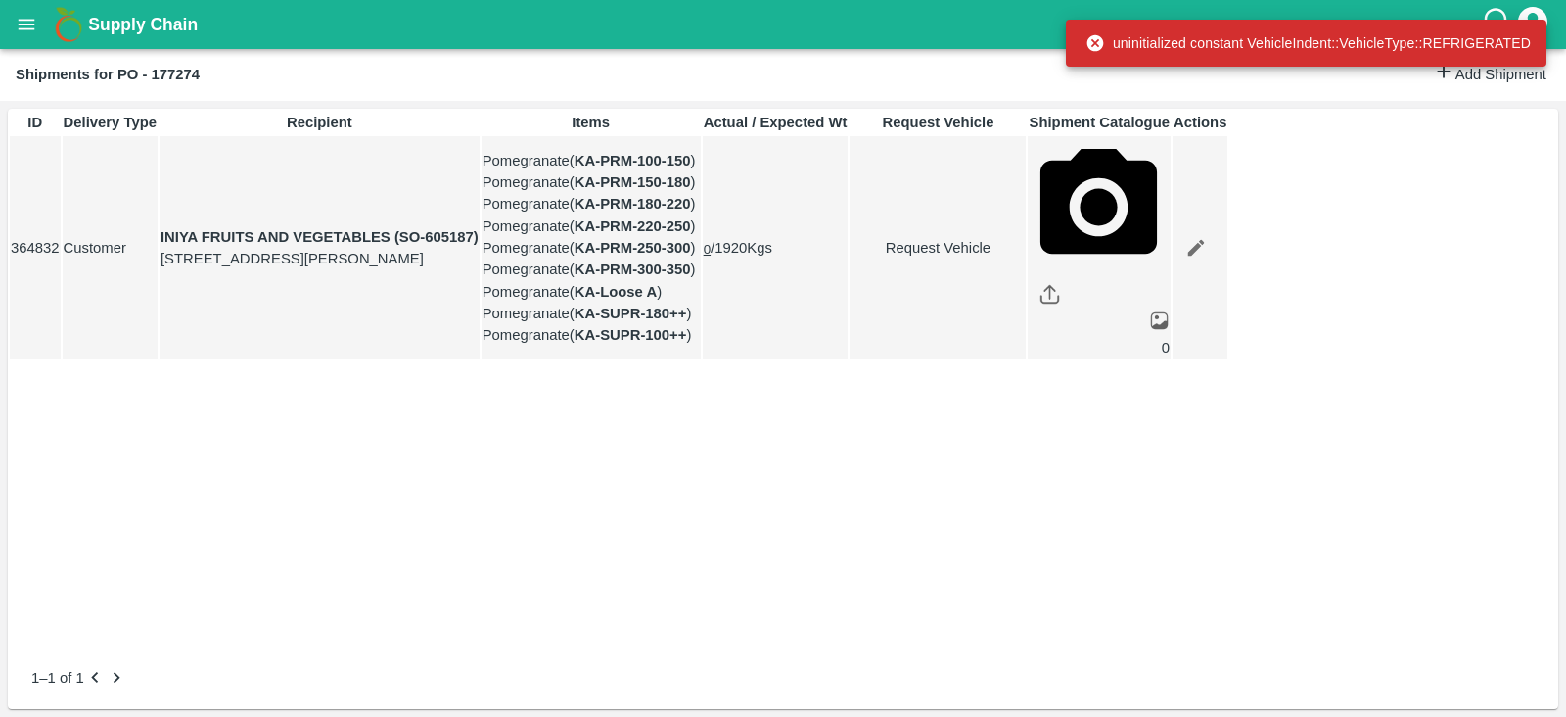
click at [1025, 258] on link "Request Vehicle" at bounding box center [938, 248] width 174 height 22
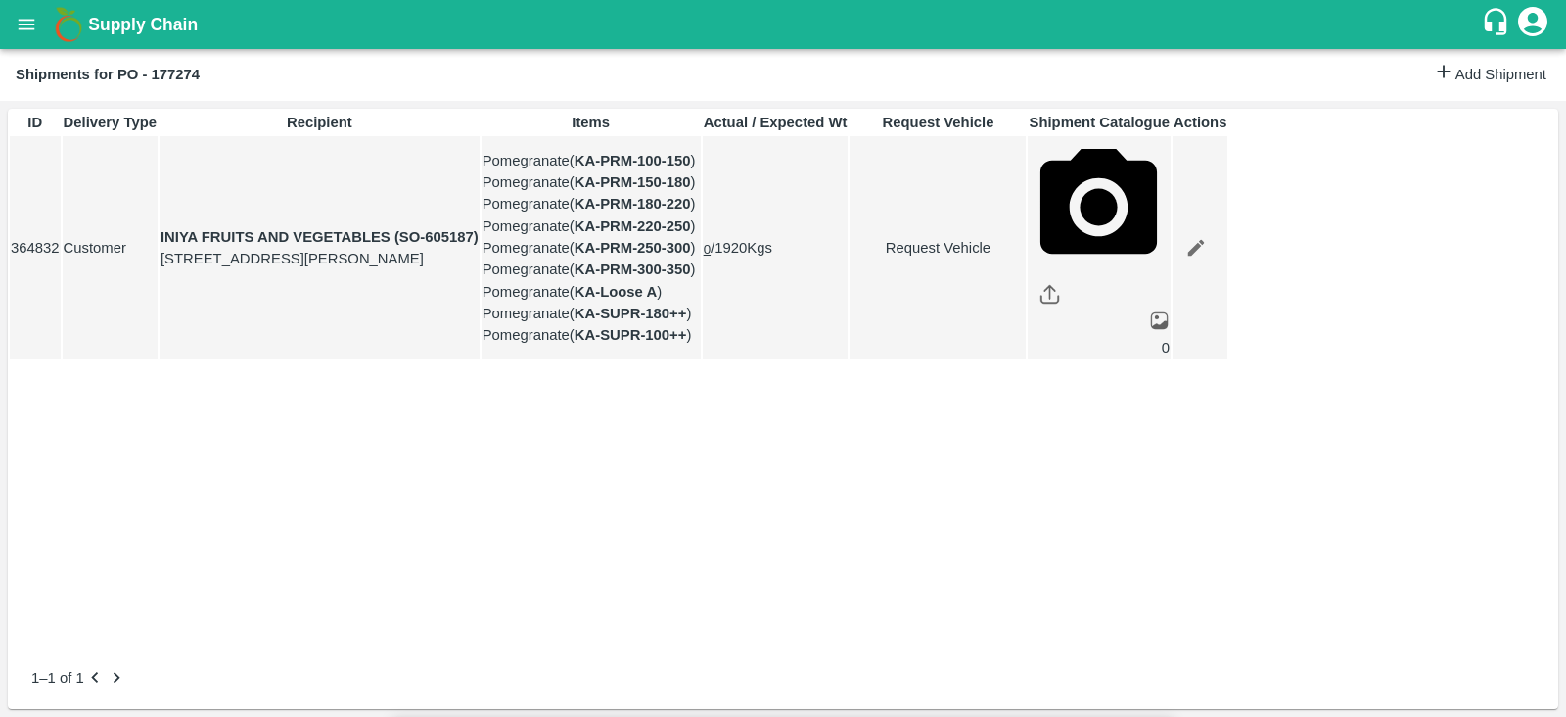
type input "1"
type input "[DATE] 01:00 PM"
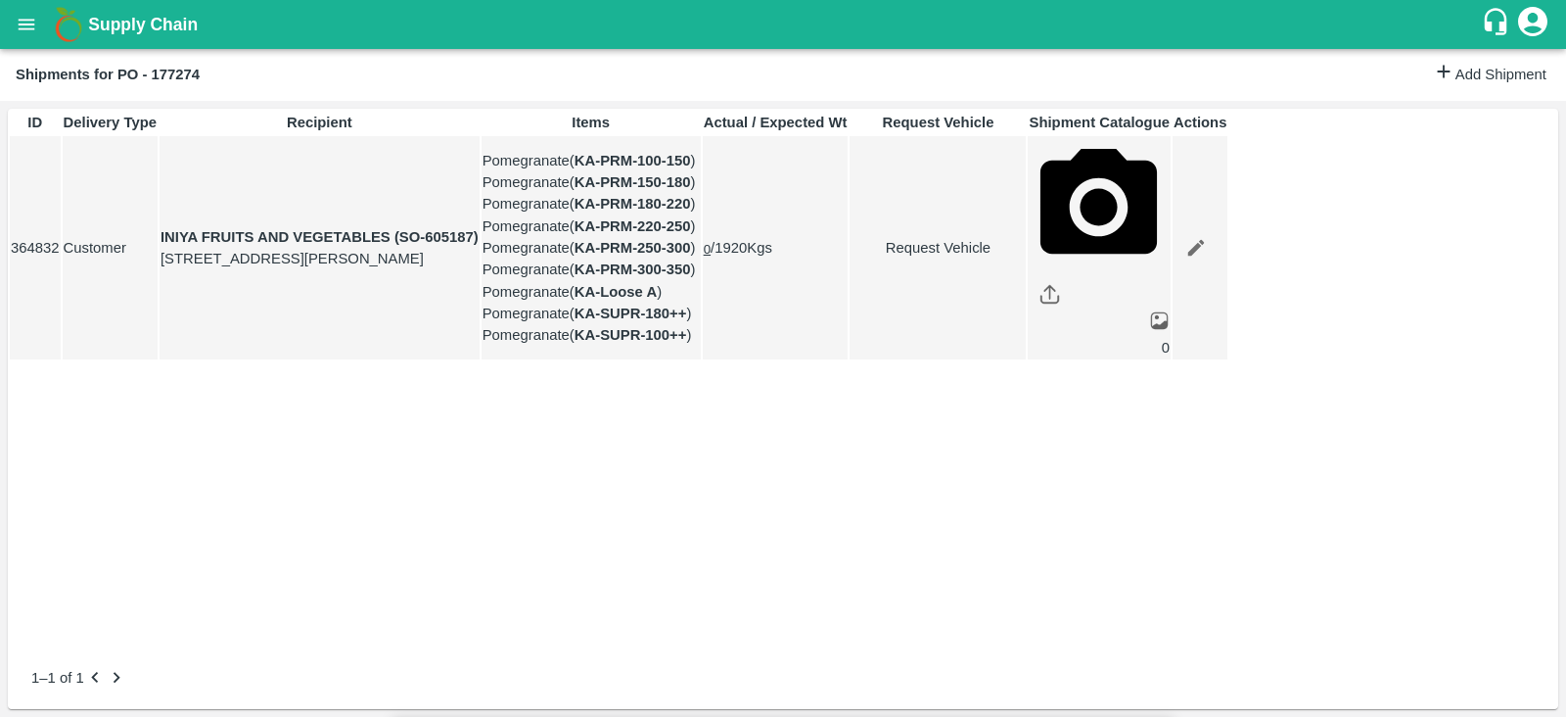
type input "[DATE] 04:00 AM"
